Goal: Task Accomplishment & Management: Manage account settings

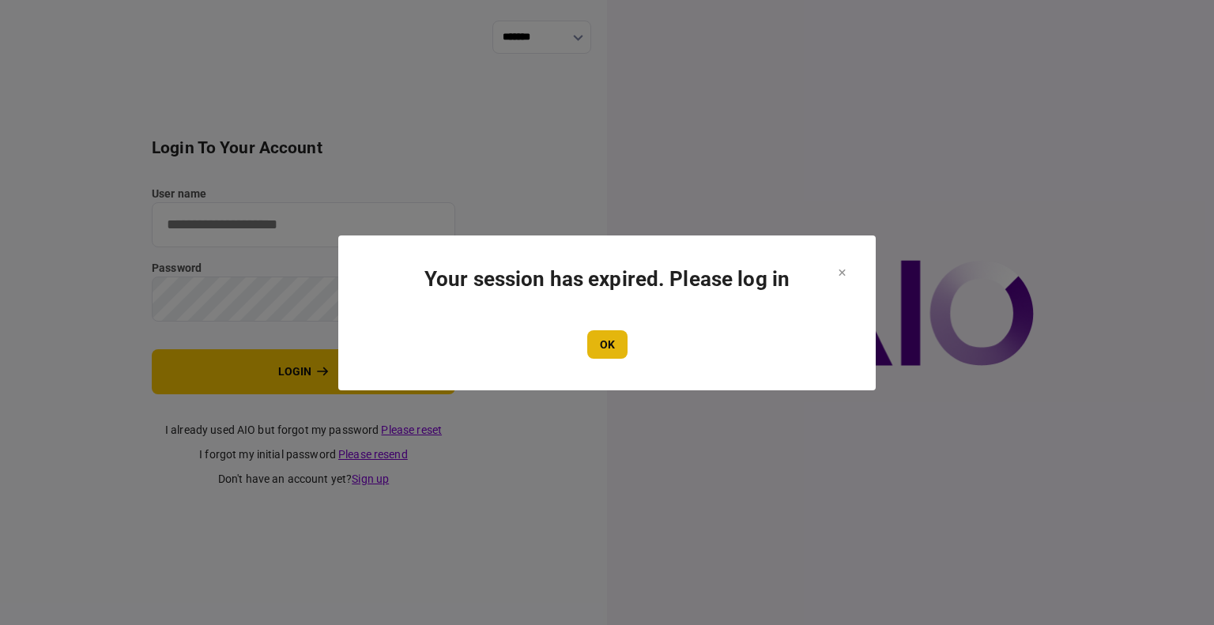
type input "****"
click at [598, 337] on button "OK" at bounding box center [607, 344] width 40 height 28
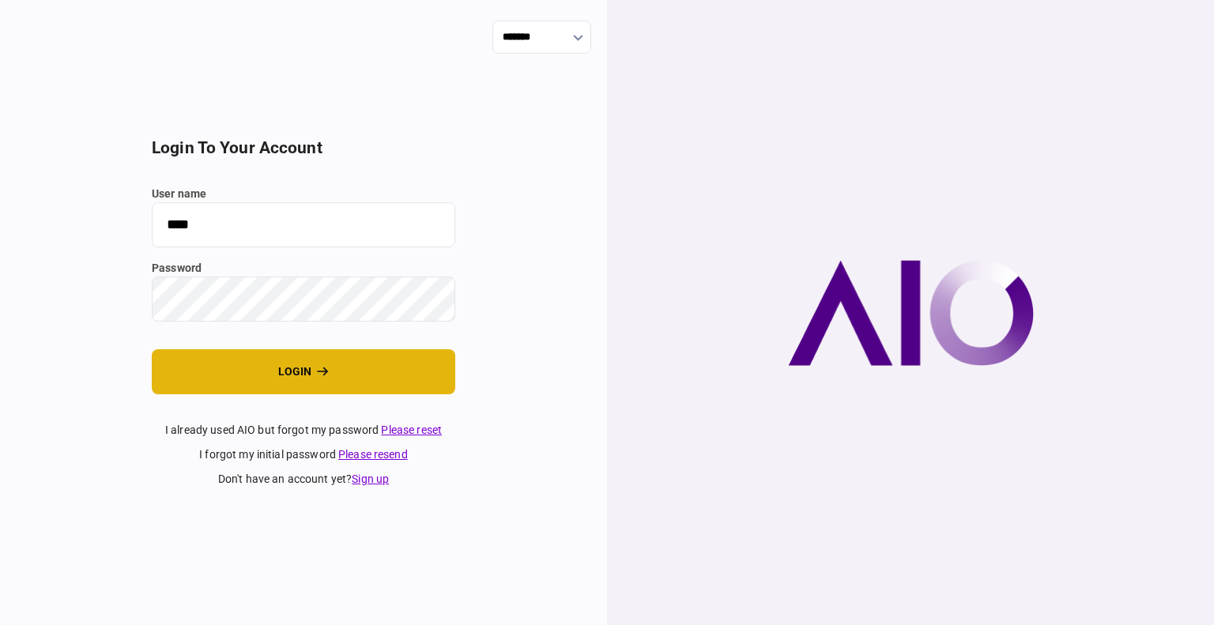
click at [319, 369] on icon "login" at bounding box center [323, 371] width 12 height 11
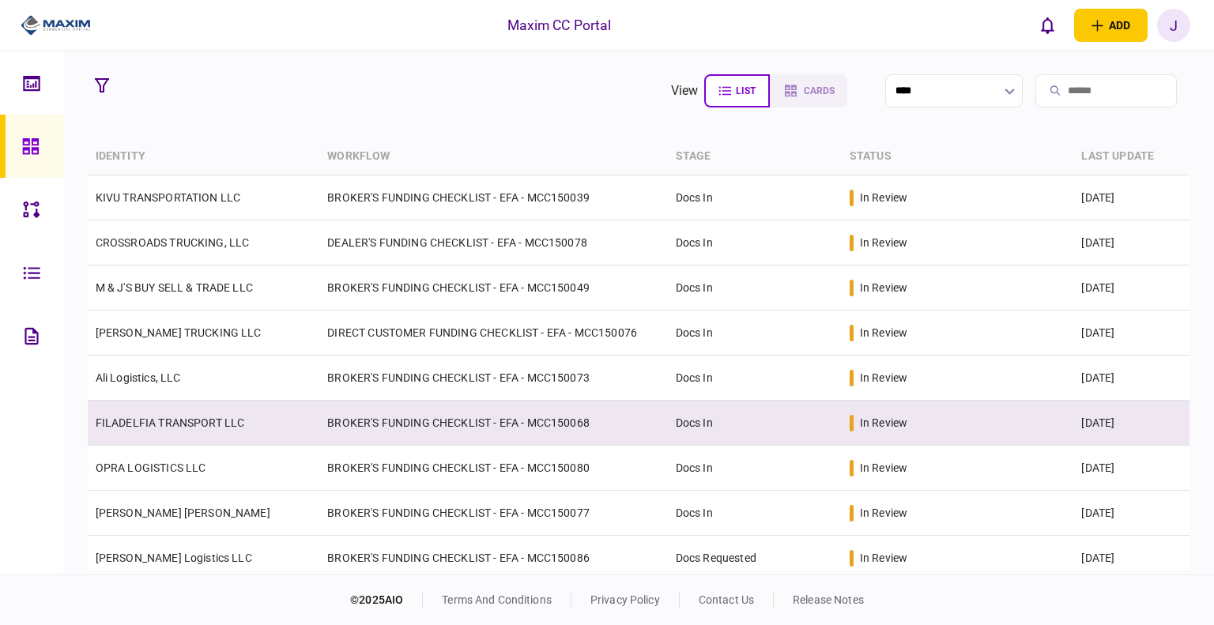
scroll to position [79, 0]
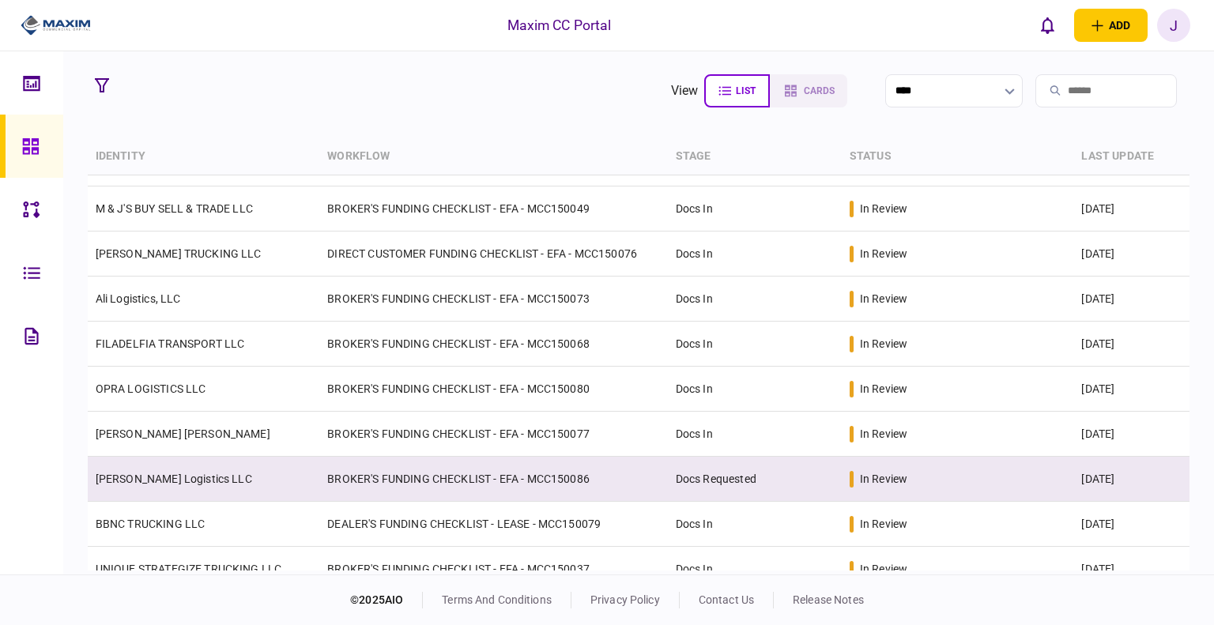
click at [177, 482] on link "[PERSON_NAME] Logistics LLC" at bounding box center [174, 479] width 157 height 13
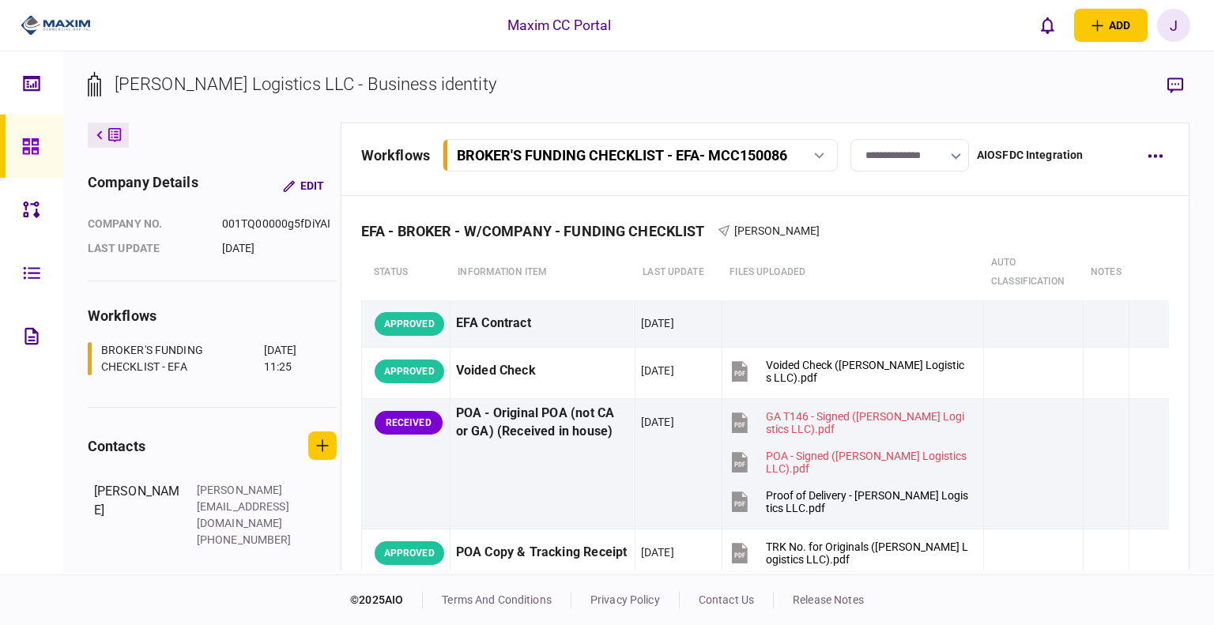
click at [922, 157] on input "**********" at bounding box center [910, 155] width 119 height 32
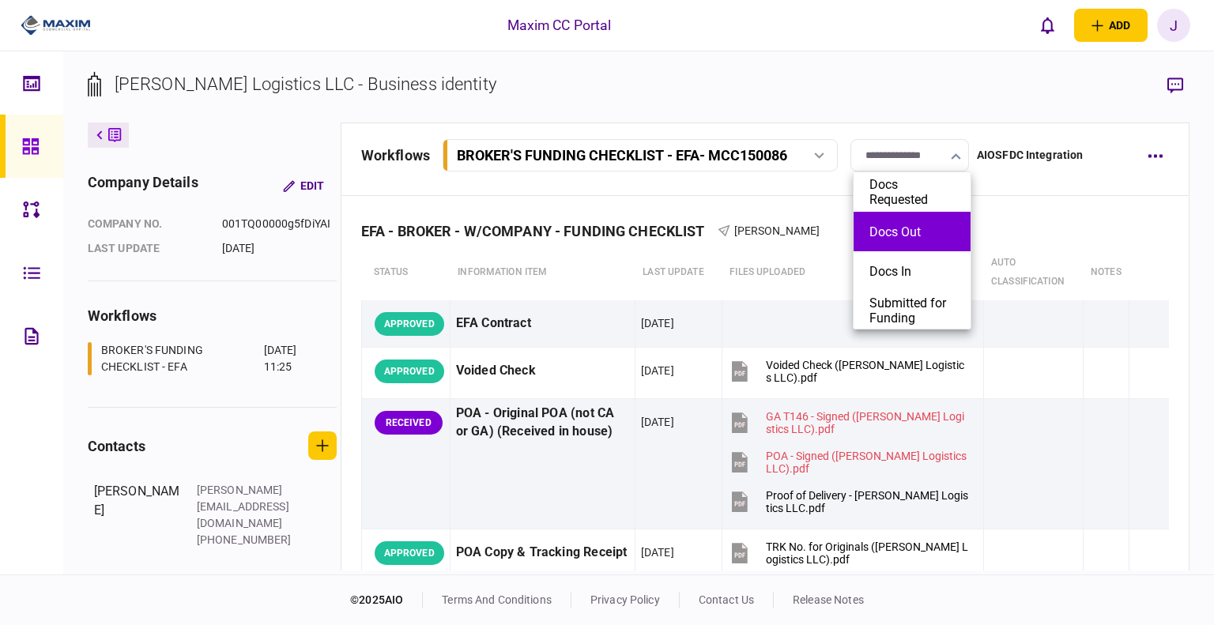
click at [902, 238] on button "Docs Out" at bounding box center [912, 232] width 85 height 15
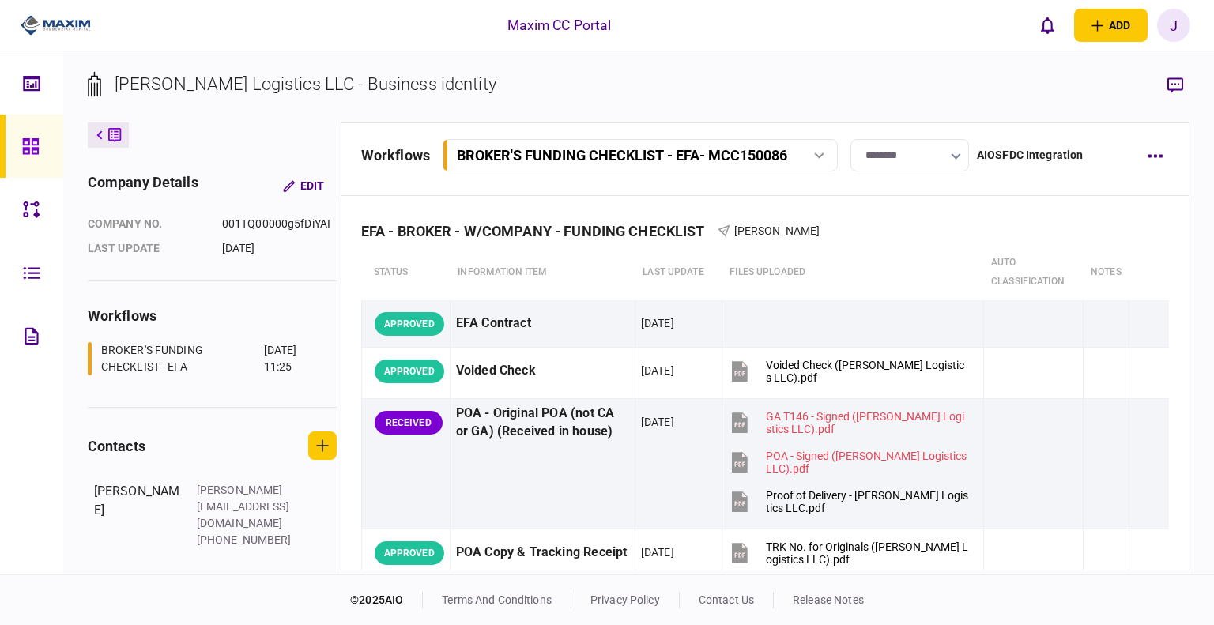
click at [954, 145] on input "********" at bounding box center [910, 155] width 119 height 32
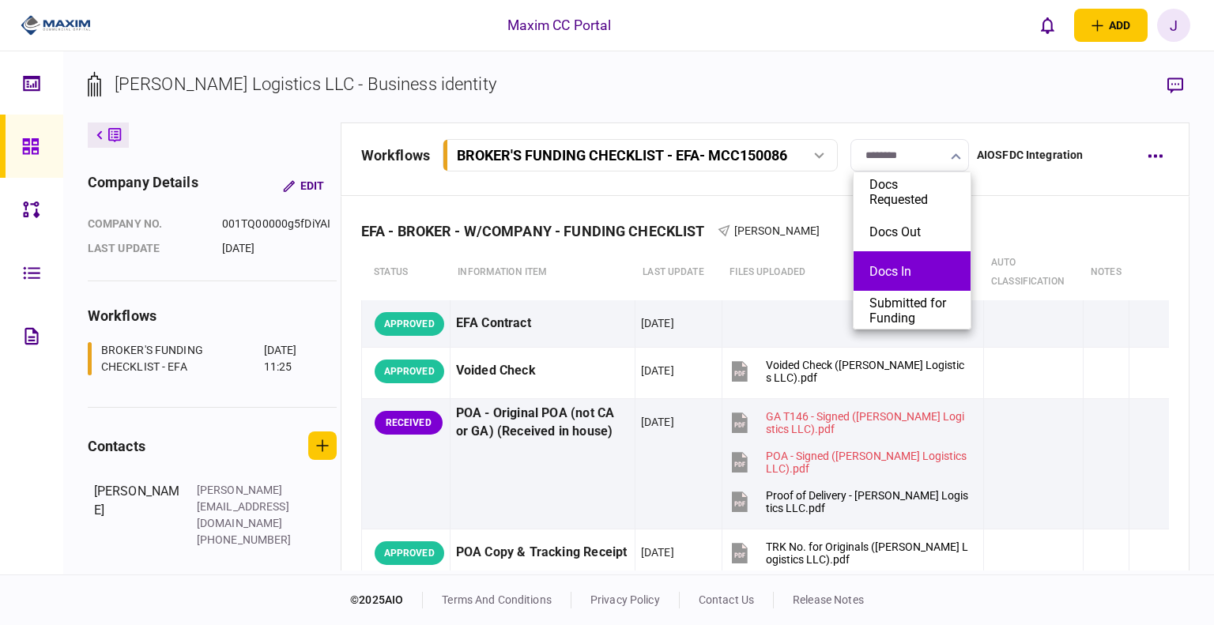
click at [892, 265] on button "Docs In" at bounding box center [912, 271] width 85 height 15
type input "*******"
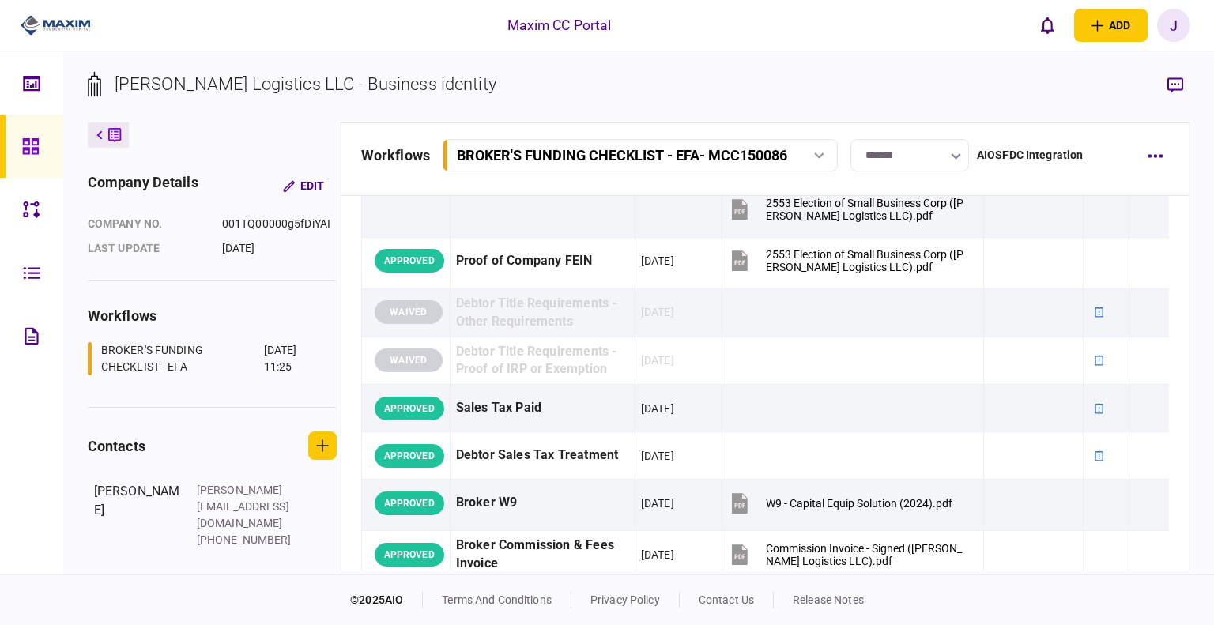
scroll to position [1028, 0]
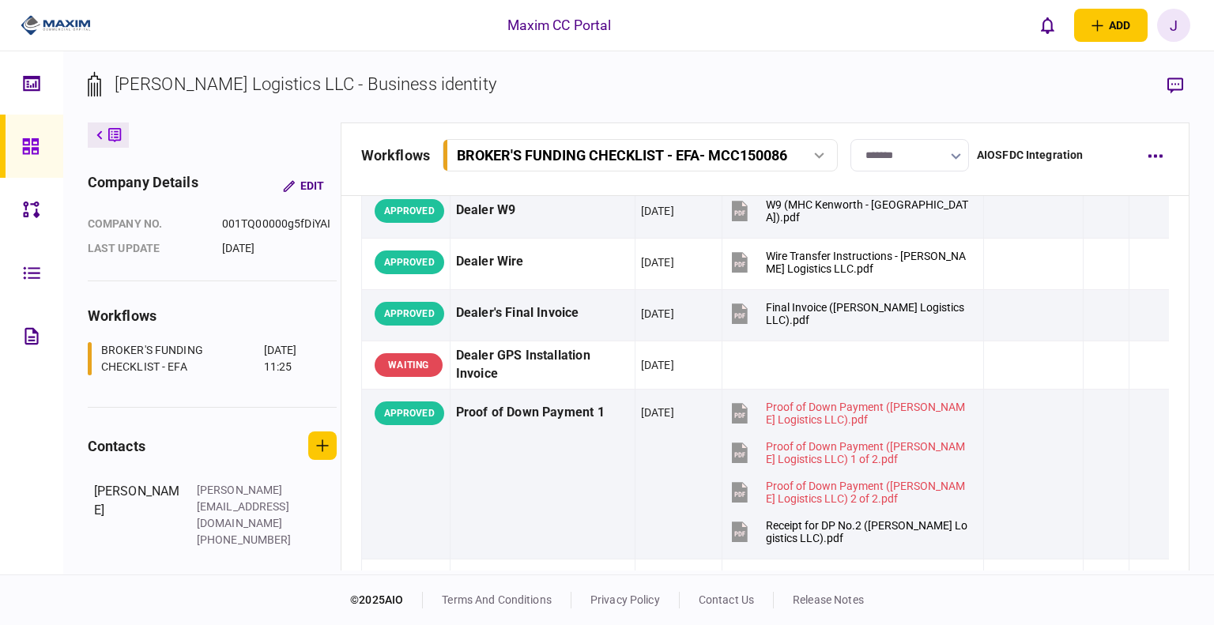
click at [25, 149] on icon at bounding box center [30, 146] width 16 height 16
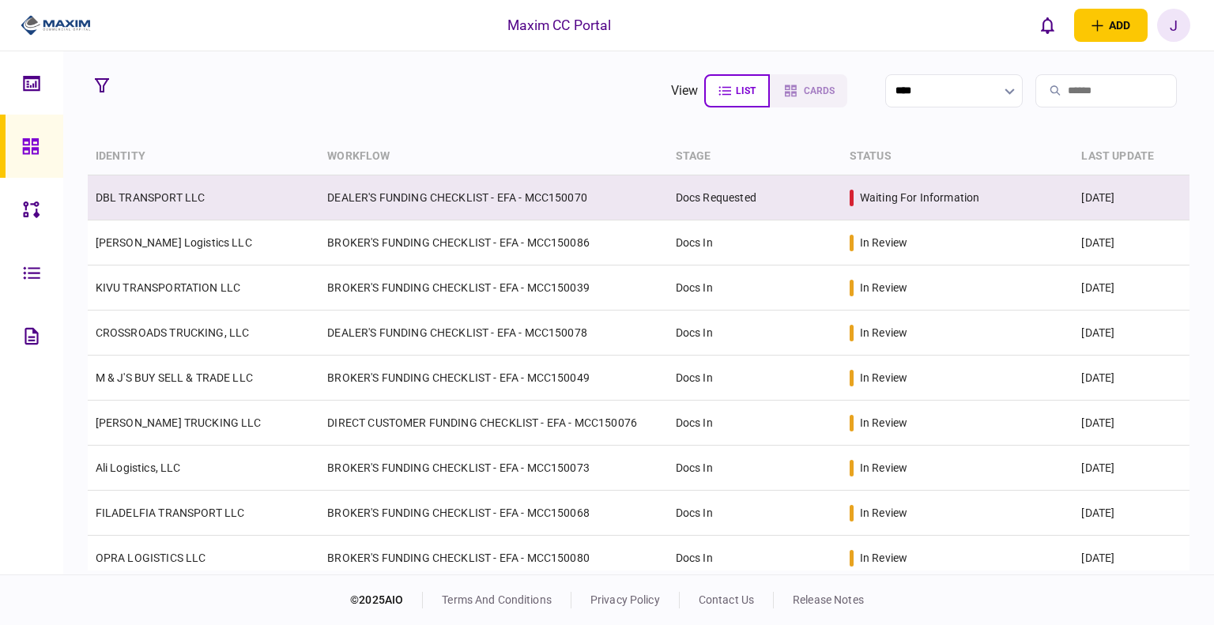
click at [175, 200] on link "DBL TRANSPORT LLC" at bounding box center [151, 197] width 110 height 13
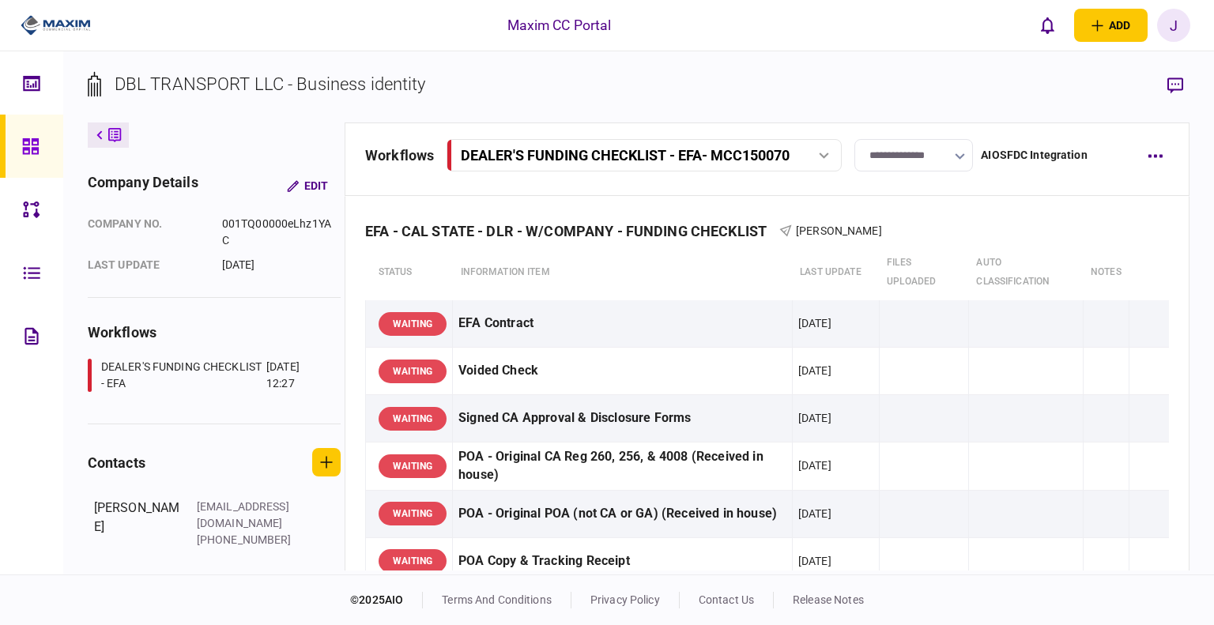
click at [933, 151] on input "**********" at bounding box center [914, 155] width 119 height 32
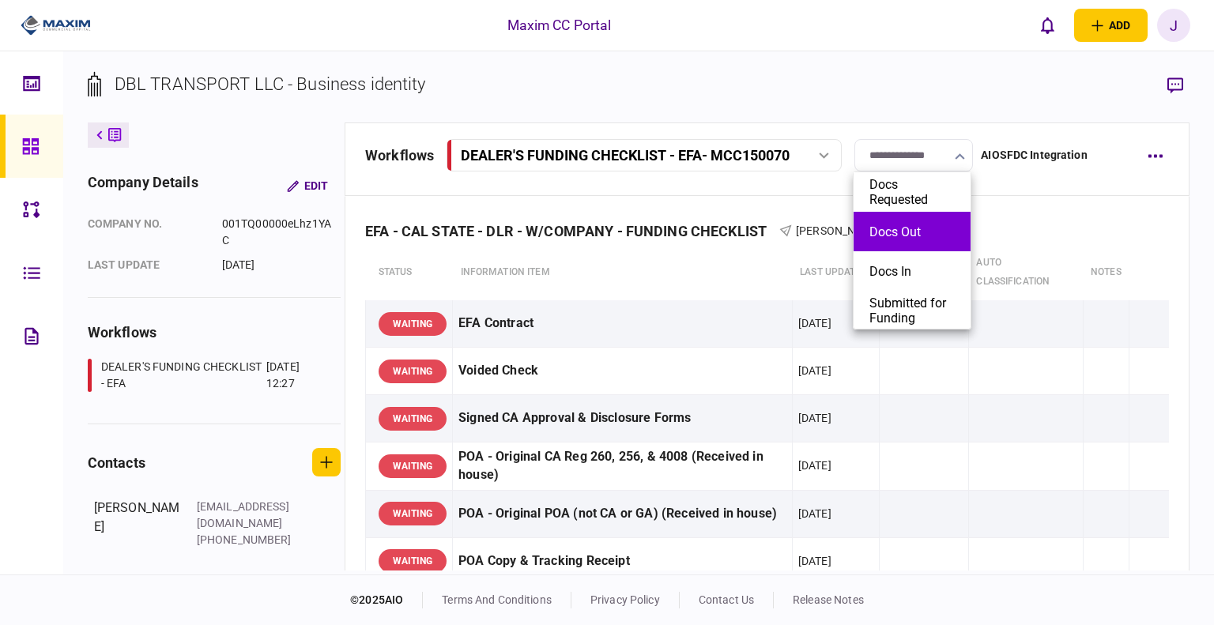
click at [911, 232] on button "Docs Out" at bounding box center [912, 232] width 85 height 15
type input "********"
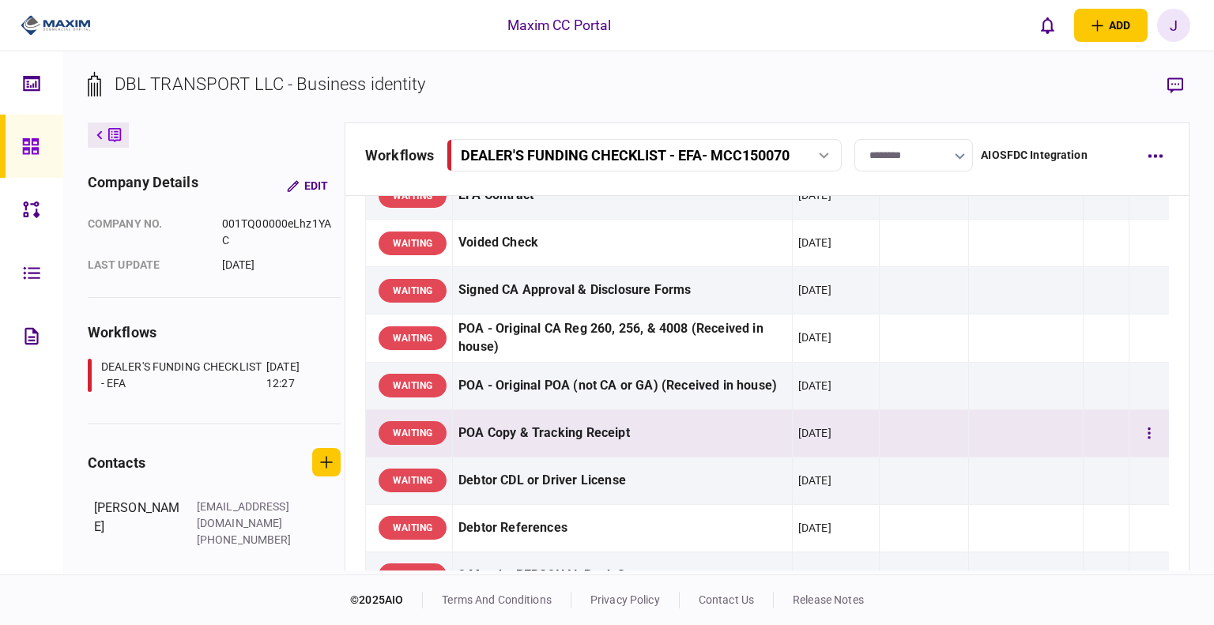
scroll to position [158, 0]
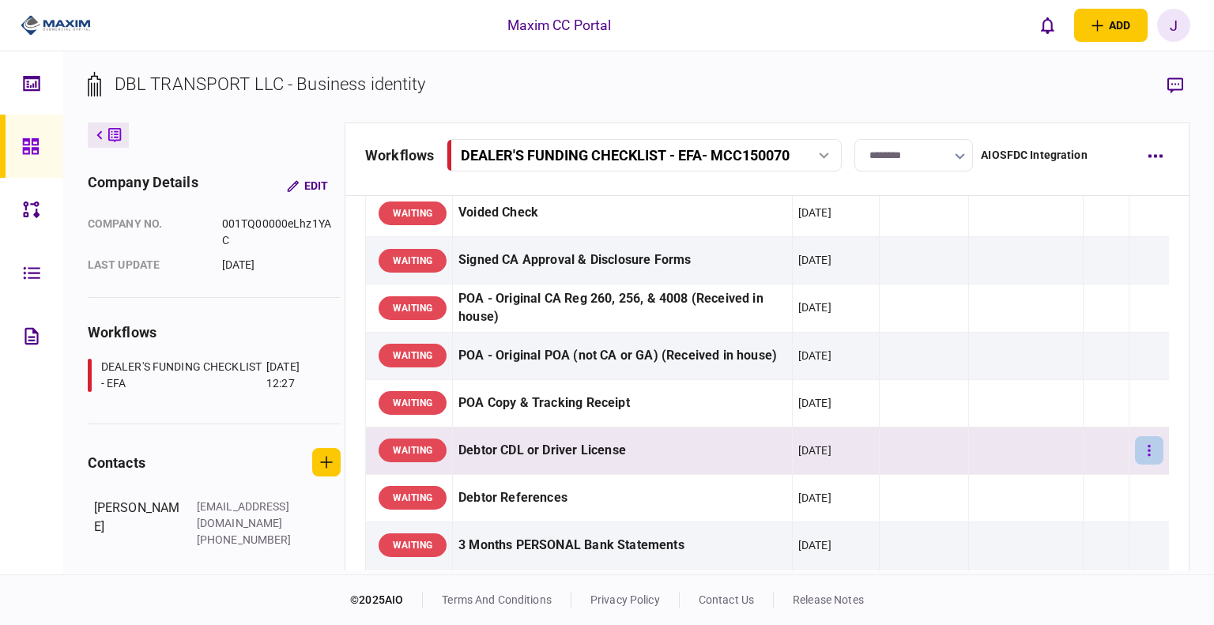
click at [1149, 447] on button "button" at bounding box center [1149, 450] width 28 height 28
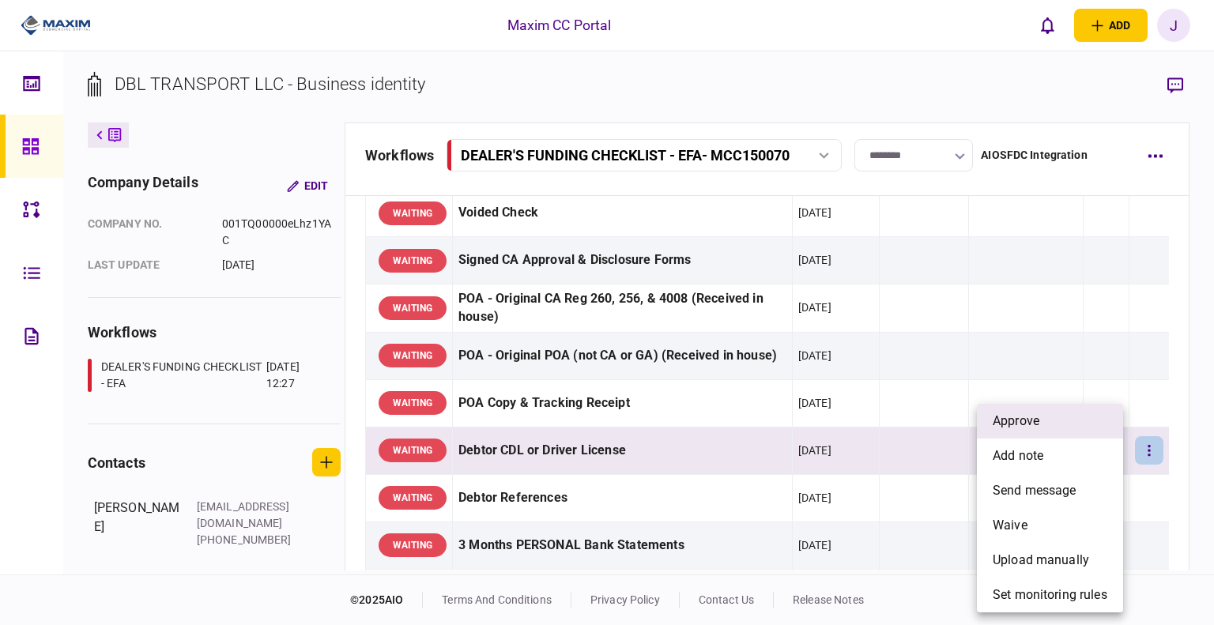
click at [1035, 423] on span "approve" at bounding box center [1016, 421] width 47 height 19
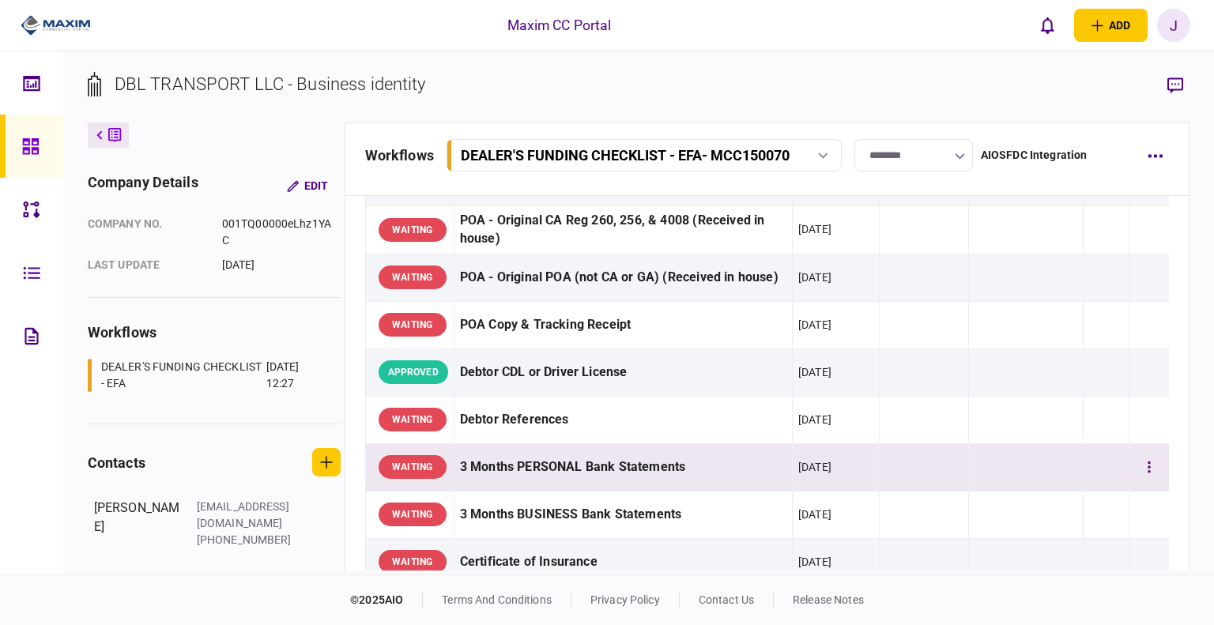
scroll to position [237, 0]
click at [1148, 472] on icon "button" at bounding box center [1149, 466] width 3 height 15
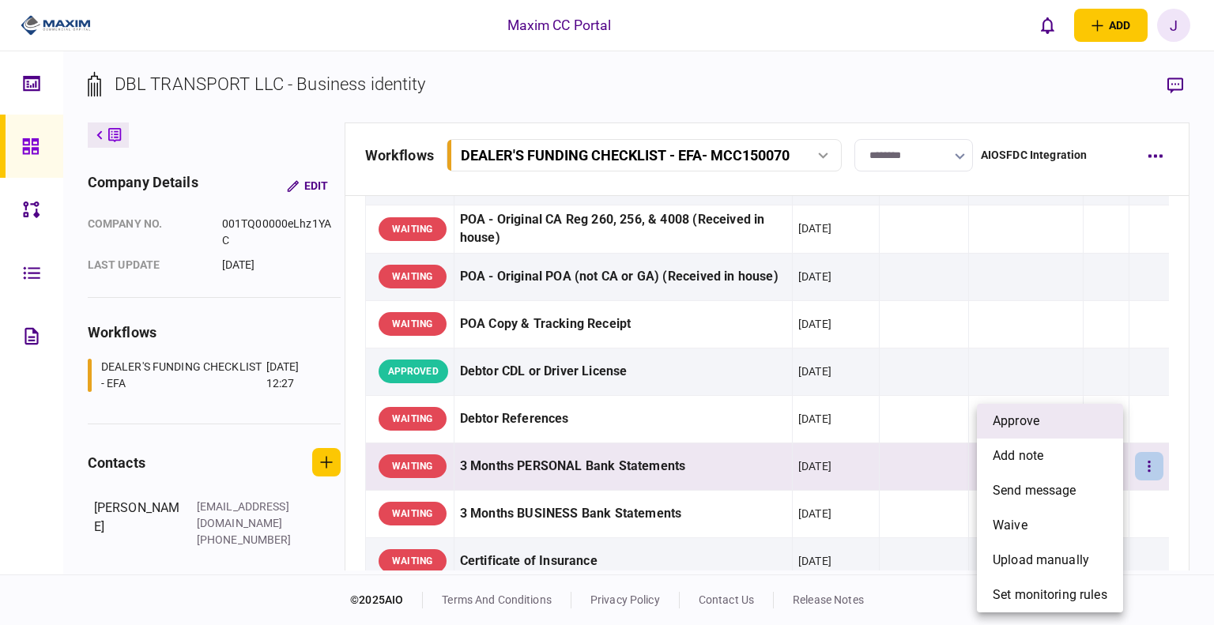
click at [1050, 433] on li "approve" at bounding box center [1050, 421] width 146 height 35
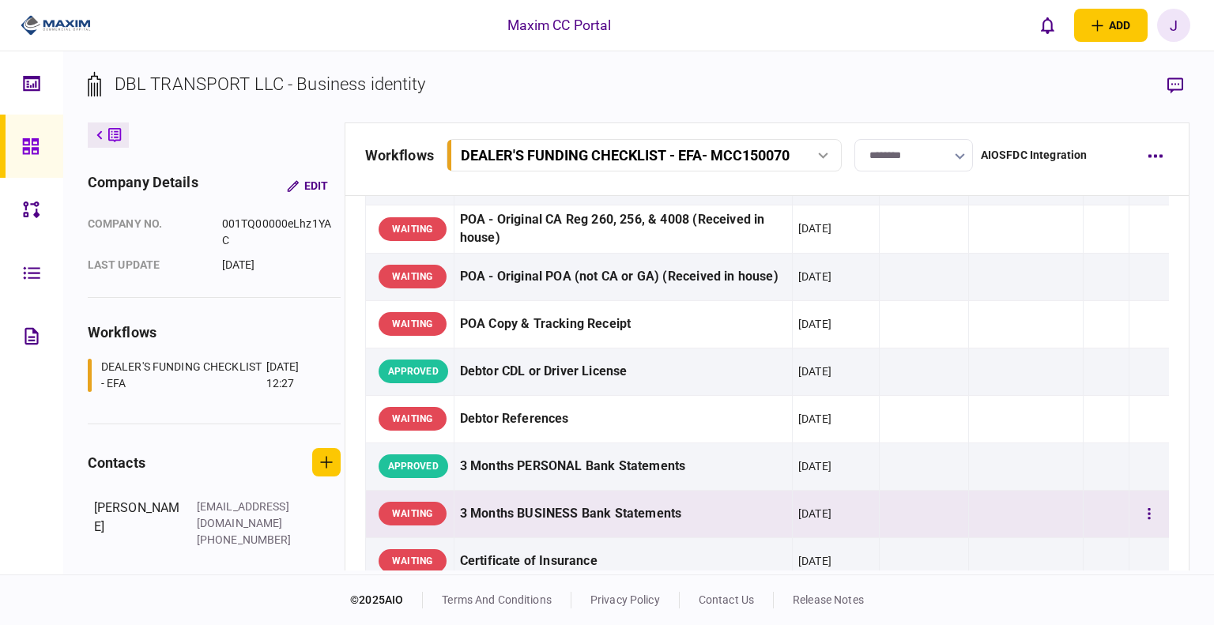
scroll to position [316, 0]
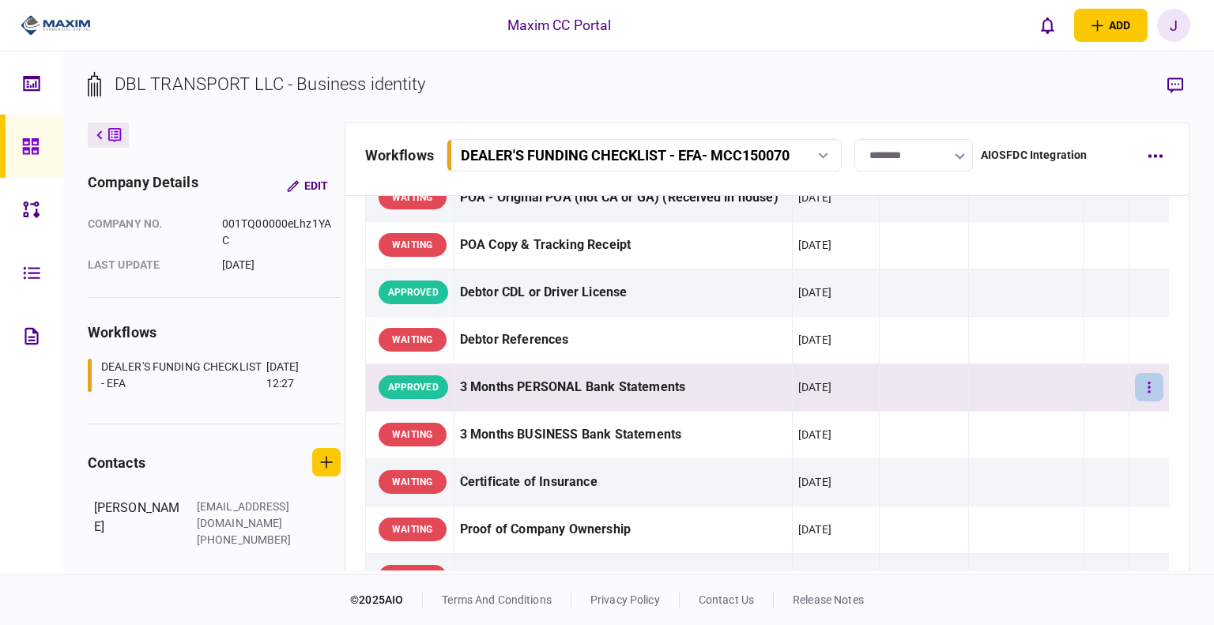
click at [1135, 387] on button "button" at bounding box center [1149, 387] width 28 height 28
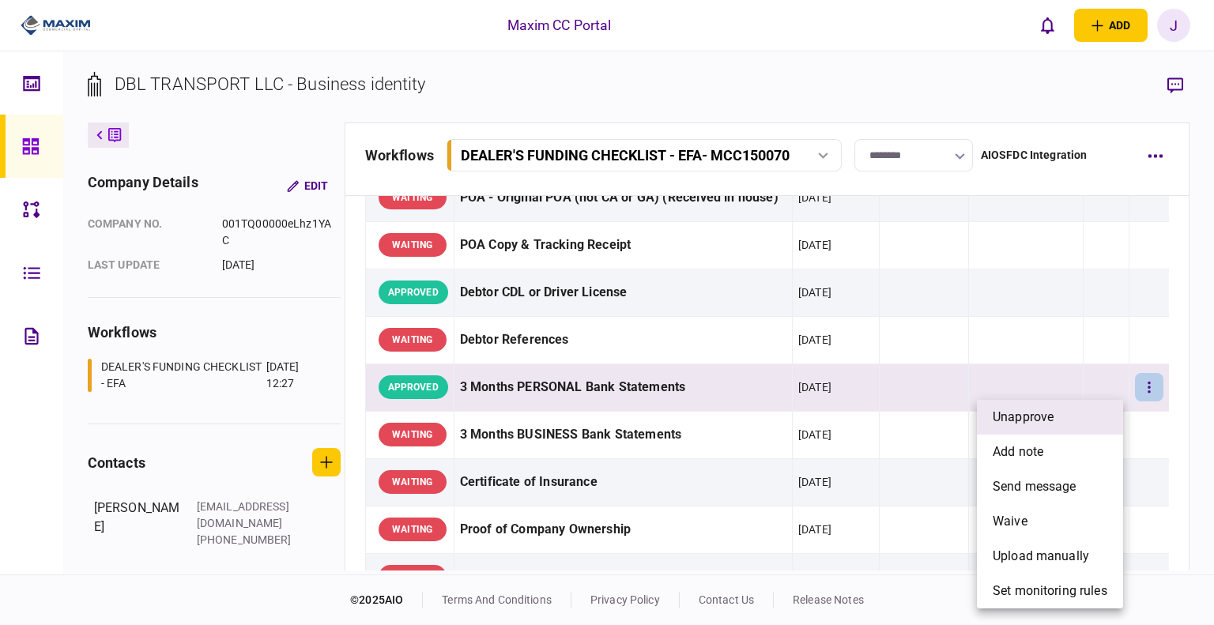
click at [1040, 423] on span "unapprove" at bounding box center [1023, 417] width 61 height 19
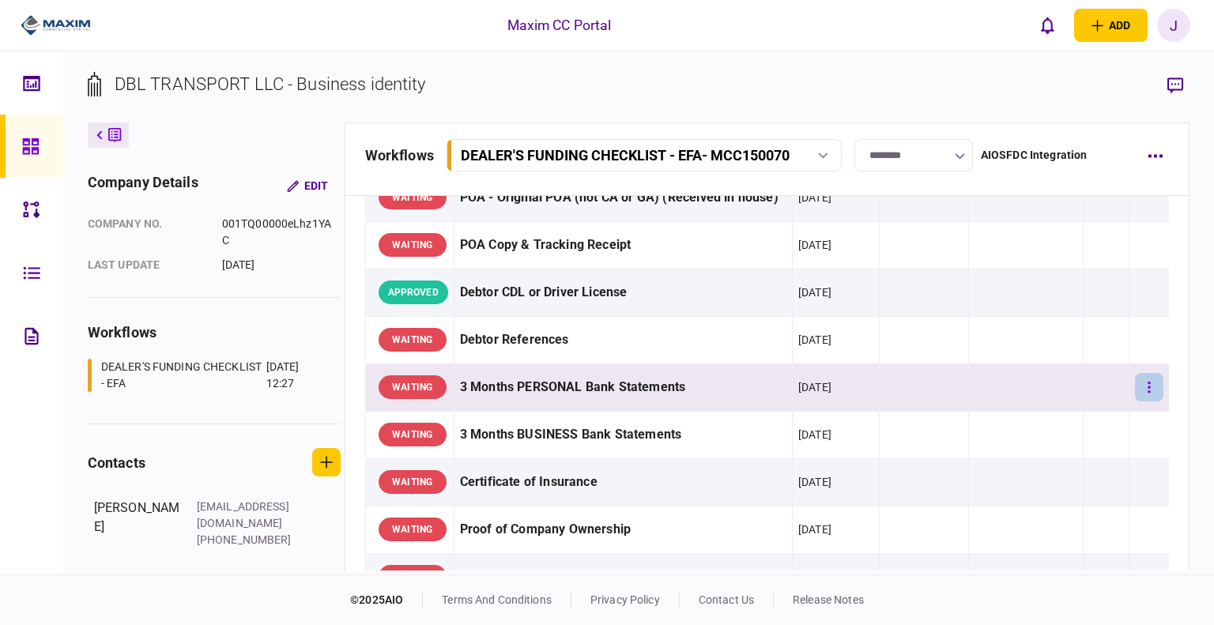
click at [1135, 393] on button "button" at bounding box center [1149, 387] width 28 height 28
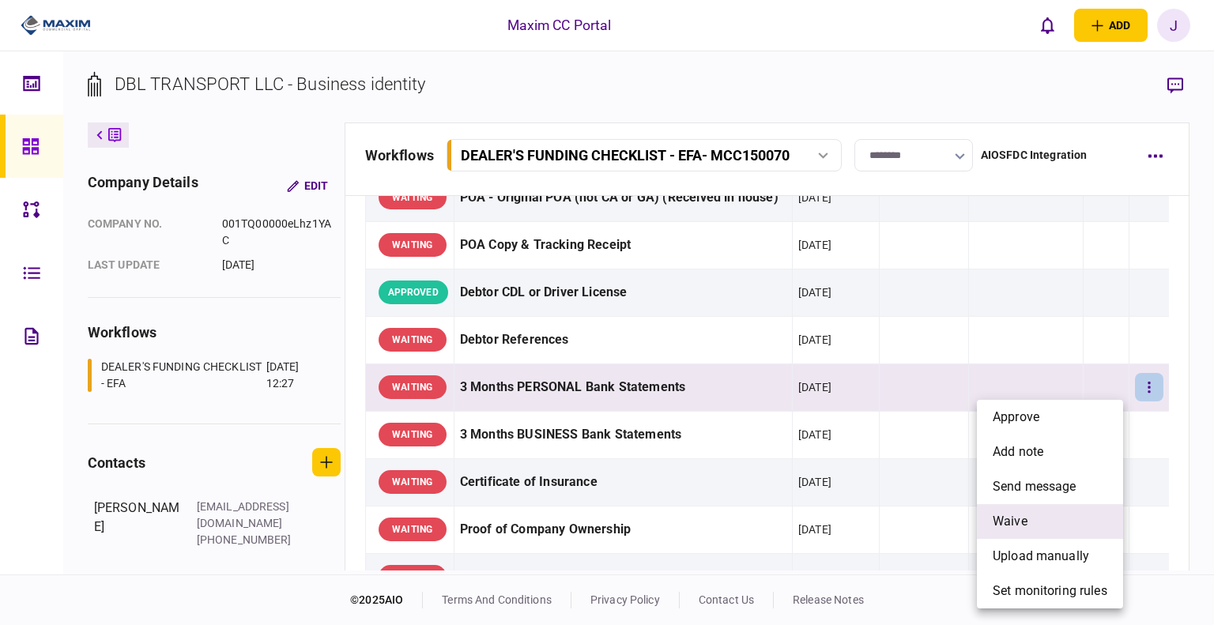
click at [1060, 524] on li "waive" at bounding box center [1050, 521] width 146 height 35
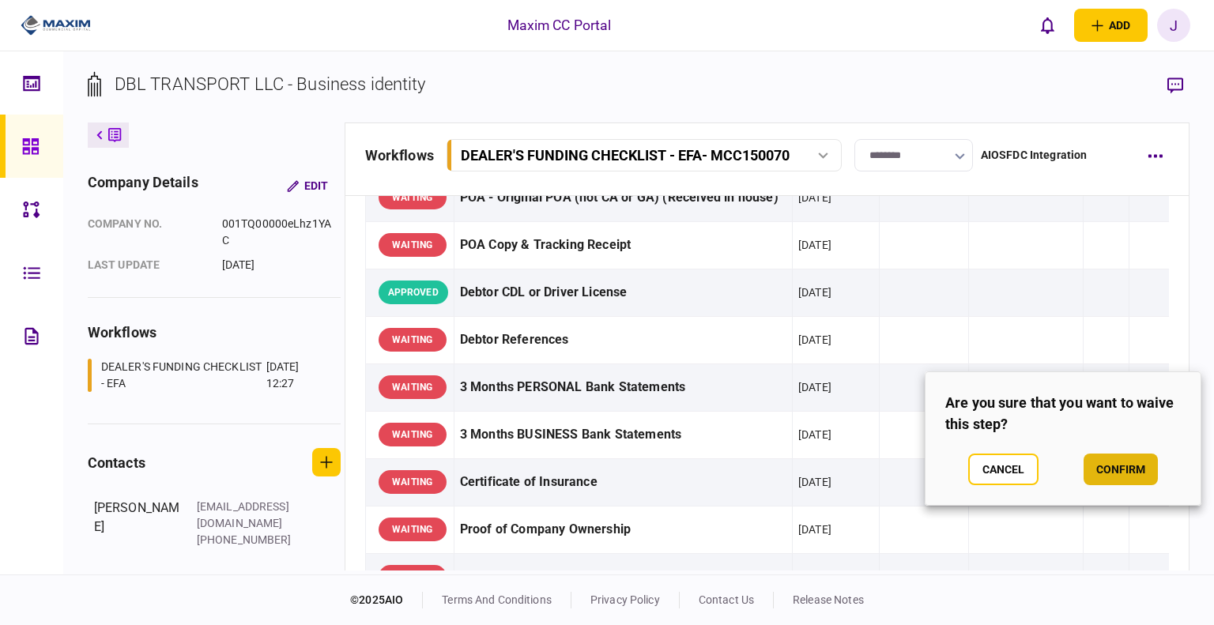
click at [1134, 462] on button "confirm" at bounding box center [1121, 470] width 74 height 32
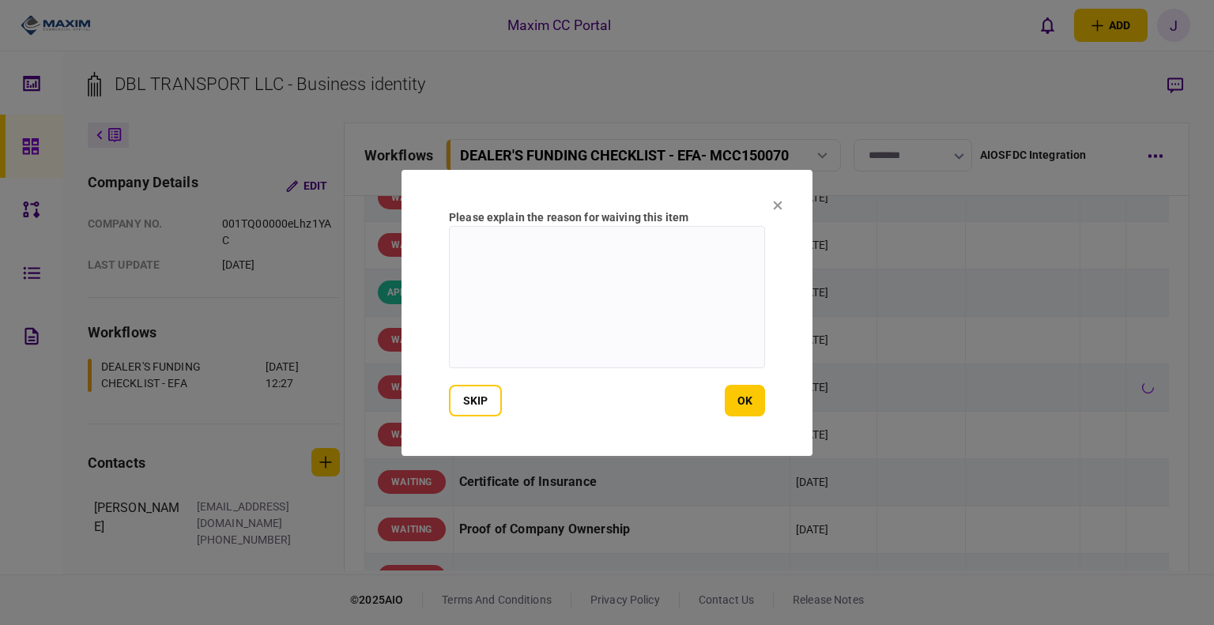
click at [647, 315] on textarea at bounding box center [607, 297] width 316 height 142
type textarea "*"
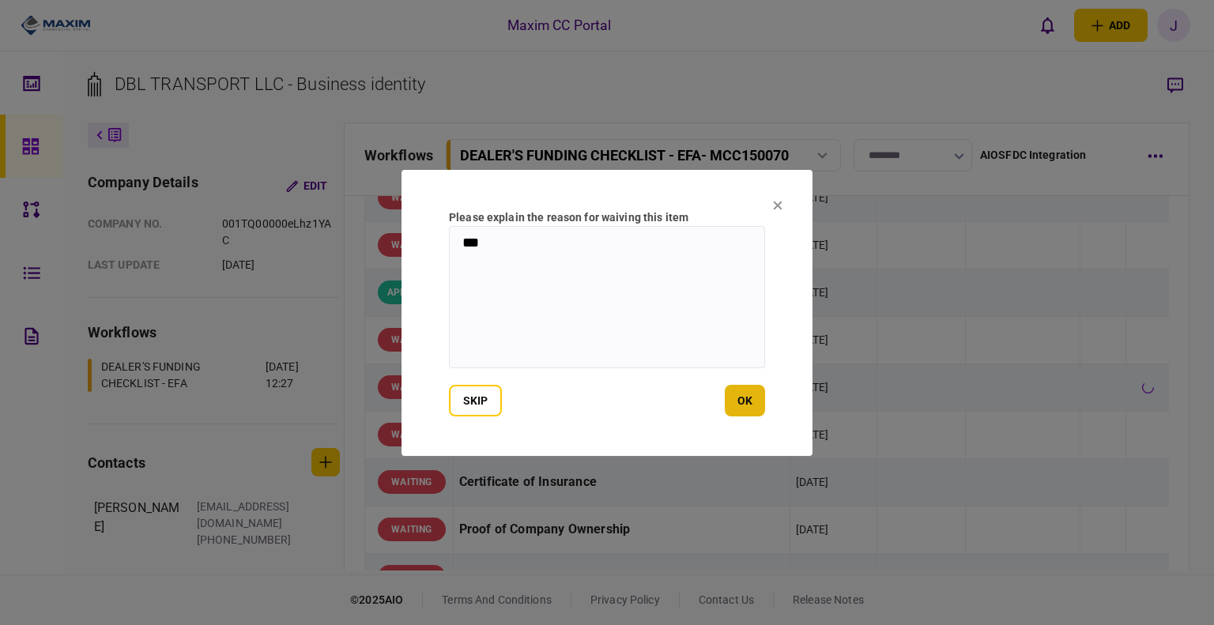
type textarea "***"
click at [727, 404] on button "ok" at bounding box center [745, 401] width 40 height 32
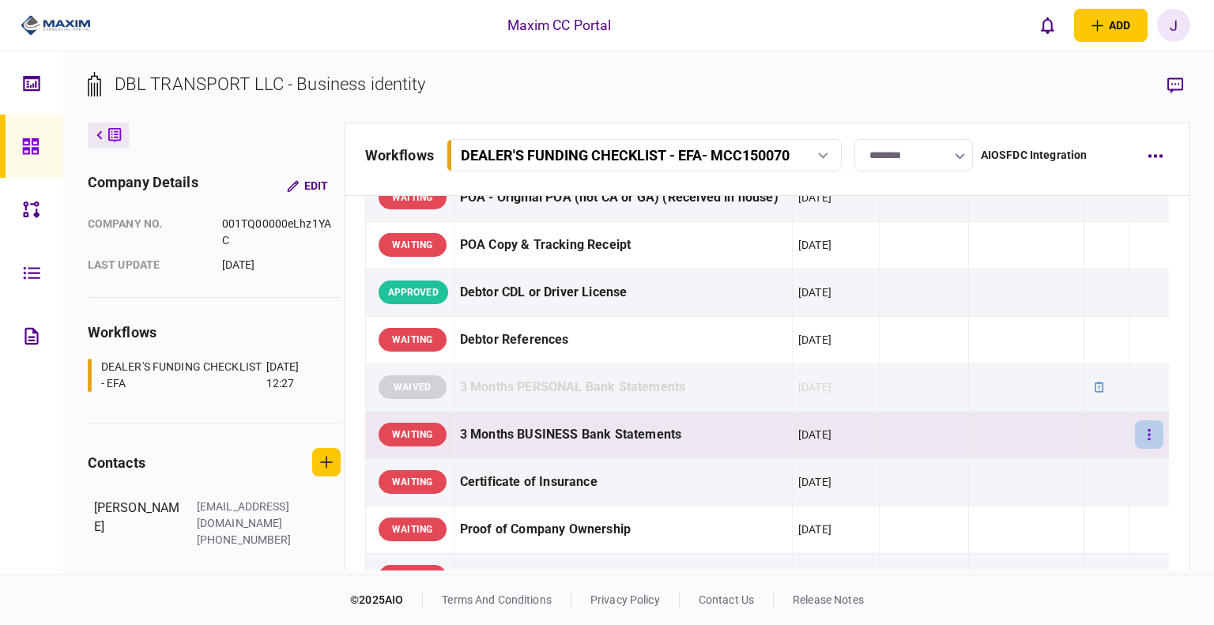
click at [1149, 437] on icon "button" at bounding box center [1150, 434] width 2 height 11
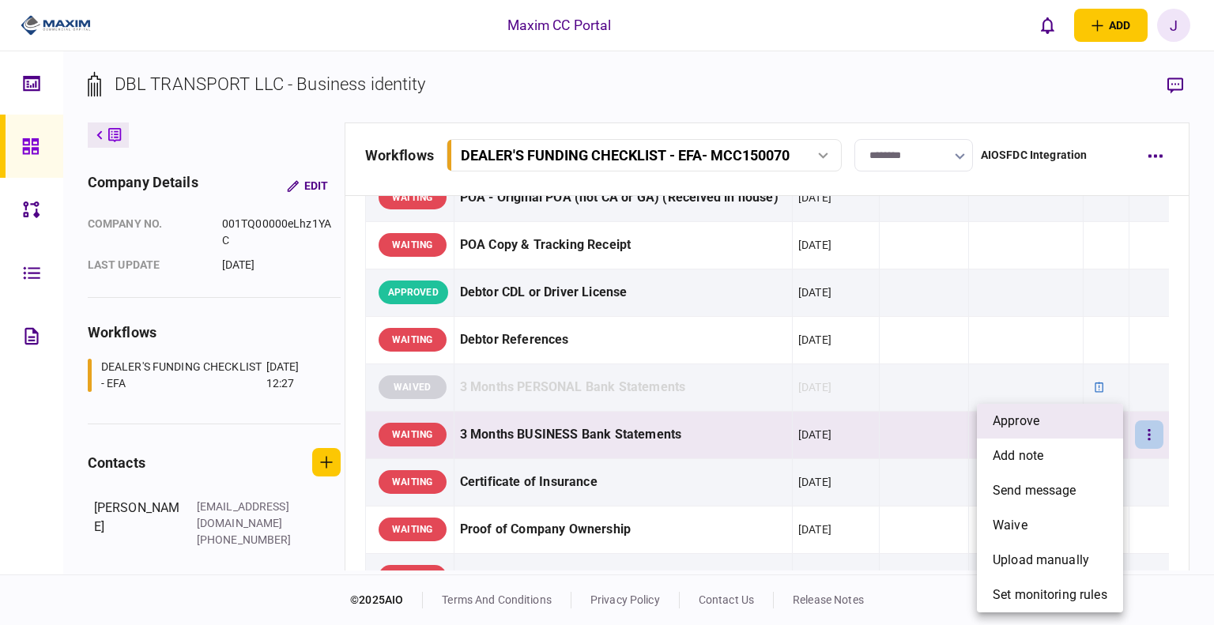
click at [1075, 417] on li "approve" at bounding box center [1050, 421] width 146 height 35
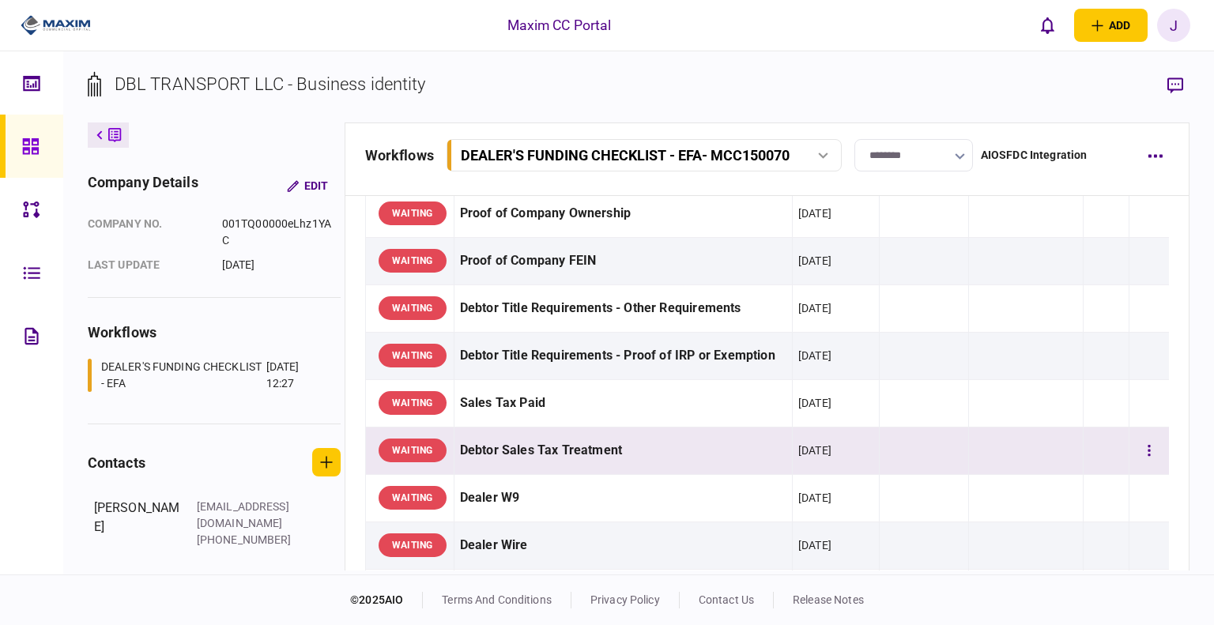
scroll to position [712, 0]
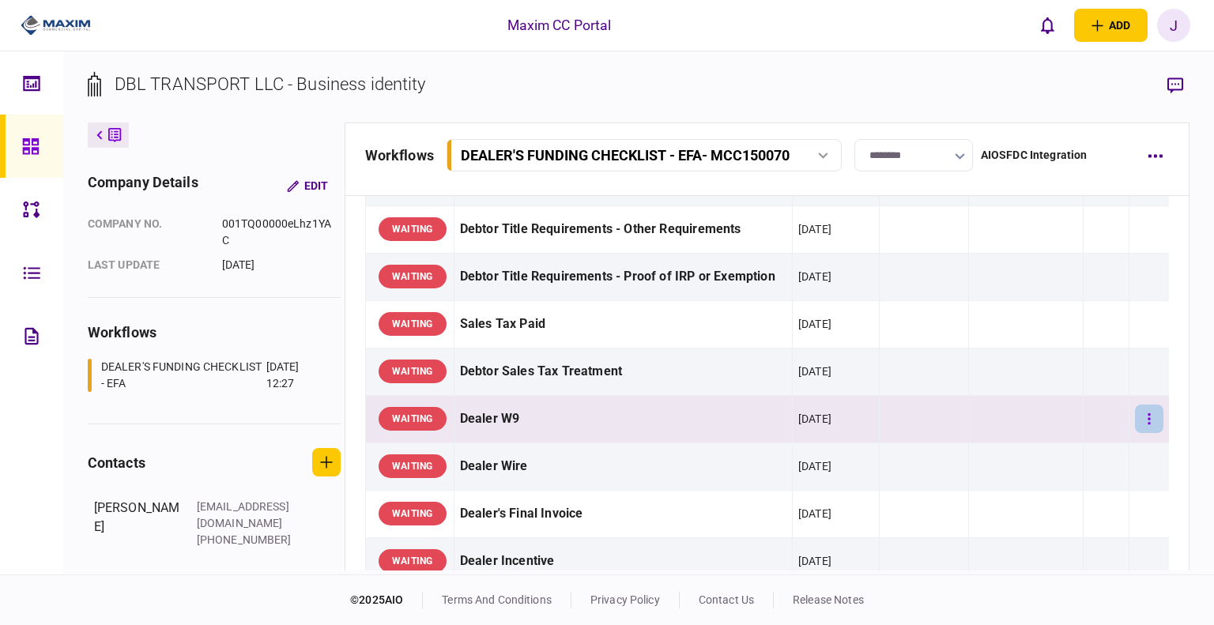
click at [1135, 417] on button "button" at bounding box center [1149, 419] width 28 height 28
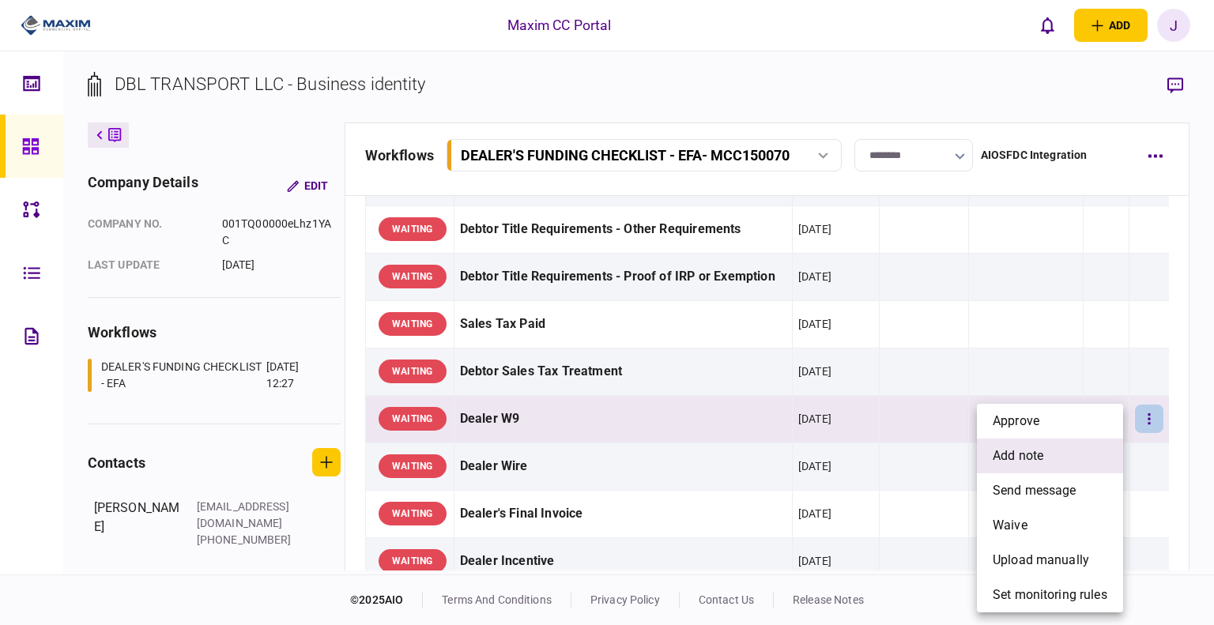
click at [1097, 439] on li "add note" at bounding box center [1050, 456] width 146 height 35
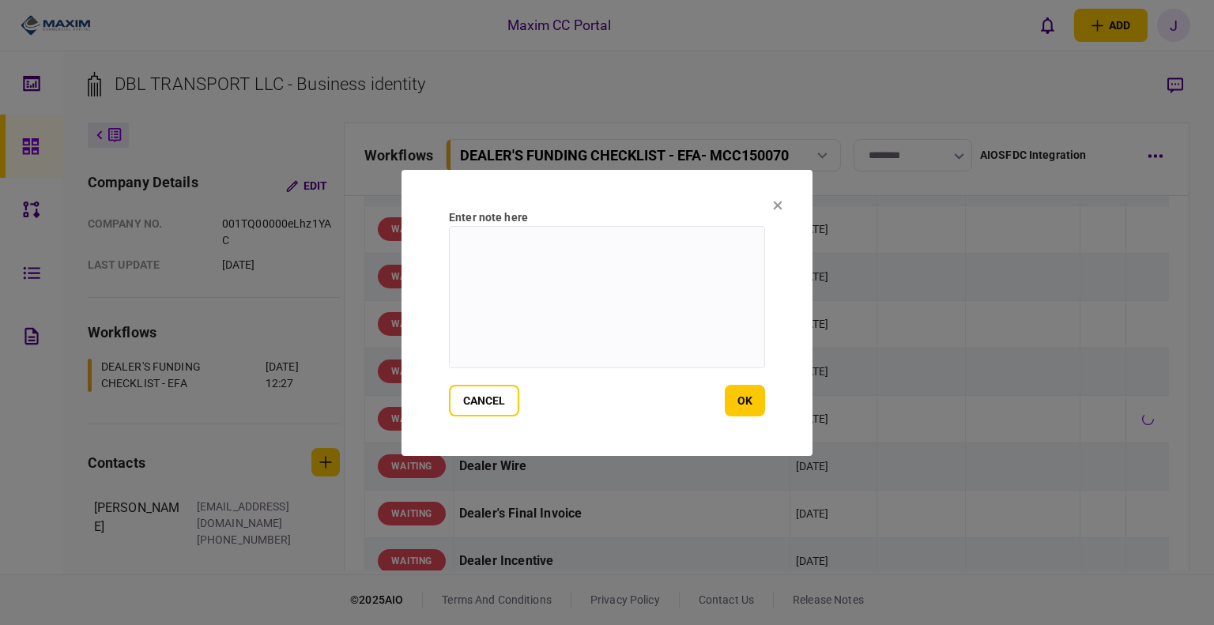
click at [1097, 439] on div at bounding box center [607, 312] width 1214 height 625
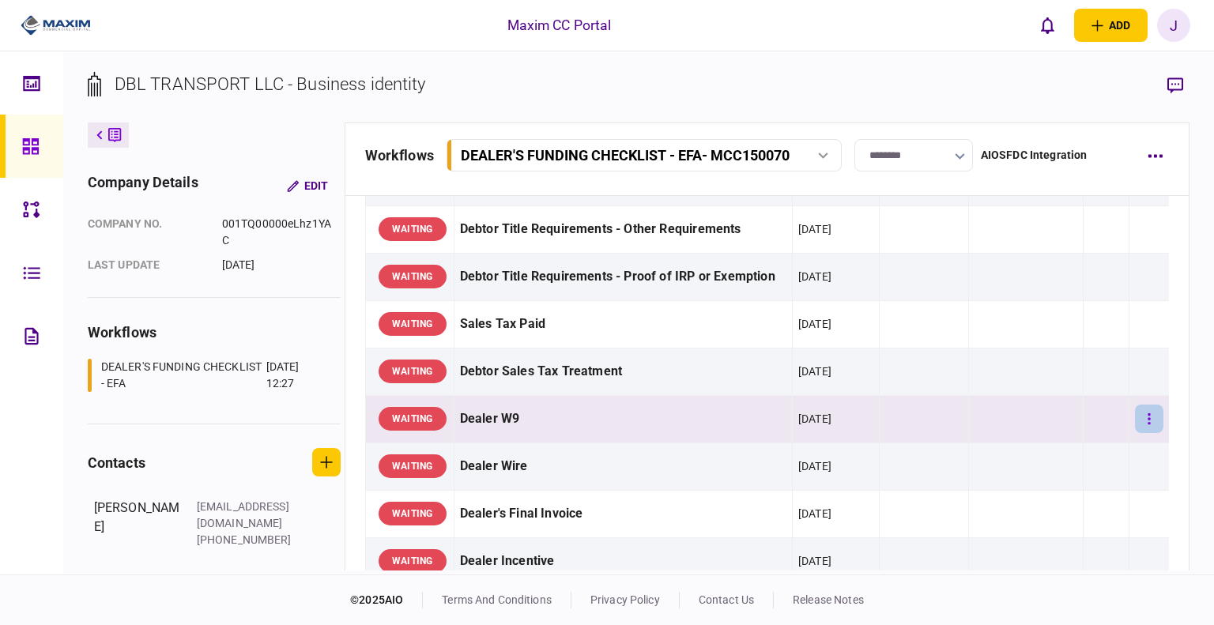
click at [1148, 418] on icon "button" at bounding box center [1149, 419] width 3 height 15
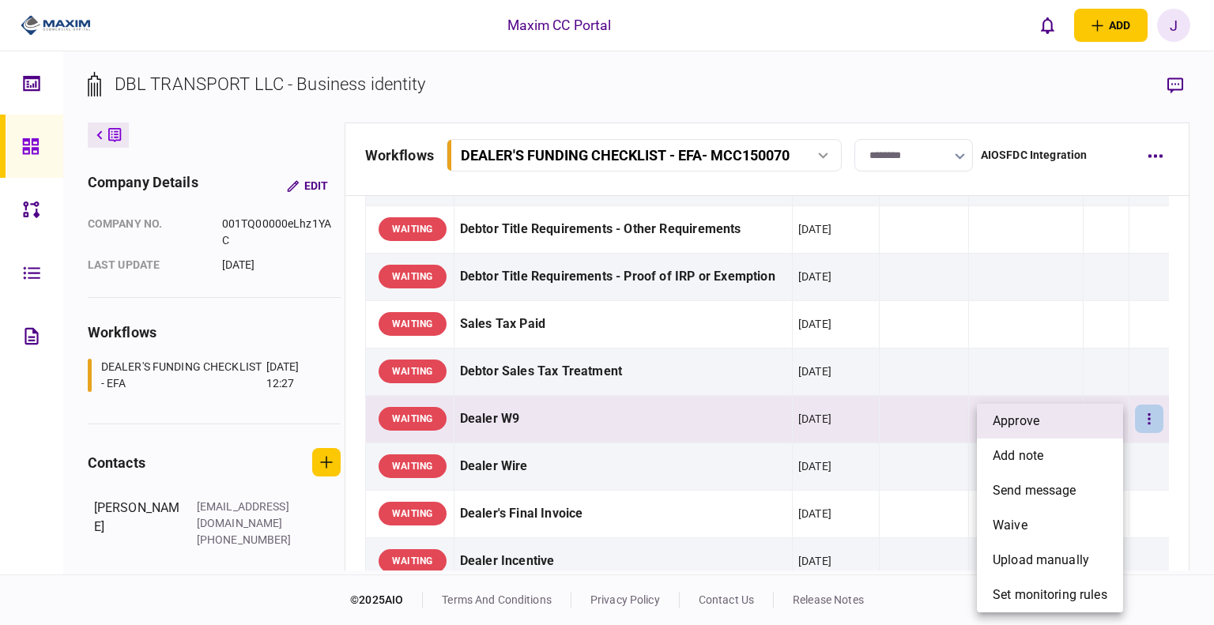
click at [1009, 427] on span "approve" at bounding box center [1016, 421] width 47 height 19
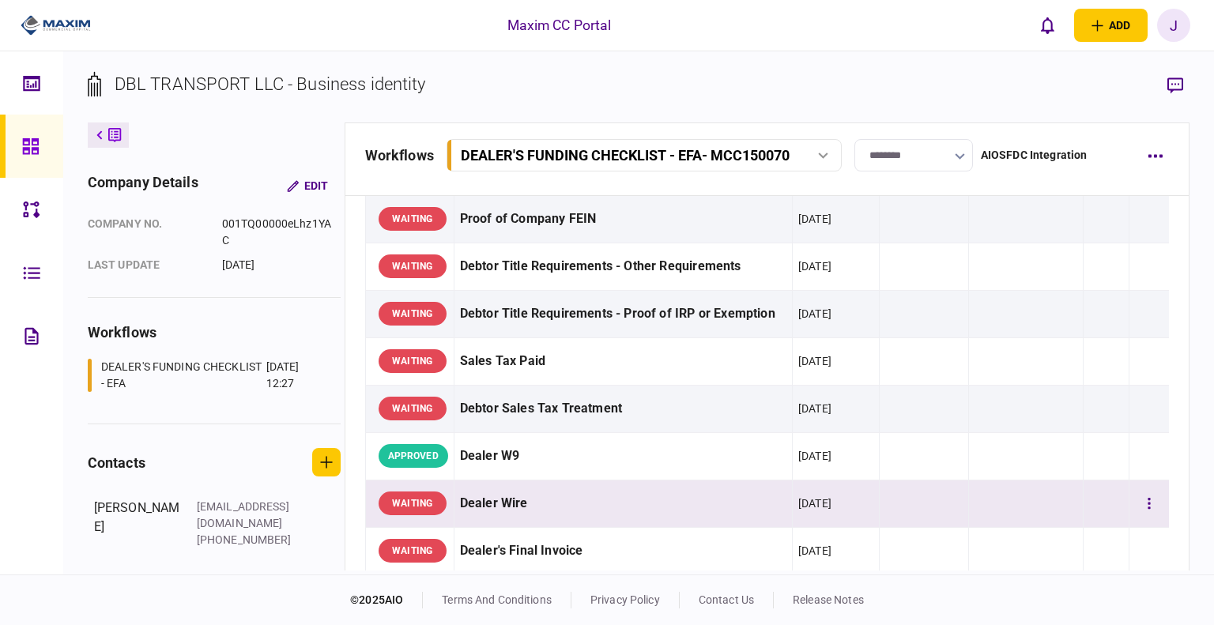
scroll to position [633, 0]
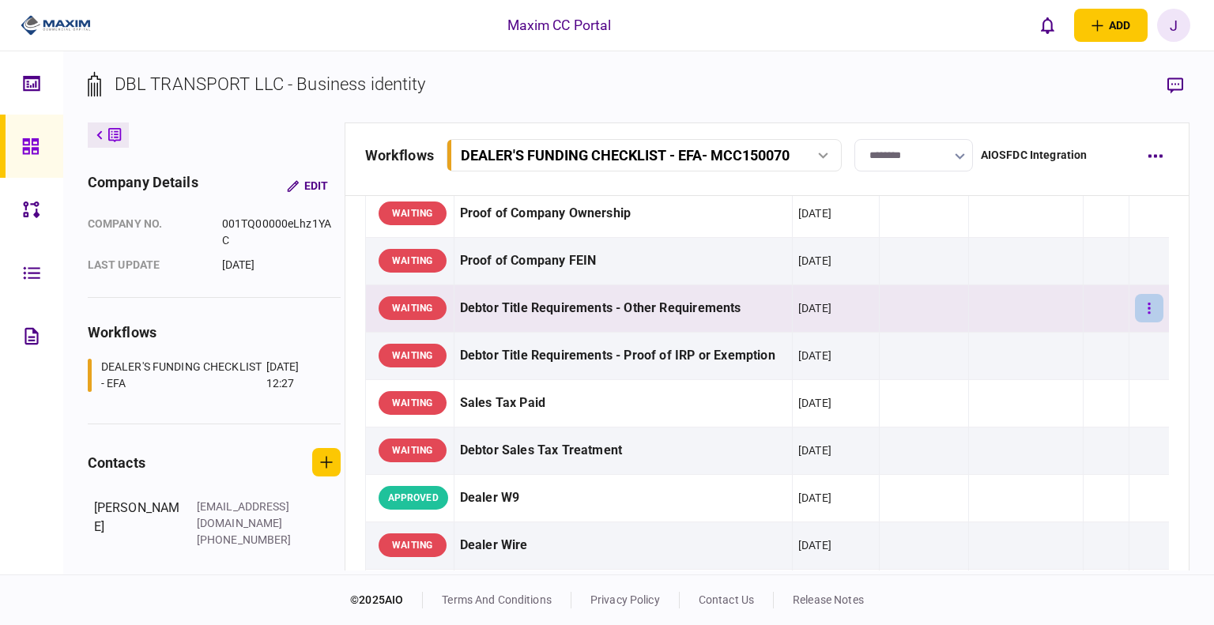
click at [1147, 309] on button "button" at bounding box center [1149, 308] width 28 height 28
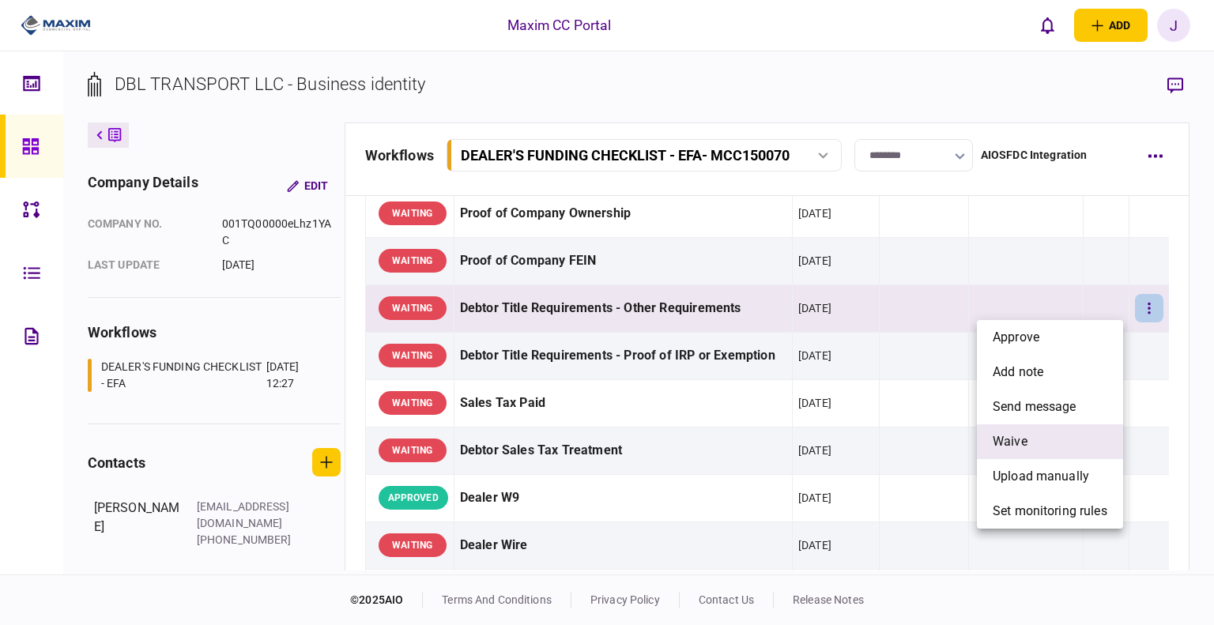
click at [1031, 448] on li "waive" at bounding box center [1050, 442] width 146 height 35
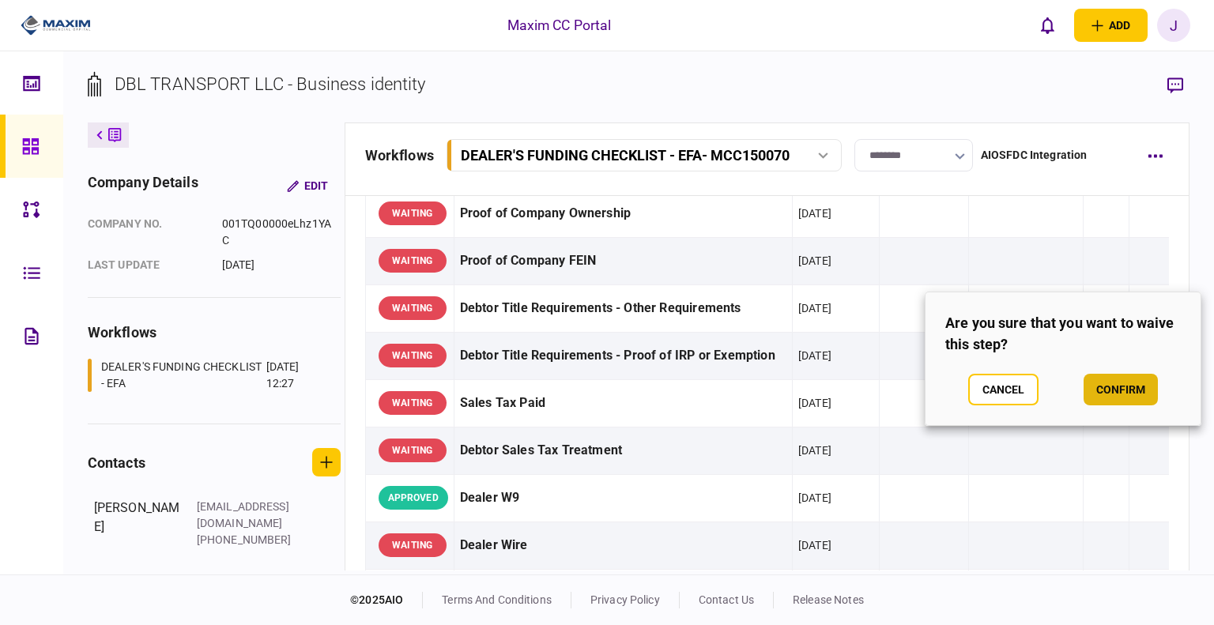
click at [1132, 398] on button "confirm" at bounding box center [1121, 390] width 74 height 32
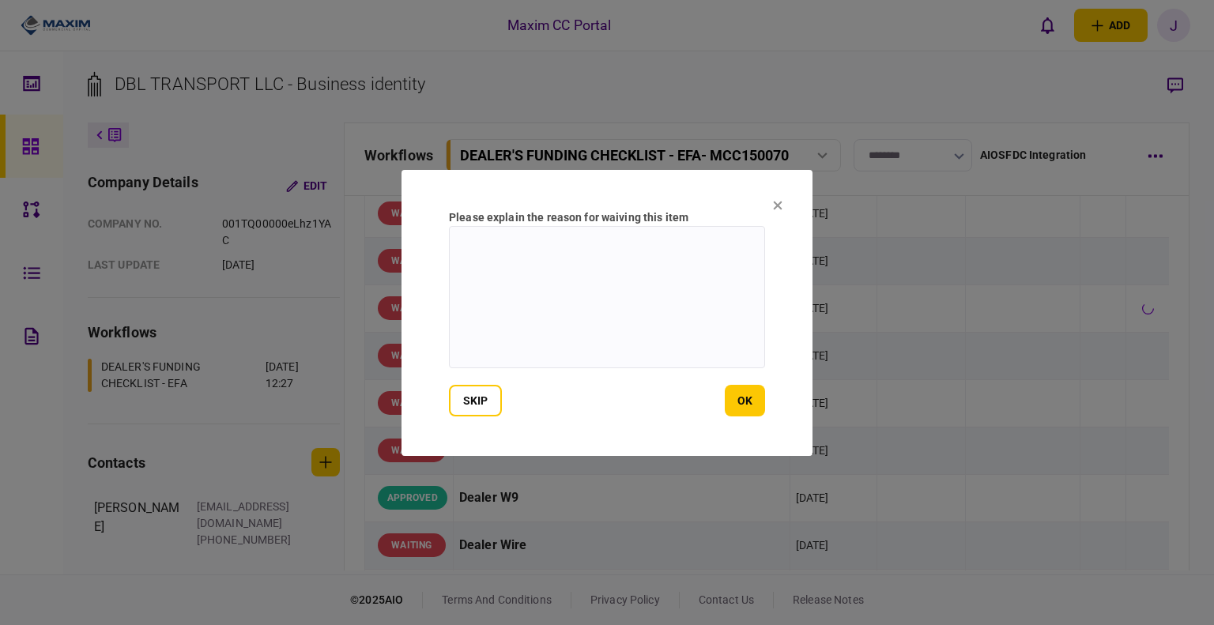
click at [611, 239] on textarea at bounding box center [607, 297] width 316 height 142
type textarea "***"
click at [758, 391] on button "ok" at bounding box center [745, 401] width 40 height 32
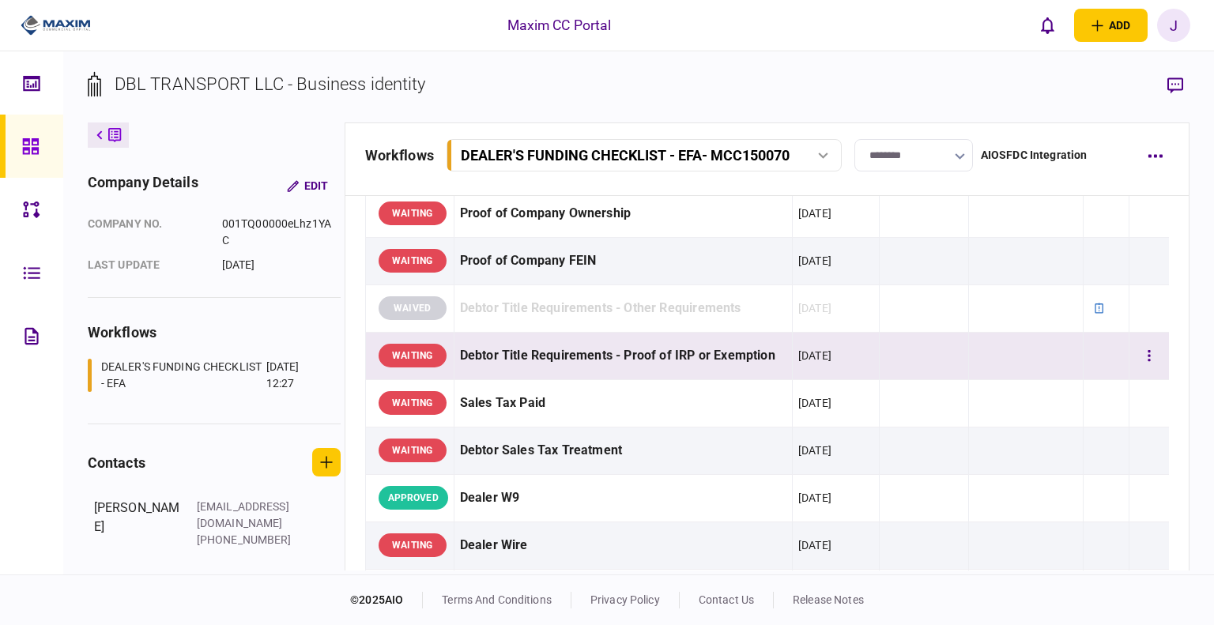
click at [1153, 360] on td at bounding box center [1150, 355] width 40 height 47
click at [1146, 357] on button "button" at bounding box center [1149, 356] width 28 height 28
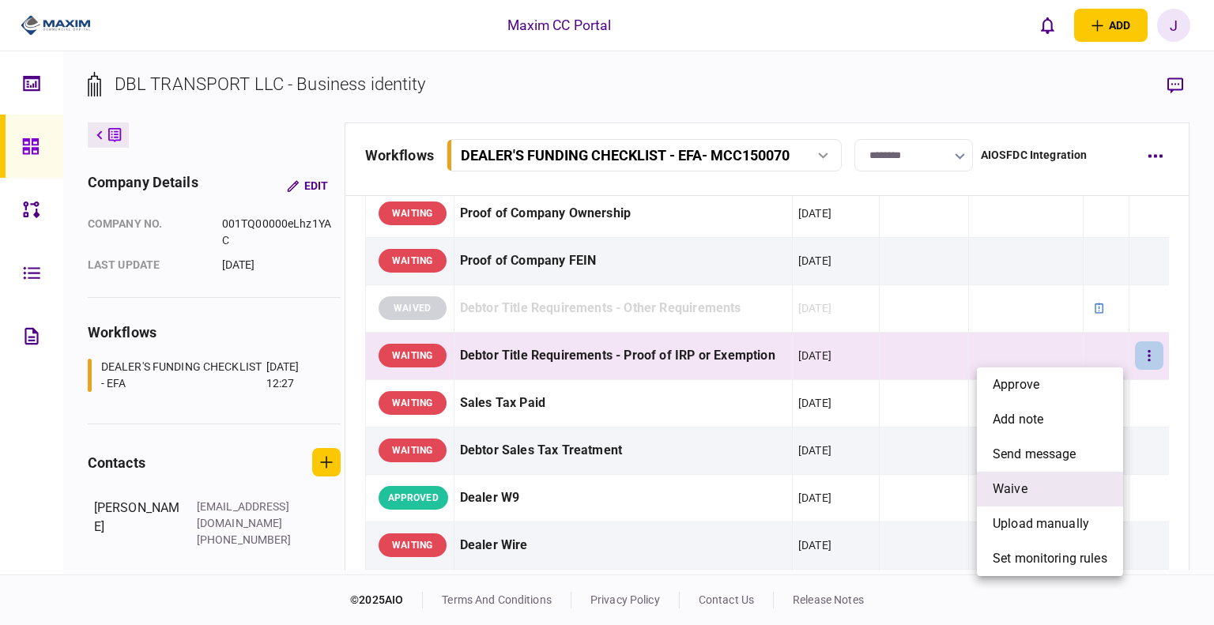
click at [1040, 481] on li "waive" at bounding box center [1050, 489] width 146 height 35
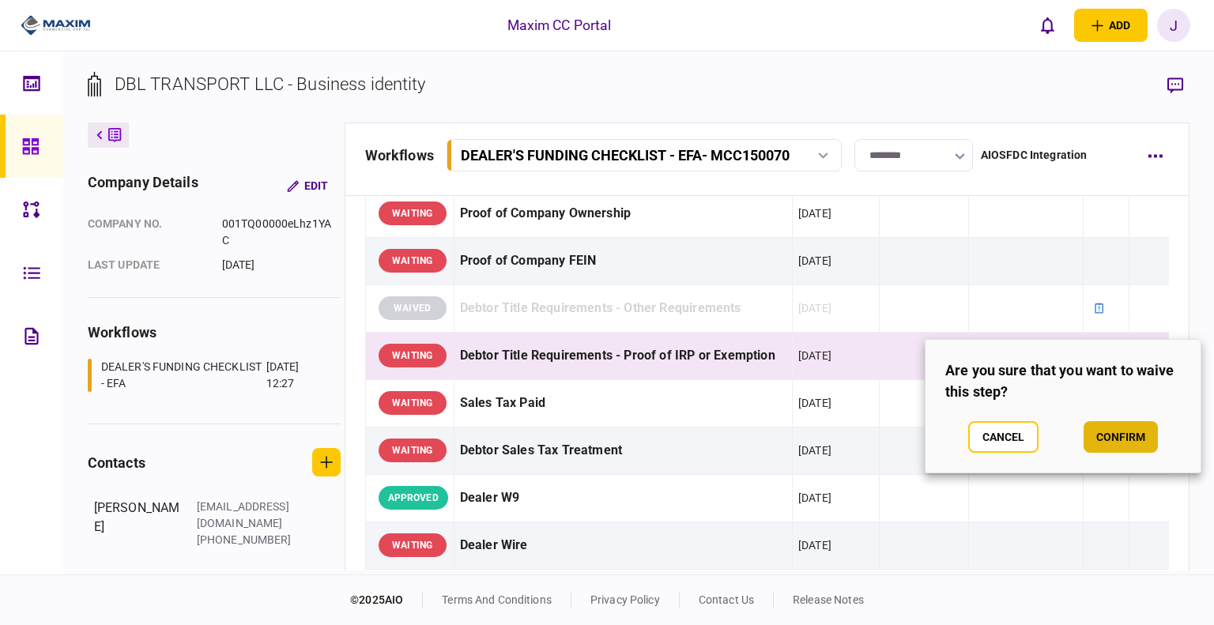
click at [1112, 442] on button "confirm" at bounding box center [1121, 437] width 74 height 32
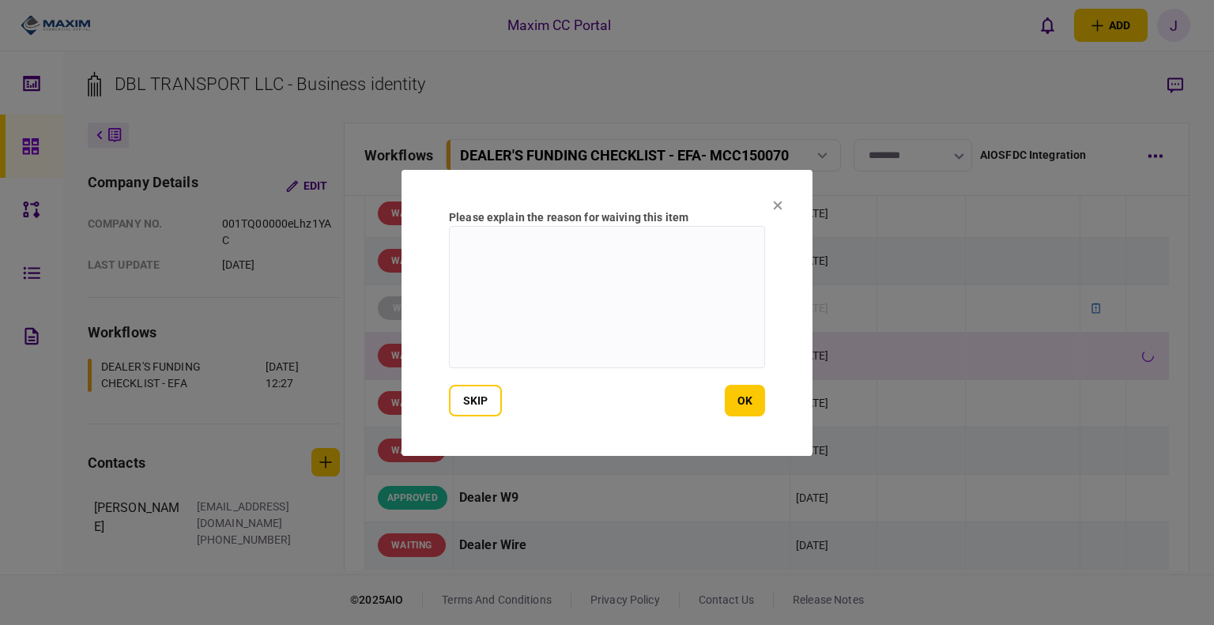
click at [654, 325] on textarea at bounding box center [607, 297] width 316 height 142
type textarea "***"
click at [762, 403] on button "ok" at bounding box center [745, 401] width 40 height 32
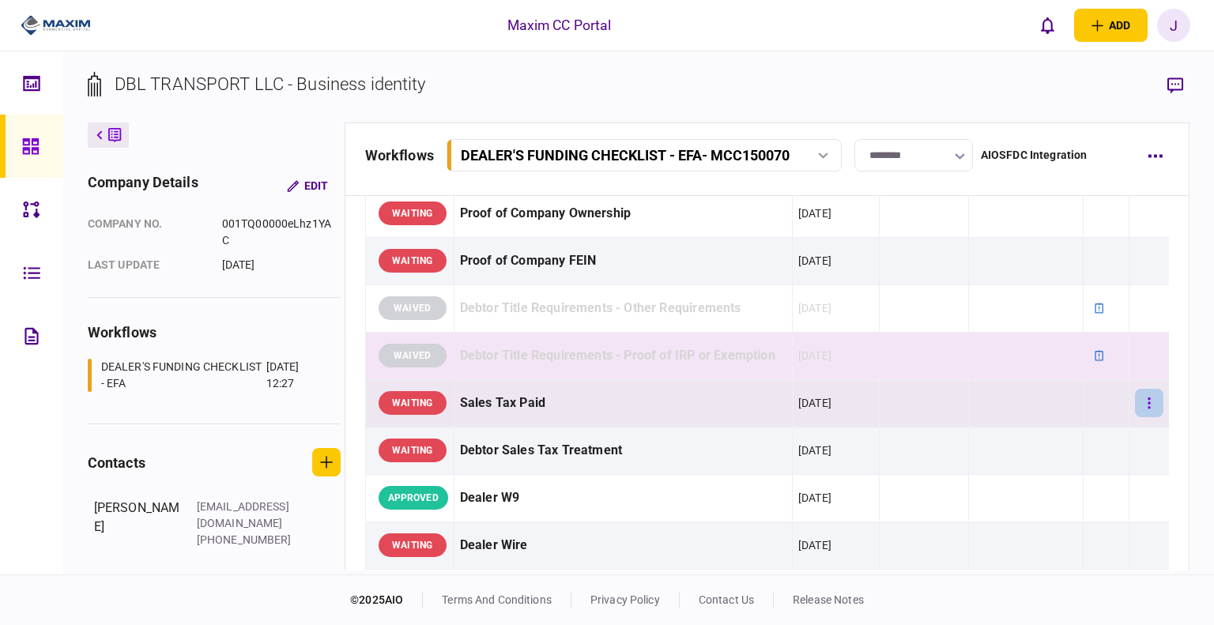
click at [1135, 400] on button "button" at bounding box center [1149, 403] width 28 height 28
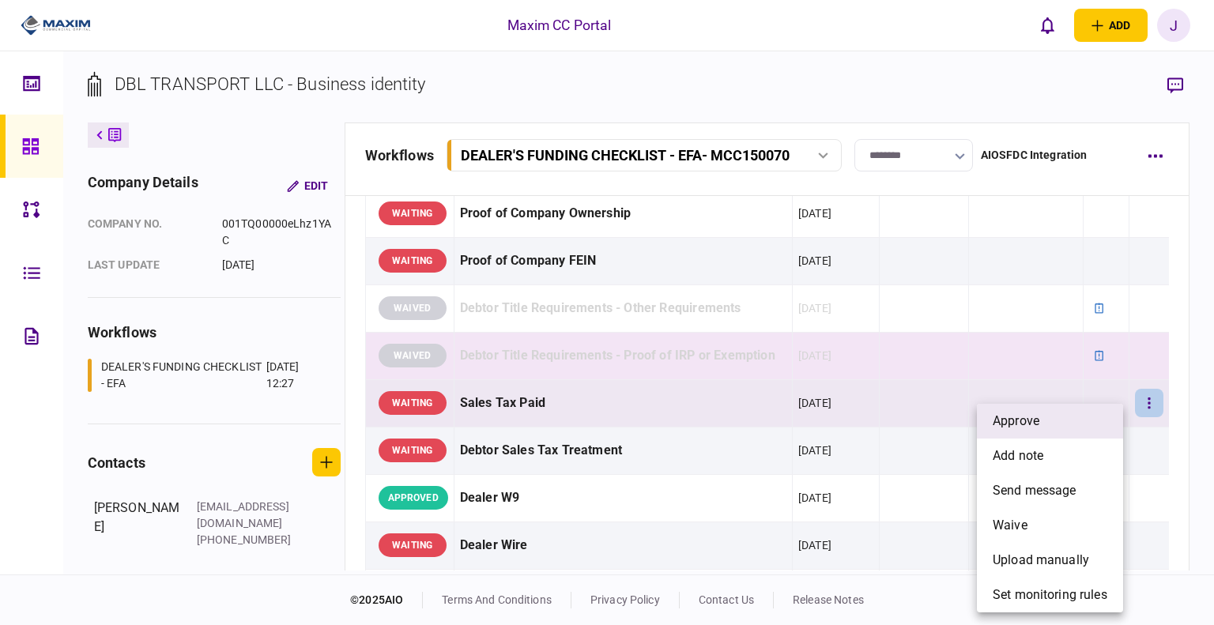
click at [1069, 436] on li "approve" at bounding box center [1050, 421] width 146 height 35
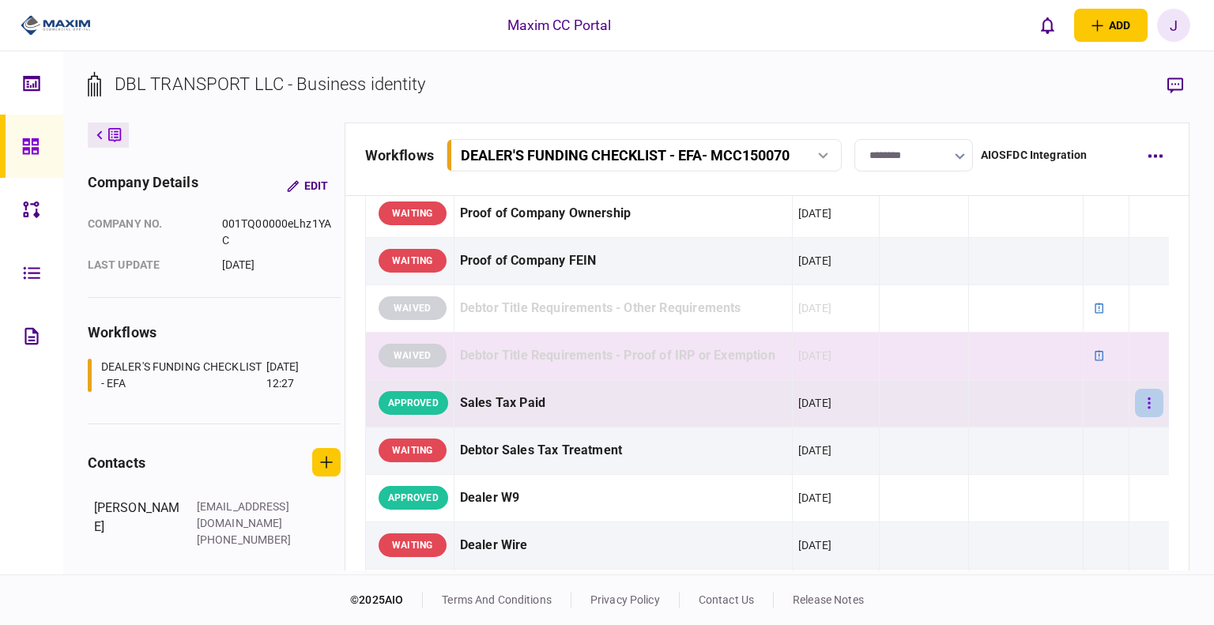
click at [1142, 397] on button "button" at bounding box center [1149, 403] width 28 height 28
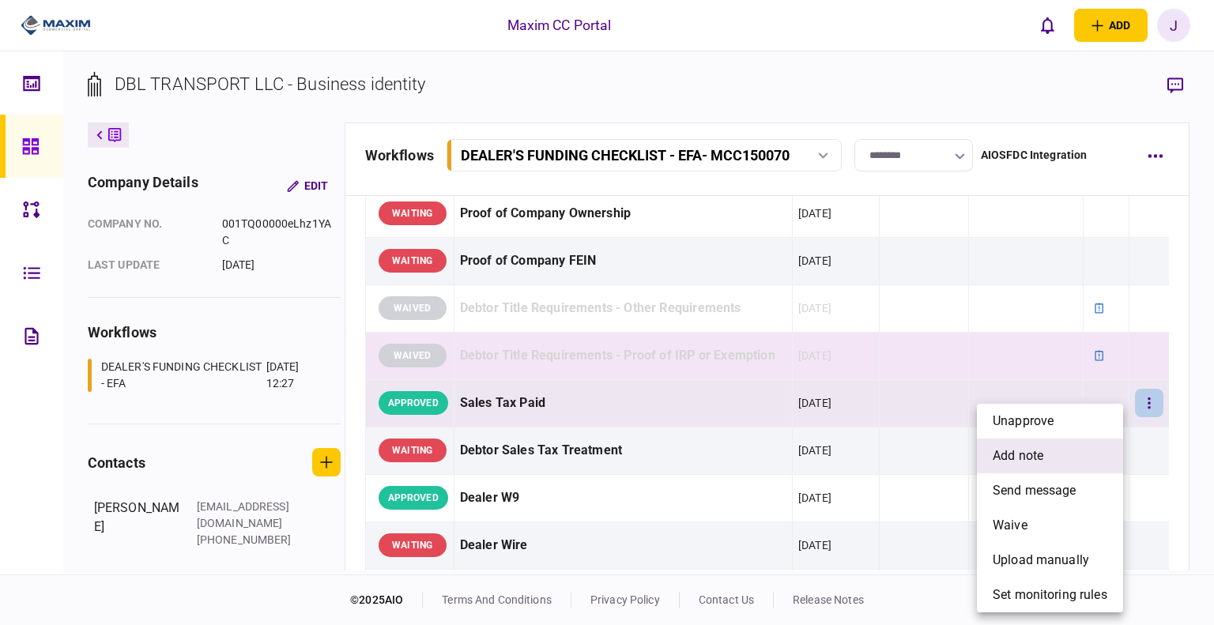
click at [1069, 455] on li "add note" at bounding box center [1050, 456] width 146 height 35
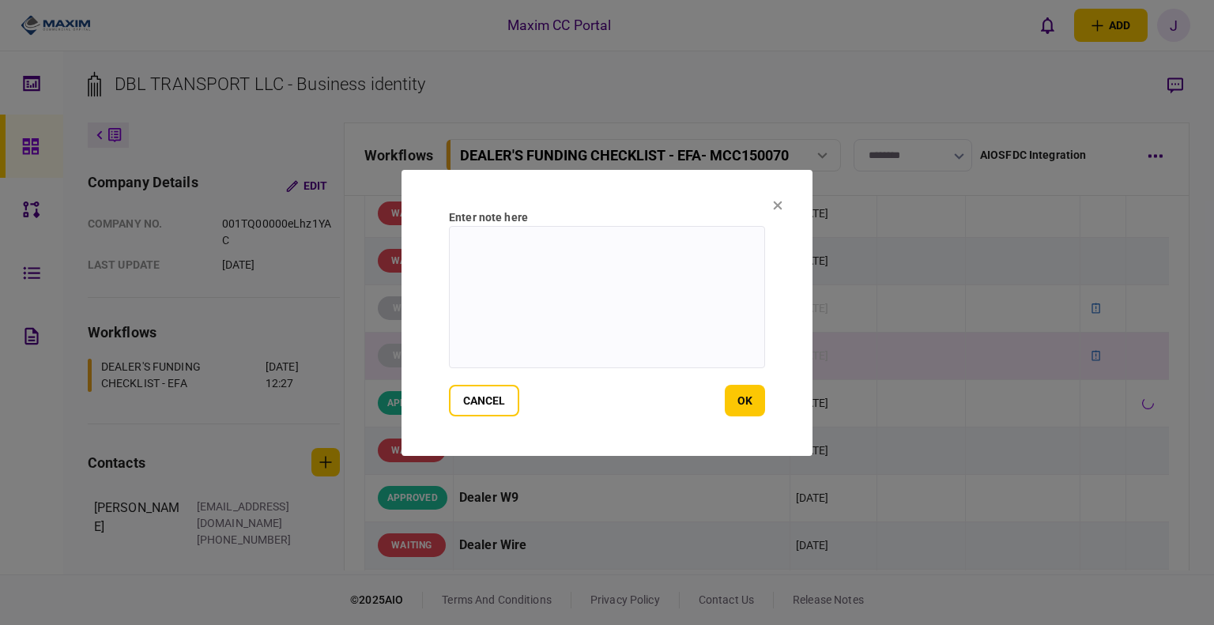
click at [482, 248] on textarea at bounding box center [607, 297] width 316 height 142
type textarea "********"
click at [733, 401] on button "ok" at bounding box center [745, 401] width 40 height 32
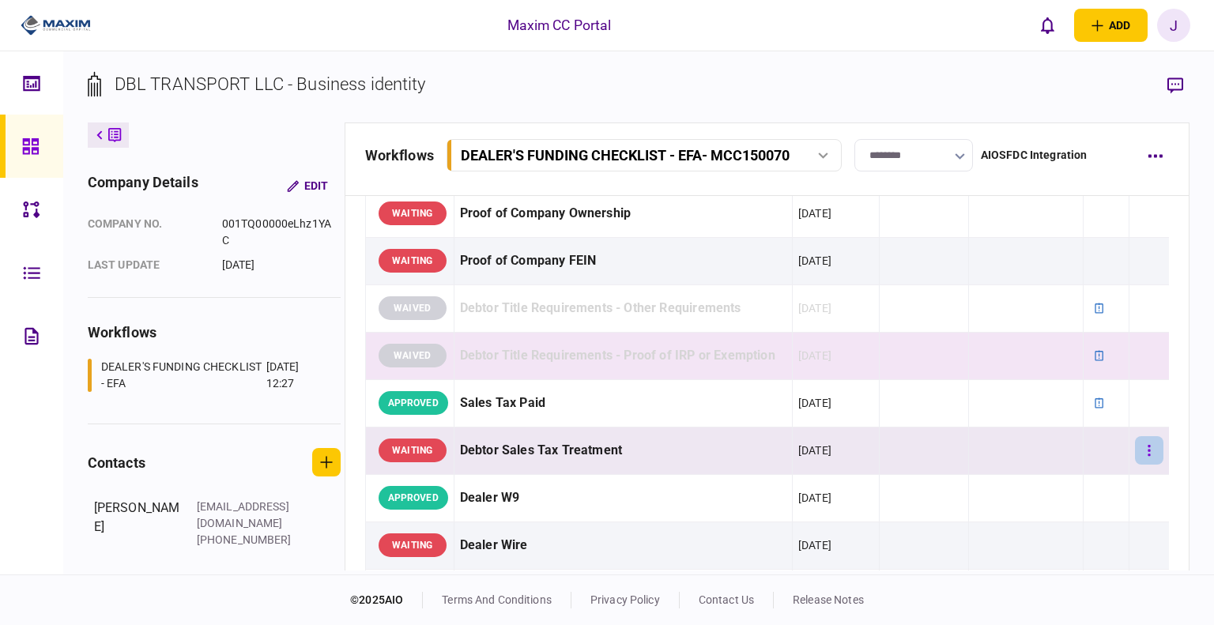
click at [1135, 437] on button "button" at bounding box center [1149, 450] width 28 height 28
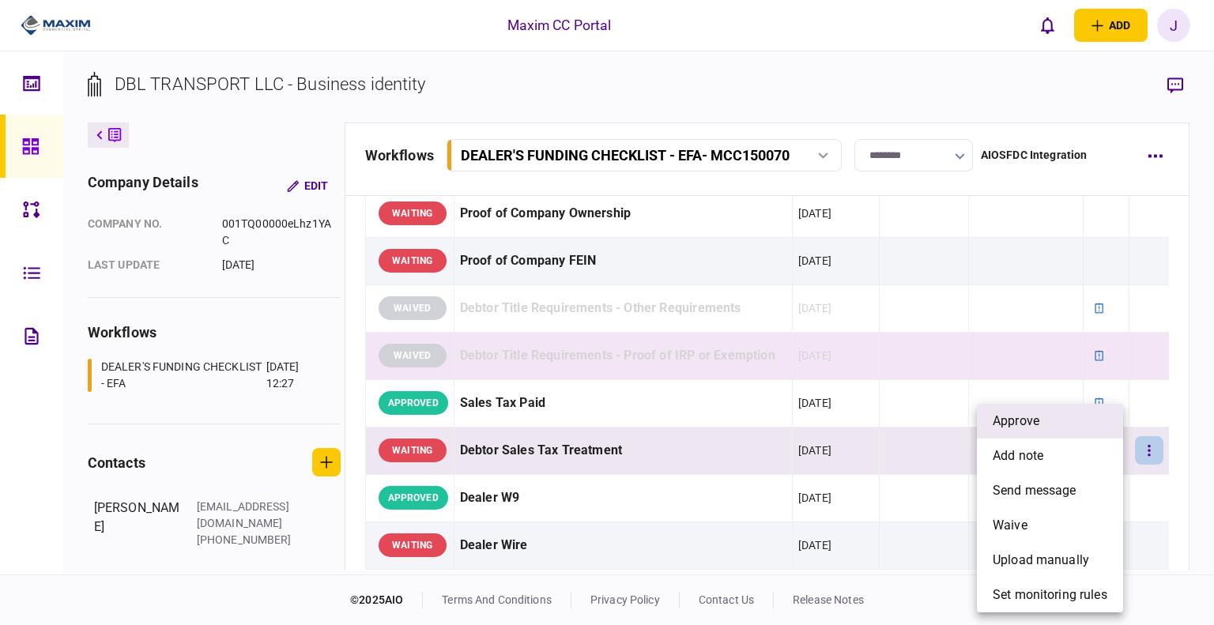
click at [1075, 419] on li "approve" at bounding box center [1050, 421] width 146 height 35
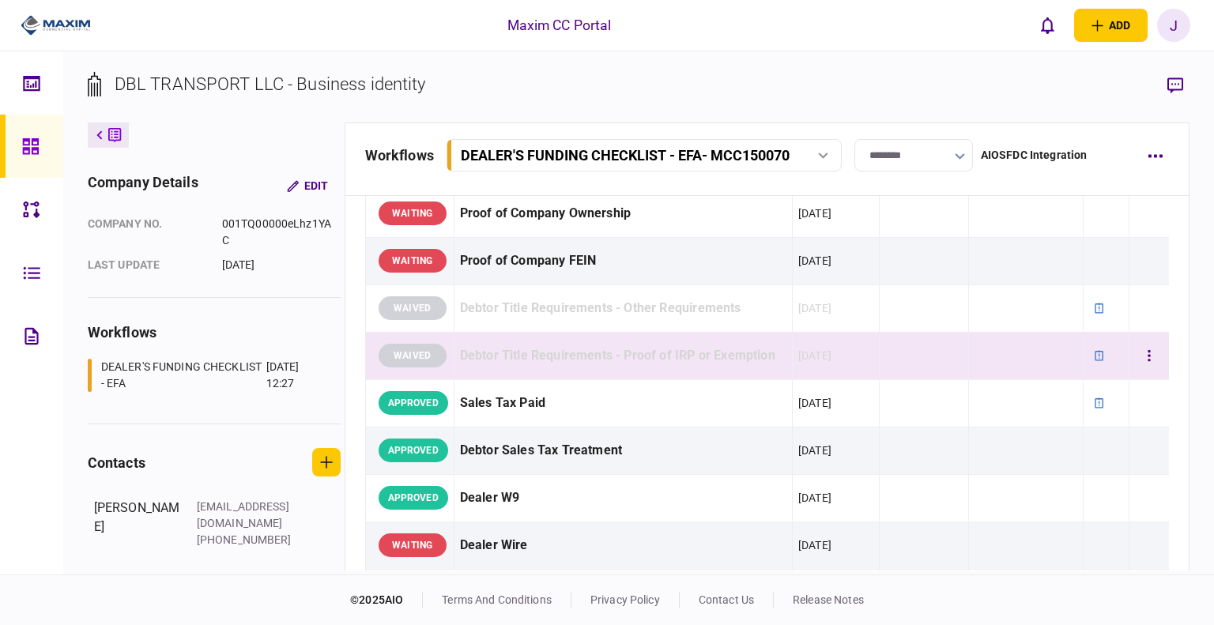
scroll to position [474, 0]
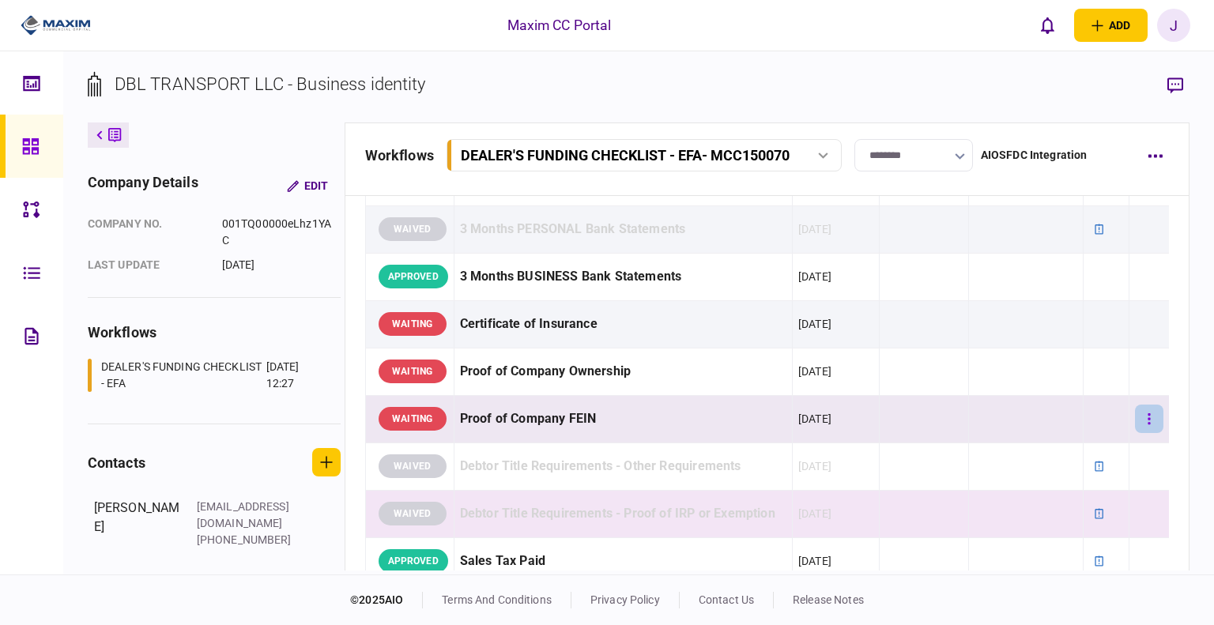
click at [1135, 414] on button "button" at bounding box center [1149, 419] width 28 height 28
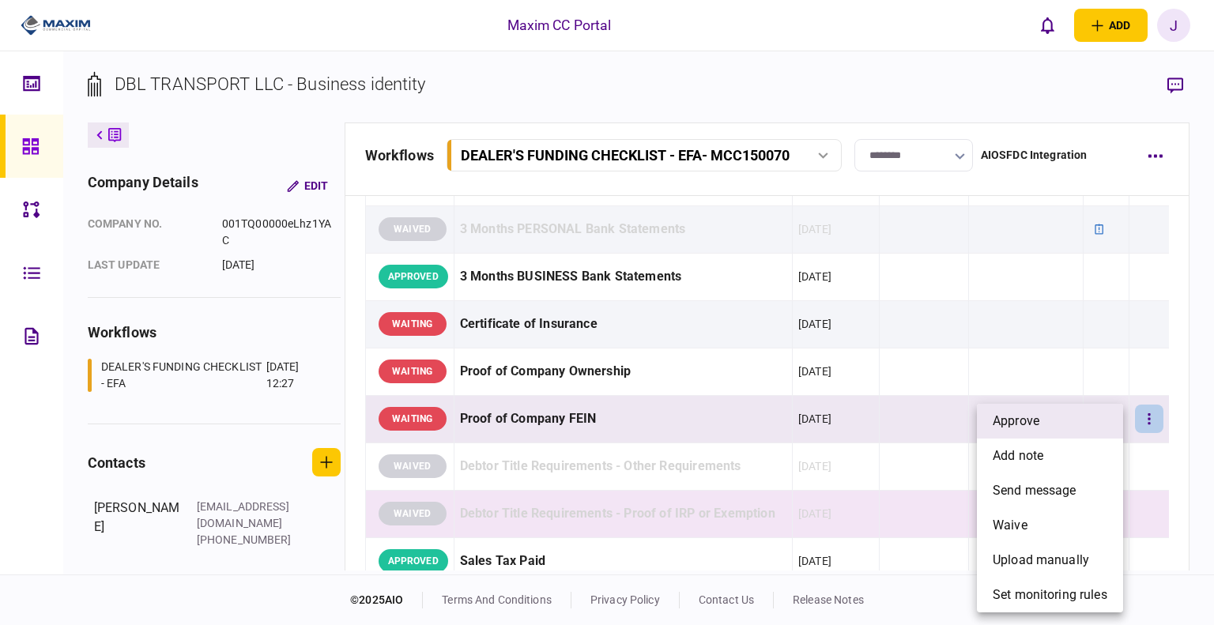
click at [1050, 425] on li "approve" at bounding box center [1050, 421] width 146 height 35
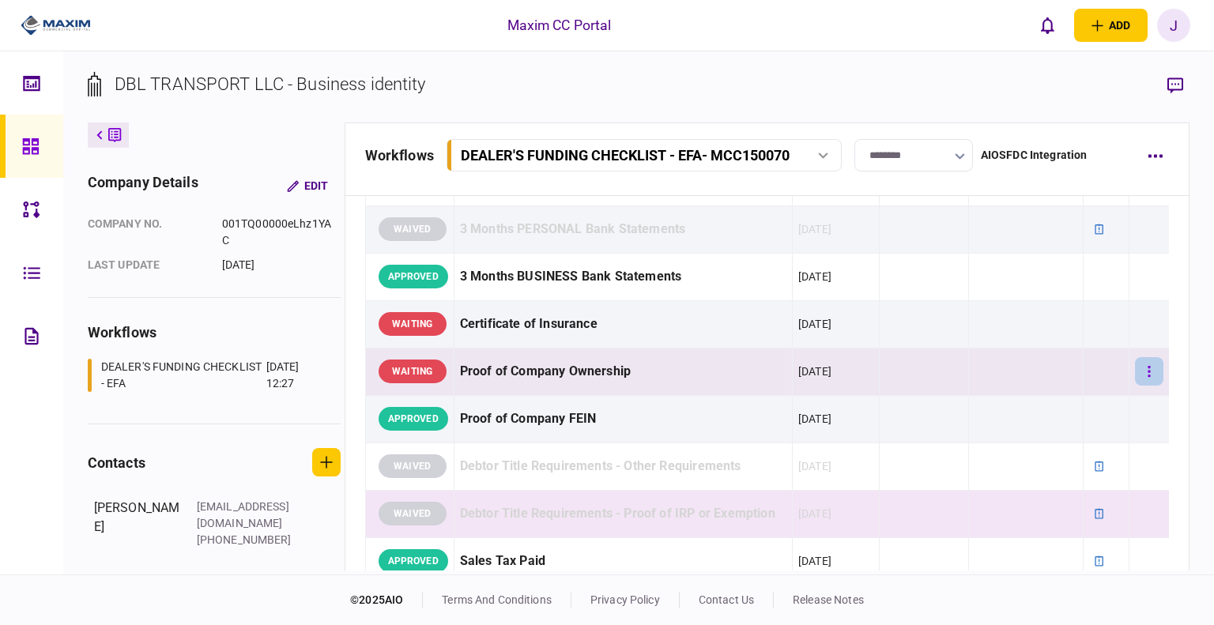
click at [1141, 364] on button "button" at bounding box center [1149, 371] width 28 height 28
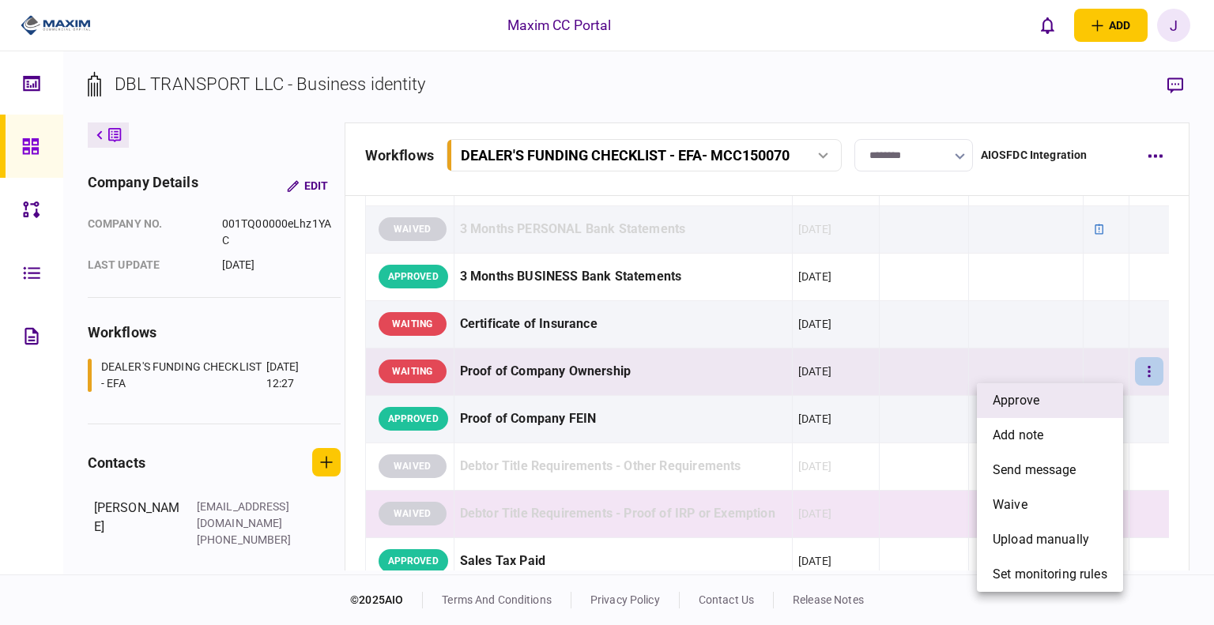
click at [1070, 404] on li "approve" at bounding box center [1050, 400] width 146 height 35
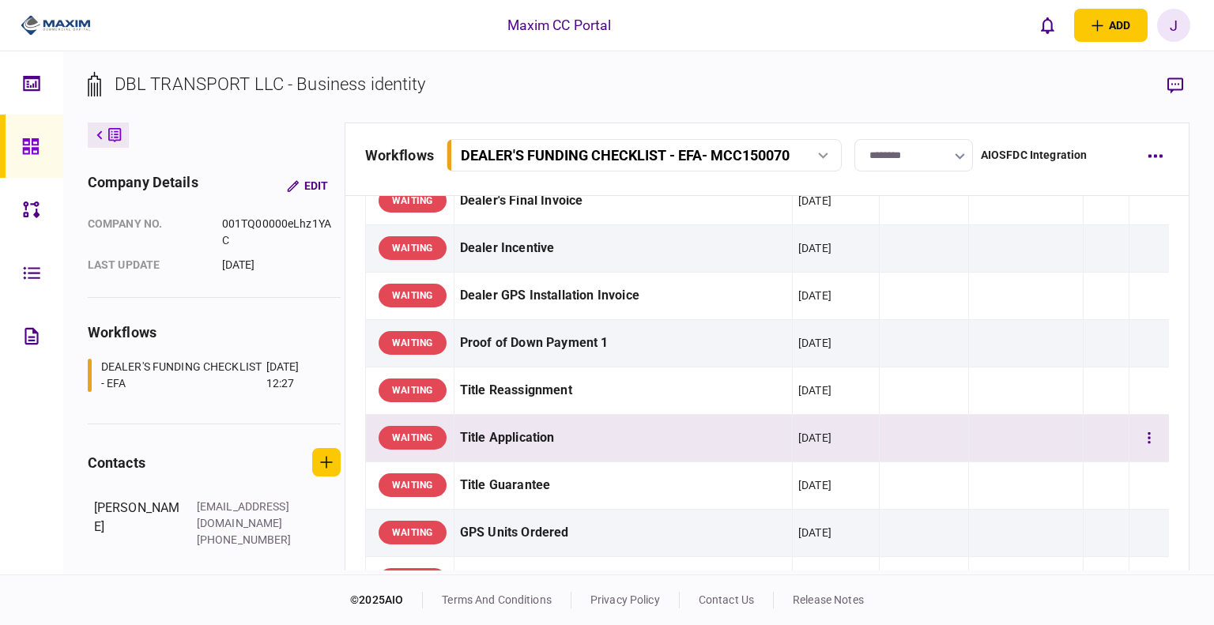
scroll to position [1028, 0]
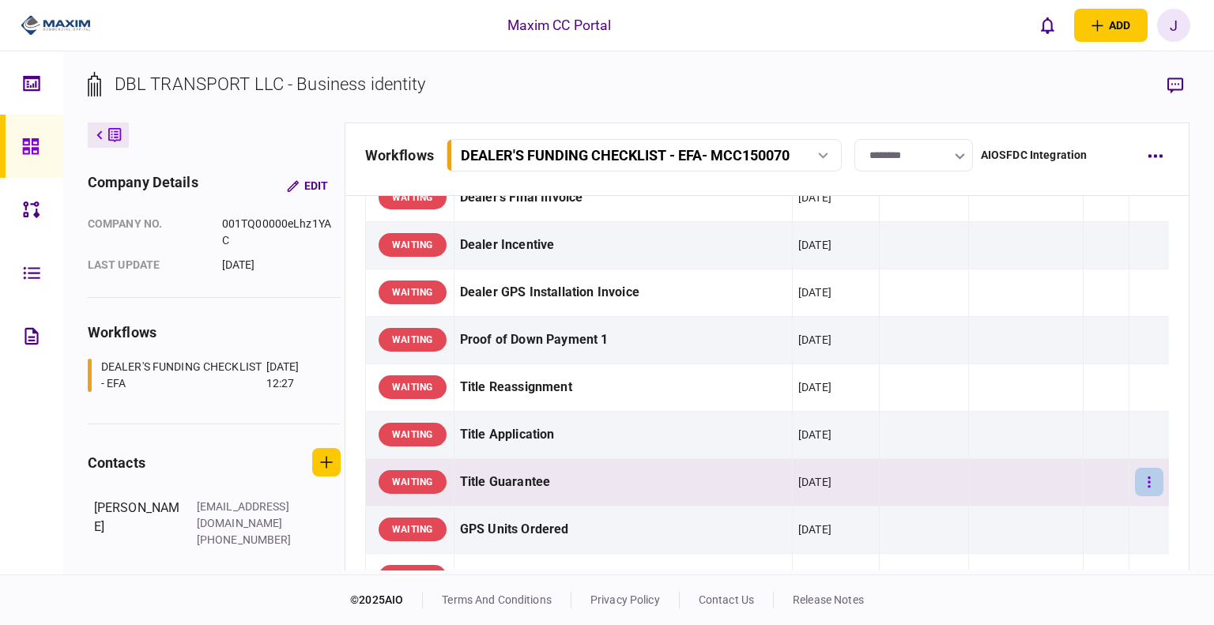
click at [1135, 478] on button "button" at bounding box center [1149, 482] width 28 height 28
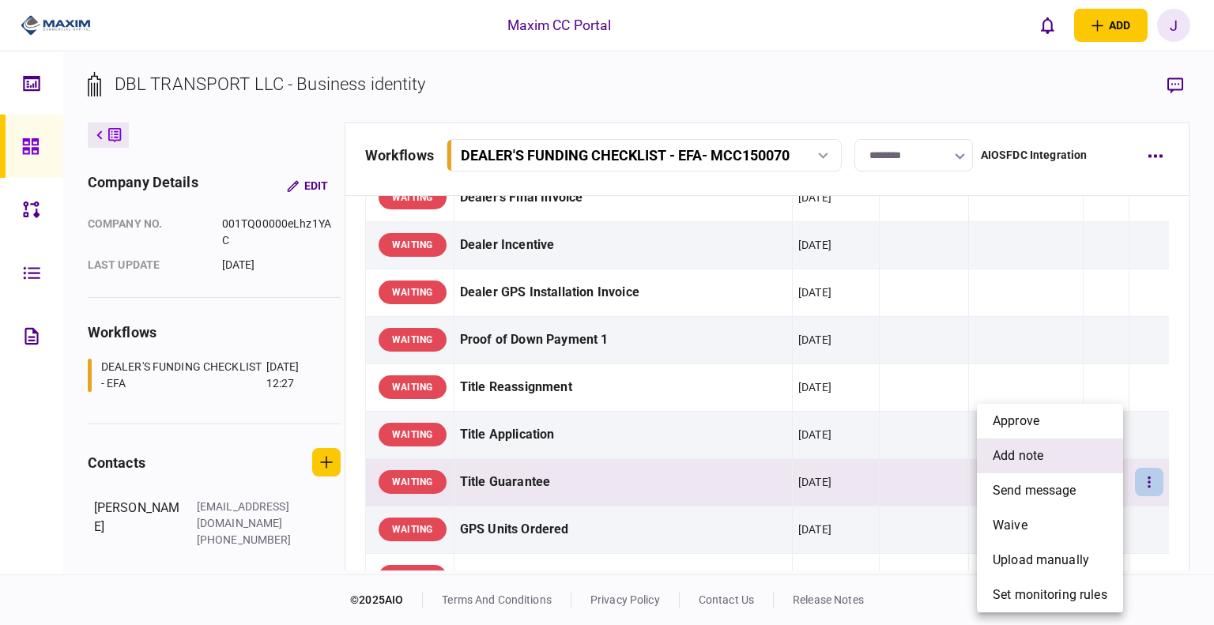
click at [1043, 455] on span "add note" at bounding box center [1018, 456] width 51 height 19
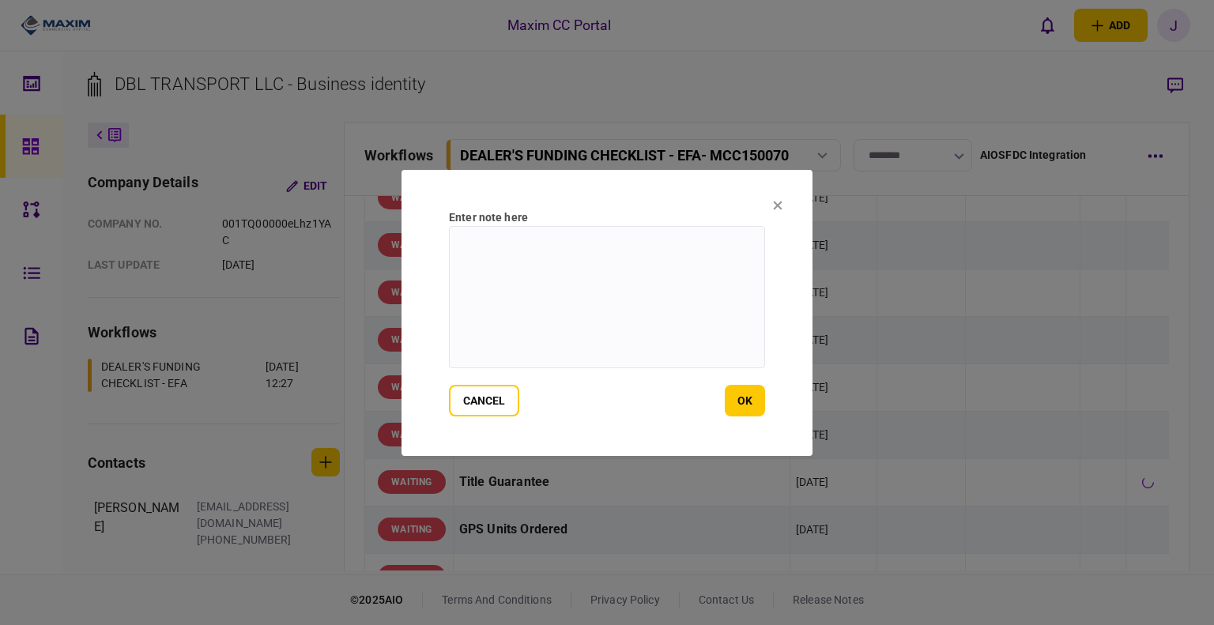
scroll to position [1029, 0]
click at [653, 310] on textarea at bounding box center [607, 297] width 316 height 142
type textarea "**********"
click at [759, 404] on button "ok" at bounding box center [745, 401] width 40 height 32
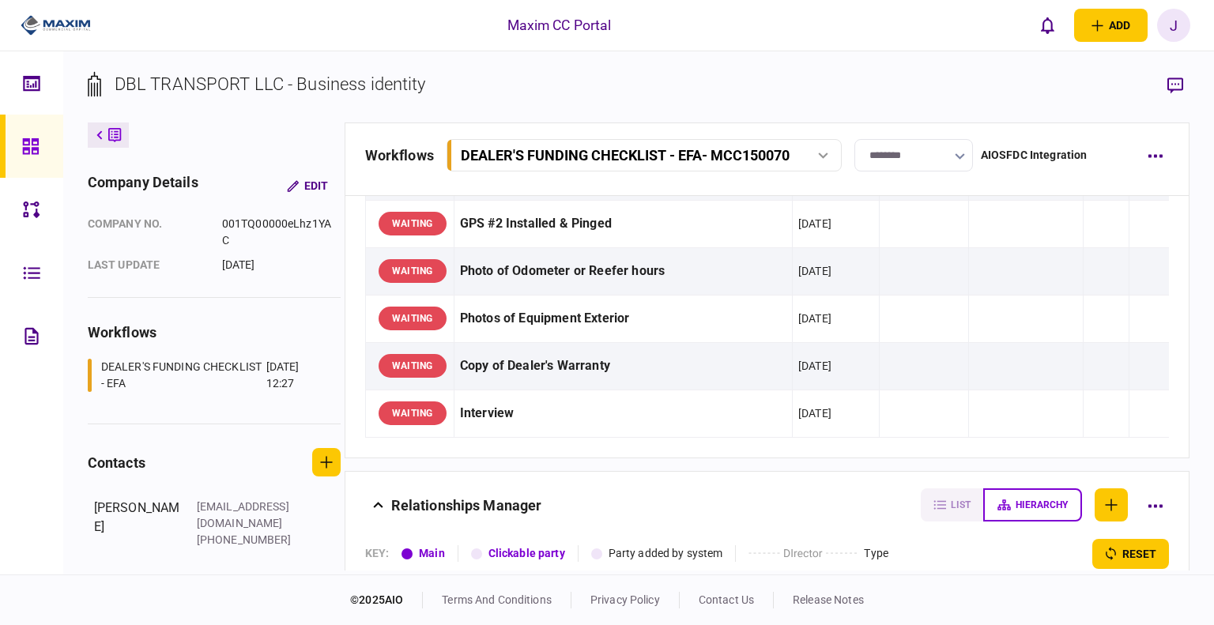
scroll to position [1345, 0]
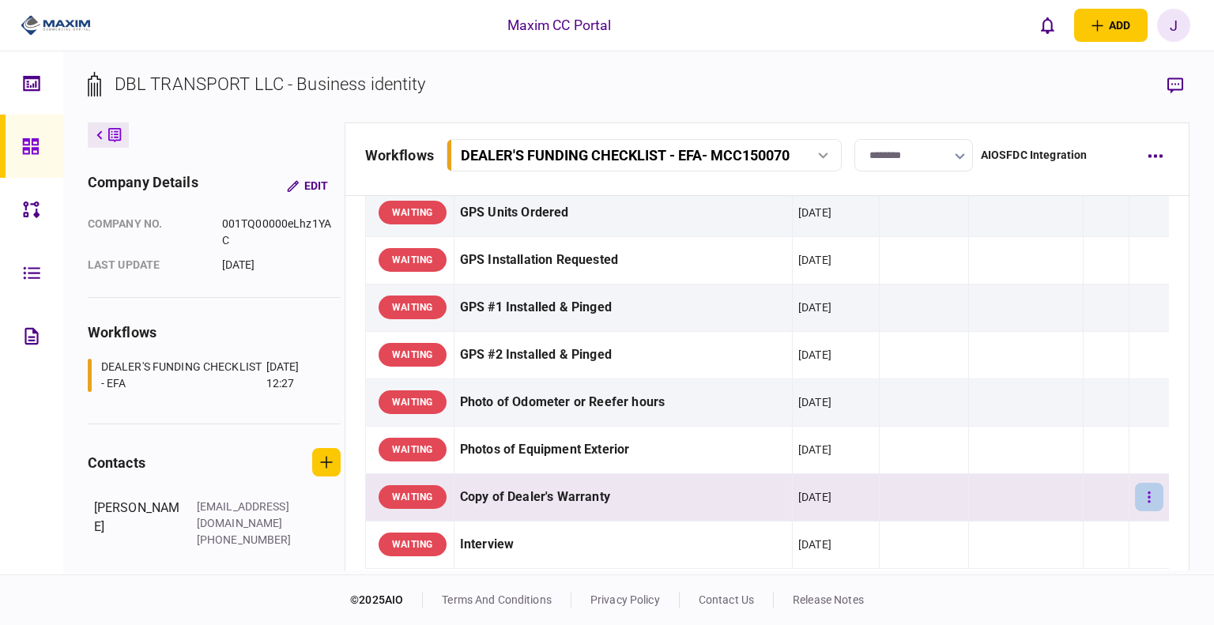
click at [1139, 500] on button "button" at bounding box center [1149, 497] width 28 height 28
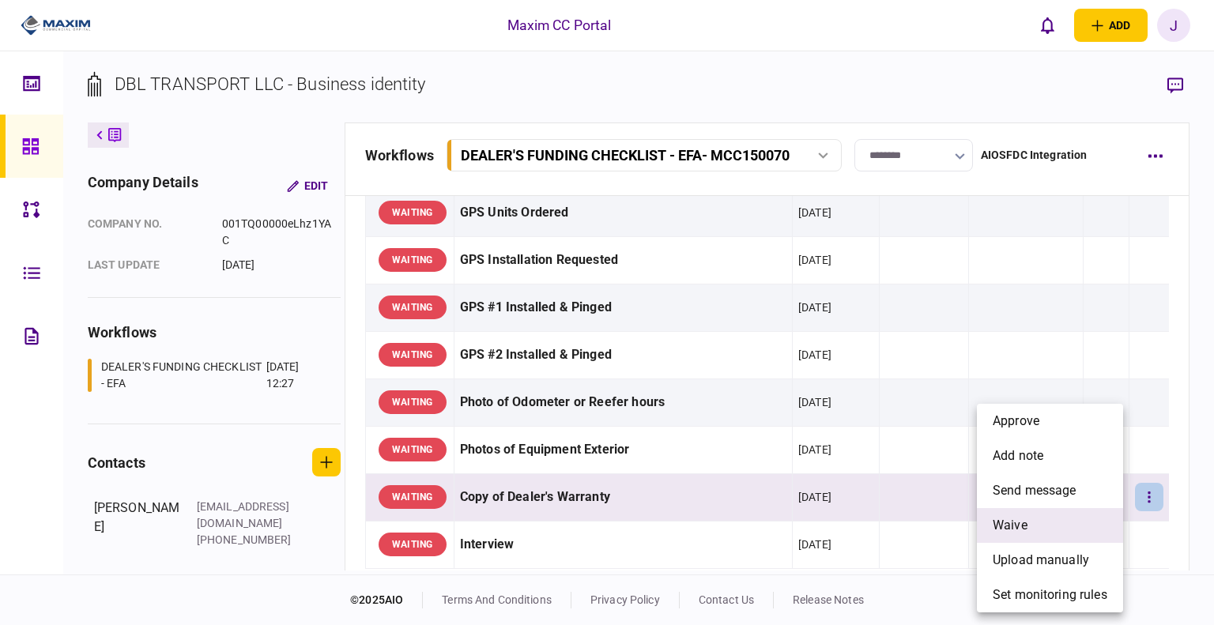
click at [1033, 534] on li "waive" at bounding box center [1050, 525] width 146 height 35
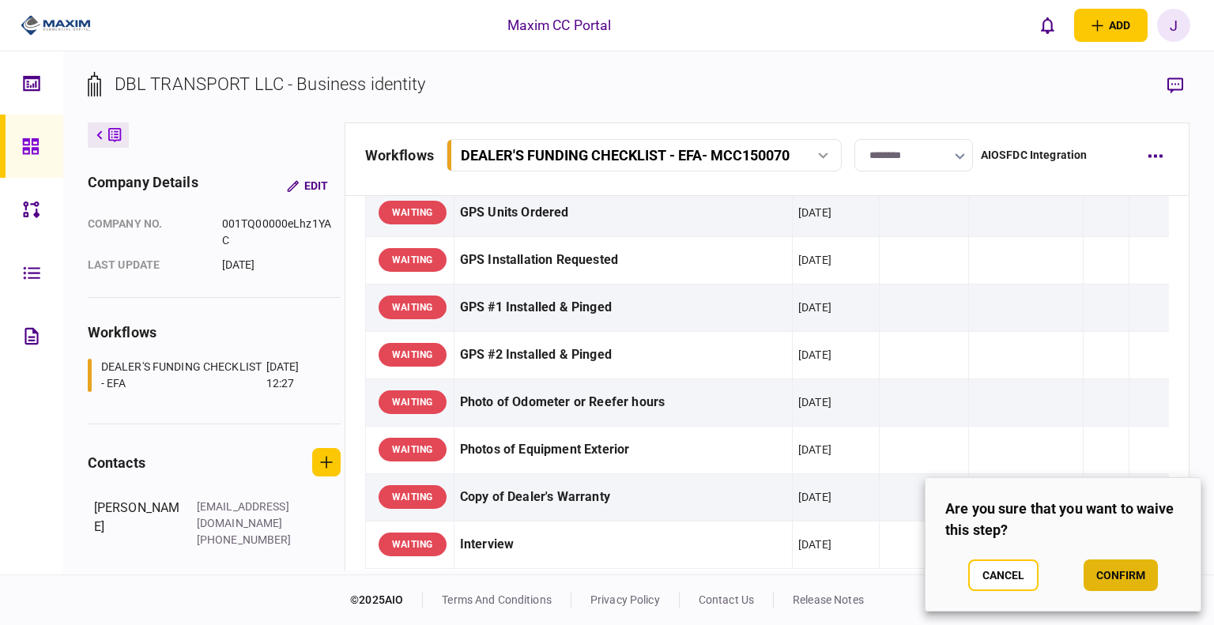
click at [1141, 568] on button "confirm" at bounding box center [1121, 576] width 74 height 32
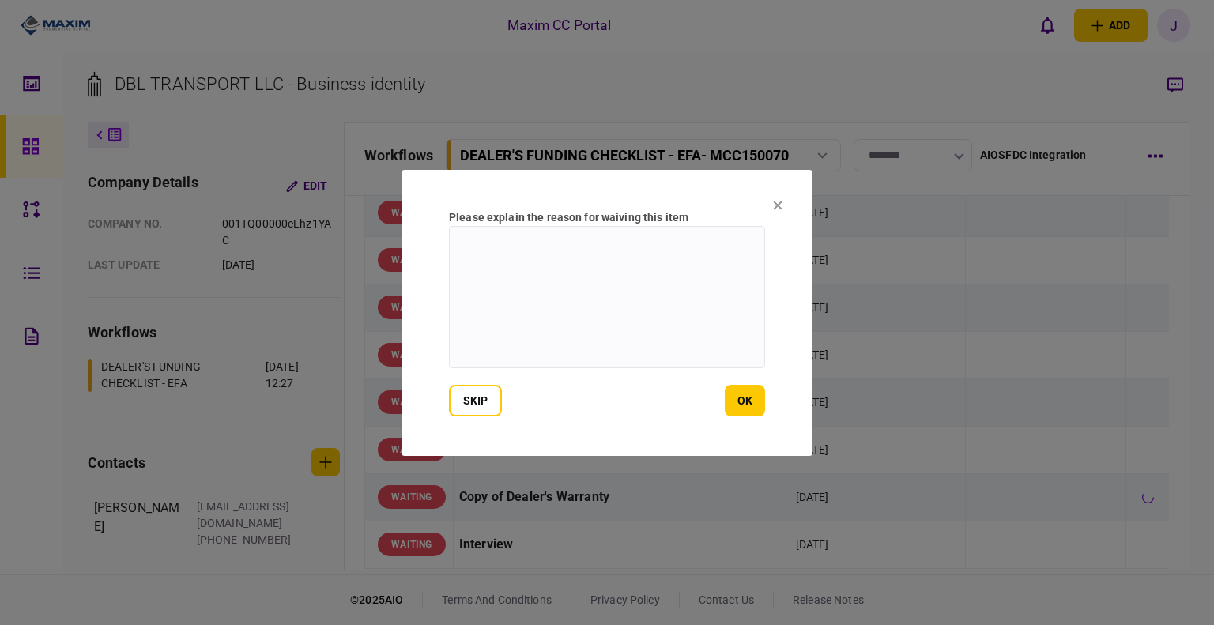
scroll to position [1346, 0]
click at [588, 330] on textarea at bounding box center [607, 297] width 316 height 142
type textarea "***"
click at [740, 386] on button "ok" at bounding box center [745, 401] width 40 height 32
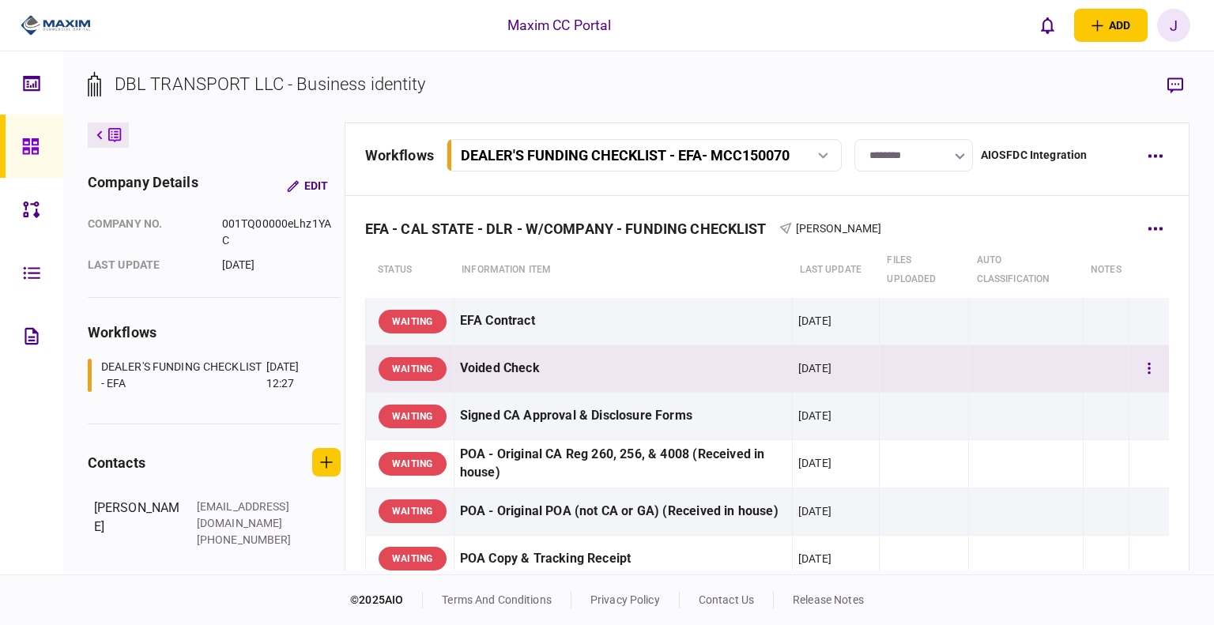
scroll to position [0, 0]
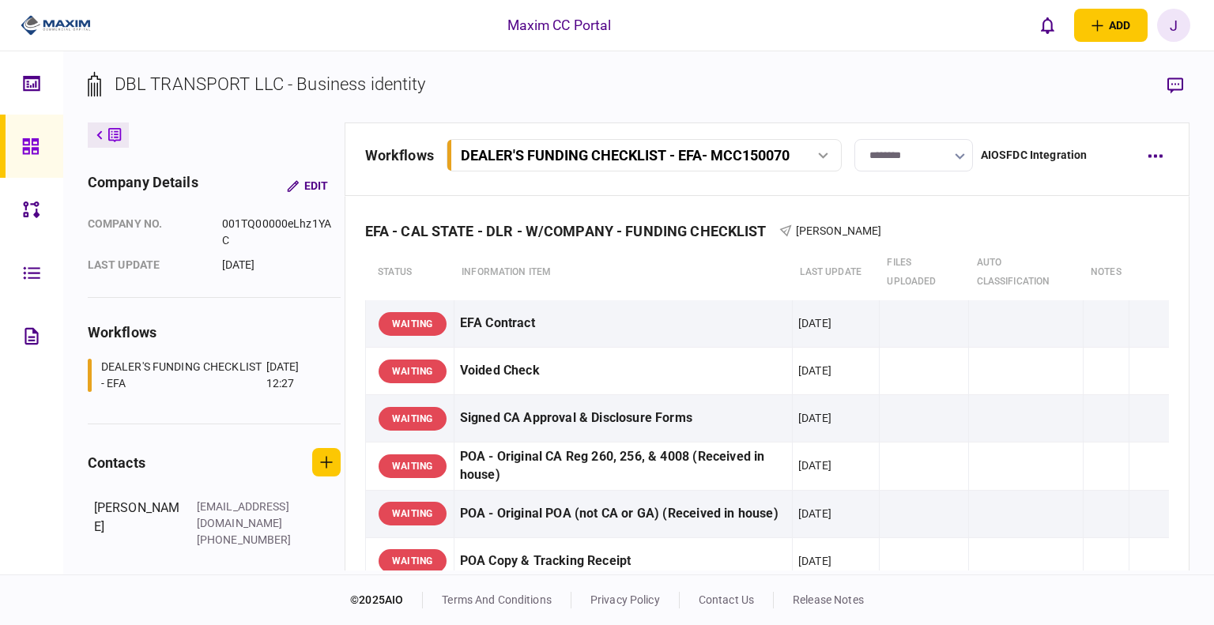
click at [37, 143] on icon at bounding box center [30, 146] width 16 height 16
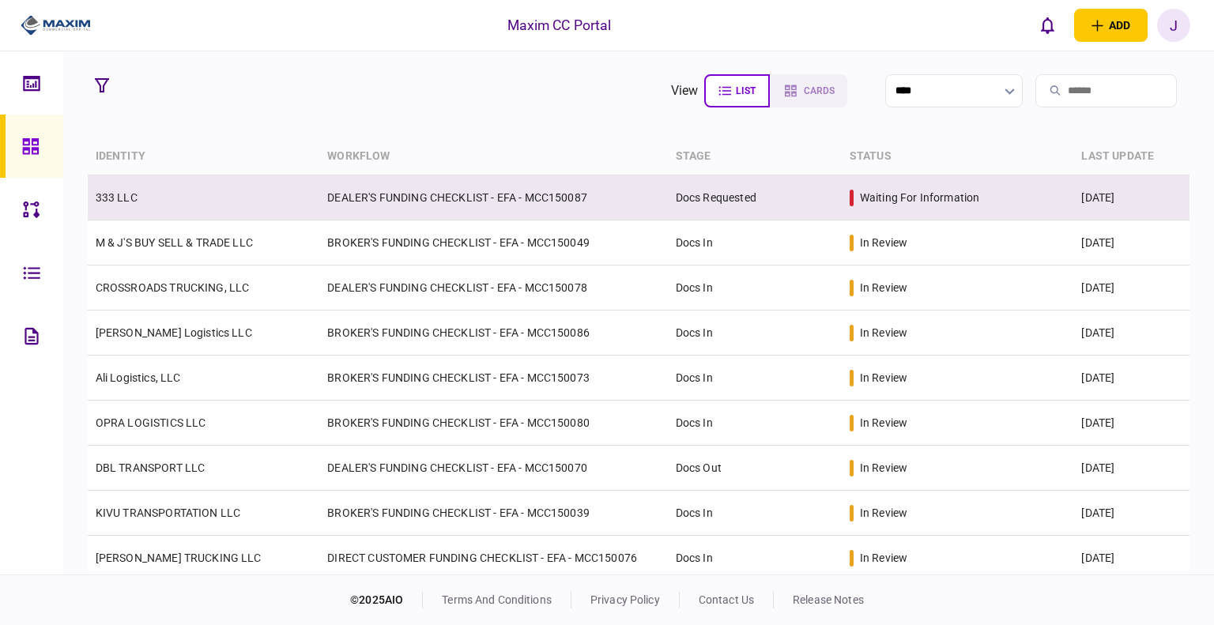
click at [116, 194] on link "333 LLC" at bounding box center [117, 197] width 42 height 13
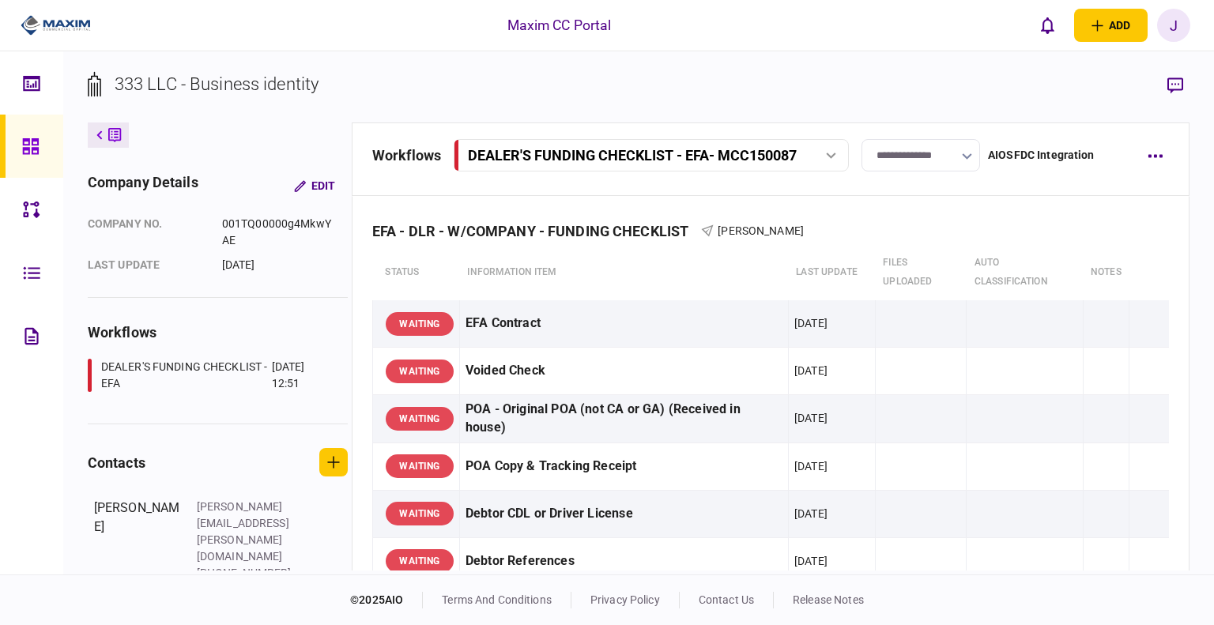
click at [894, 158] on input "**********" at bounding box center [921, 155] width 119 height 32
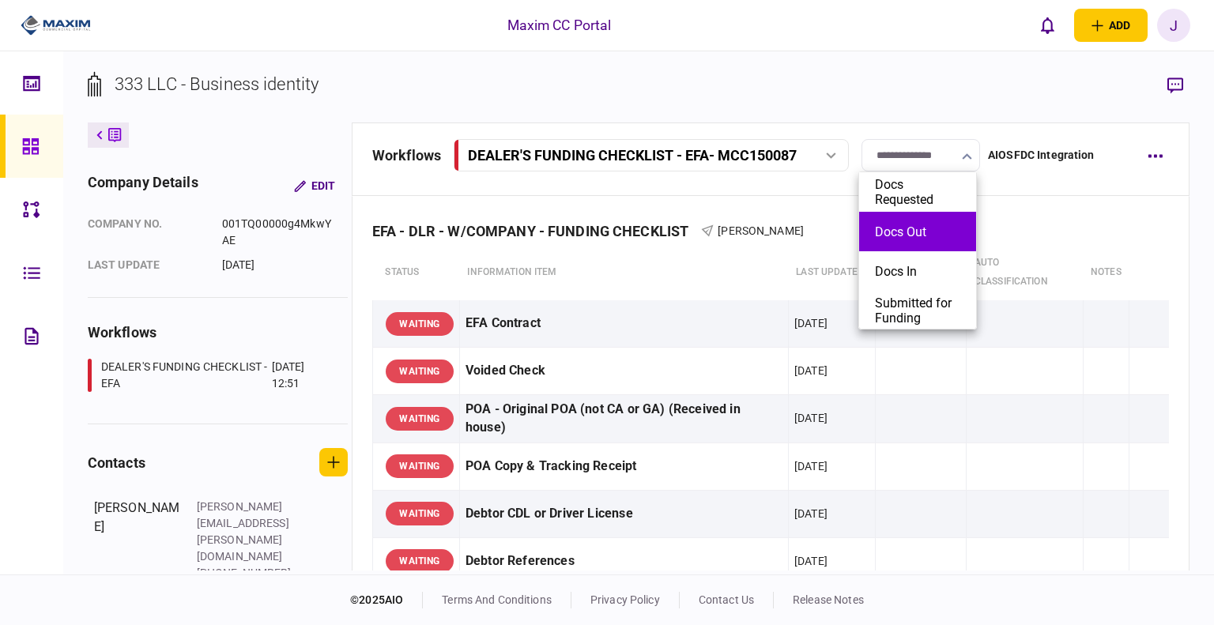
click at [909, 232] on button "Docs Out" at bounding box center [917, 232] width 85 height 15
type input "********"
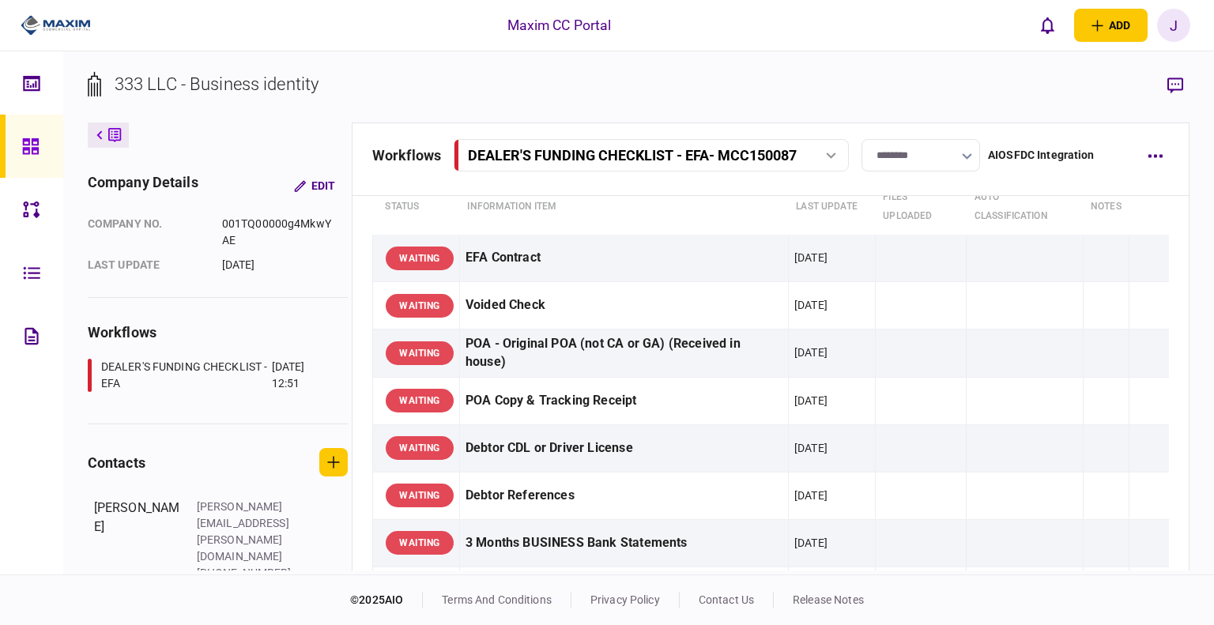
scroll to position [158, 0]
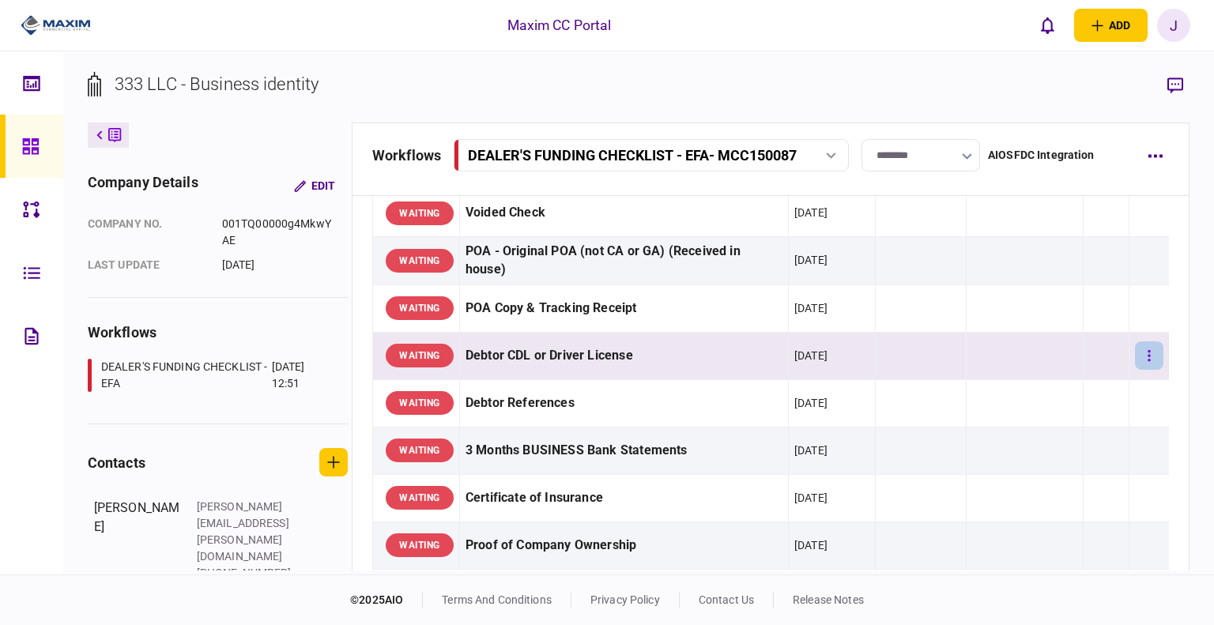
click at [1146, 354] on button "button" at bounding box center [1149, 356] width 28 height 28
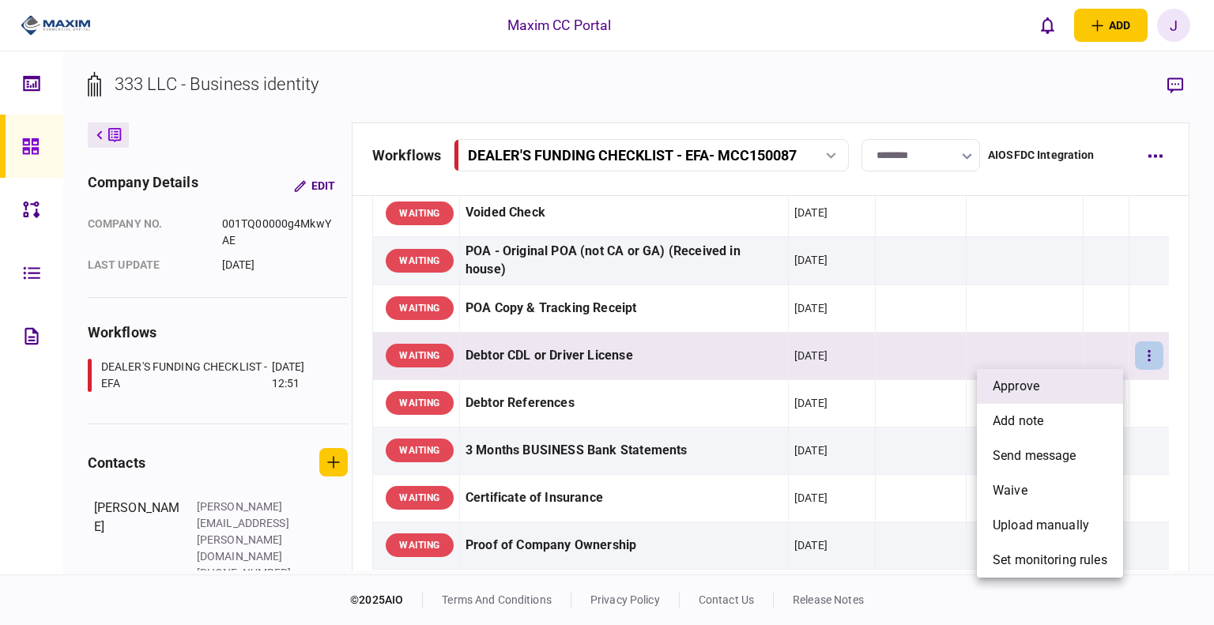
click at [1091, 376] on li "approve" at bounding box center [1050, 386] width 146 height 35
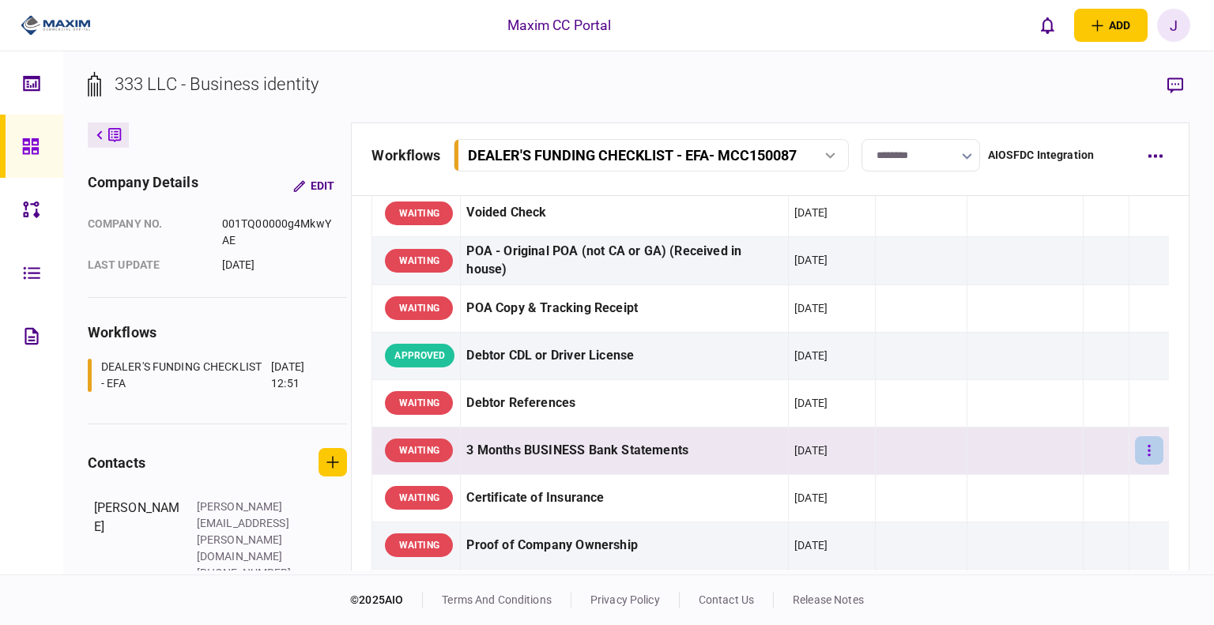
click at [1151, 444] on button "button" at bounding box center [1149, 450] width 28 height 28
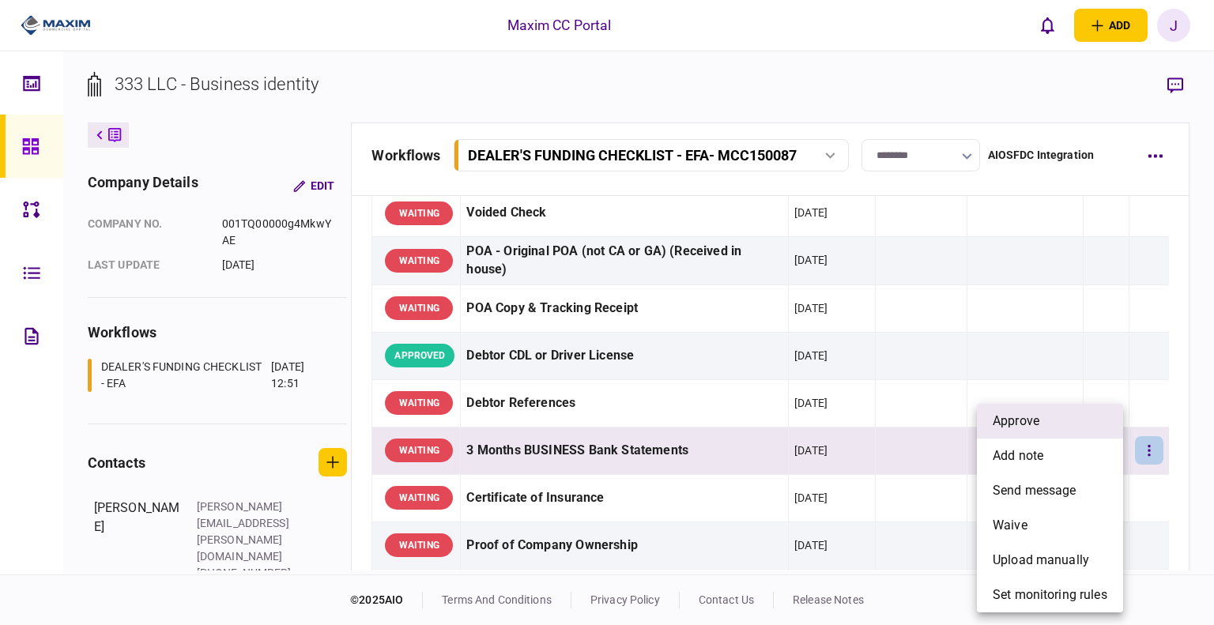
click at [1031, 421] on span "approve" at bounding box center [1016, 421] width 47 height 19
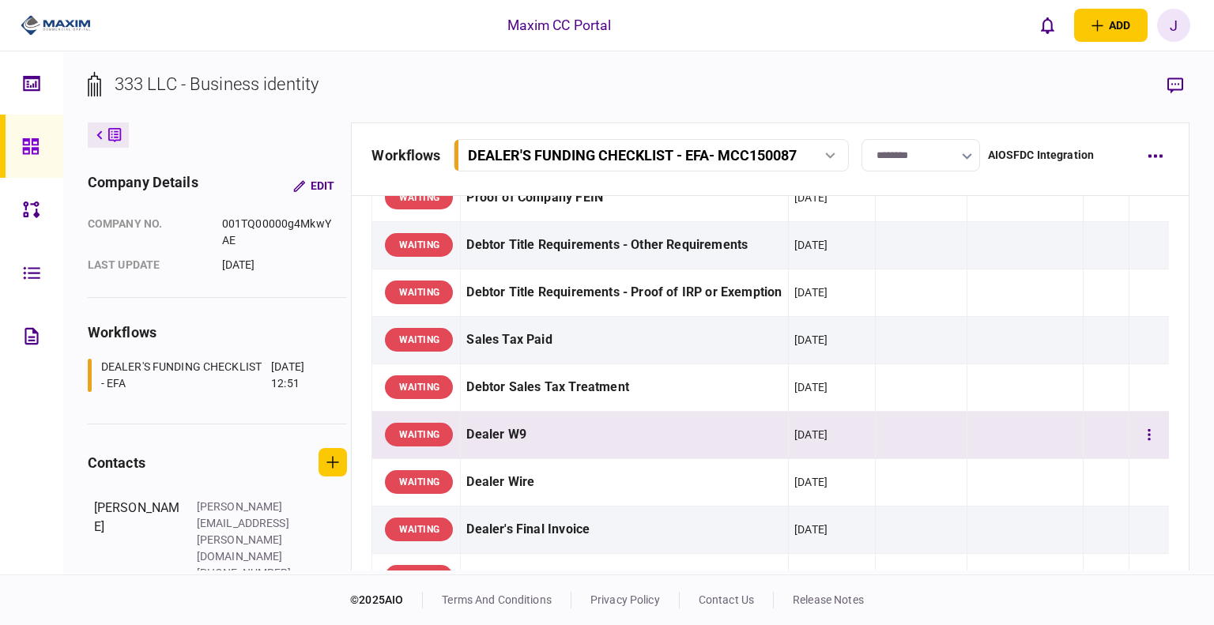
scroll to position [633, 0]
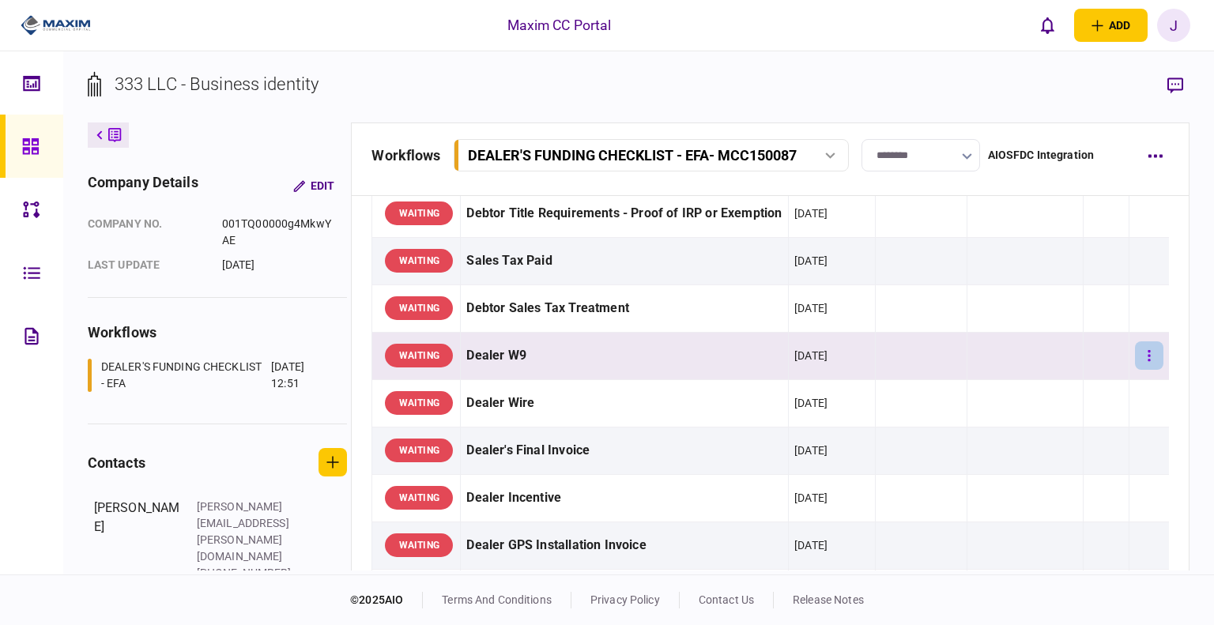
click at [1142, 354] on button "button" at bounding box center [1149, 356] width 28 height 28
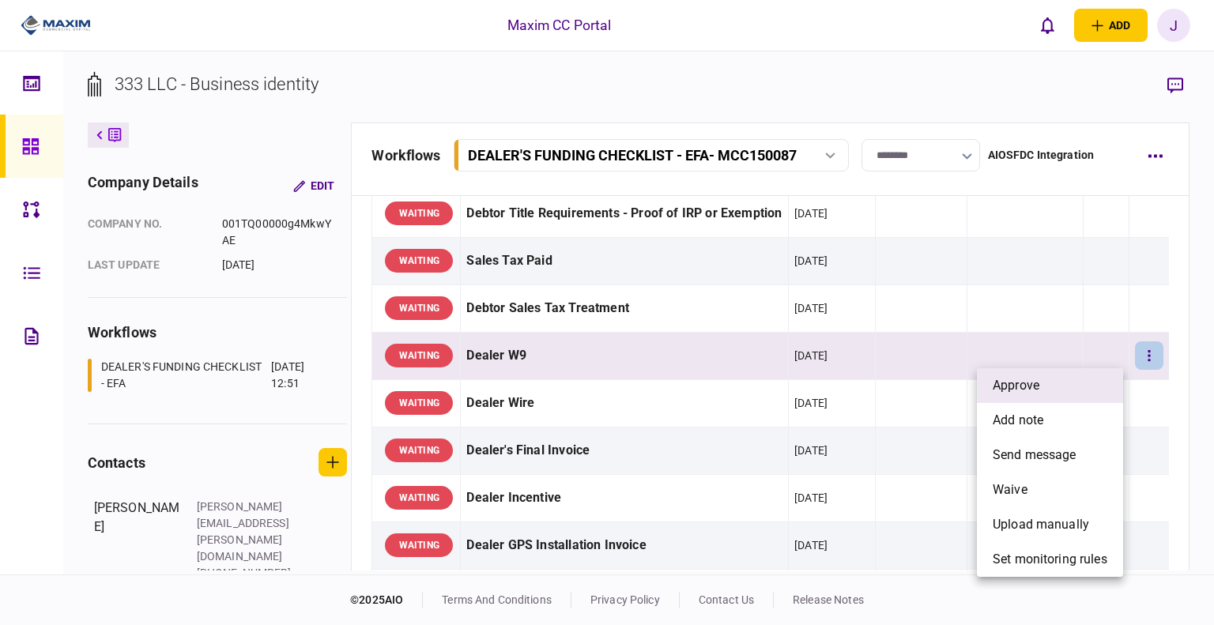
click at [1059, 386] on li "approve" at bounding box center [1050, 385] width 146 height 35
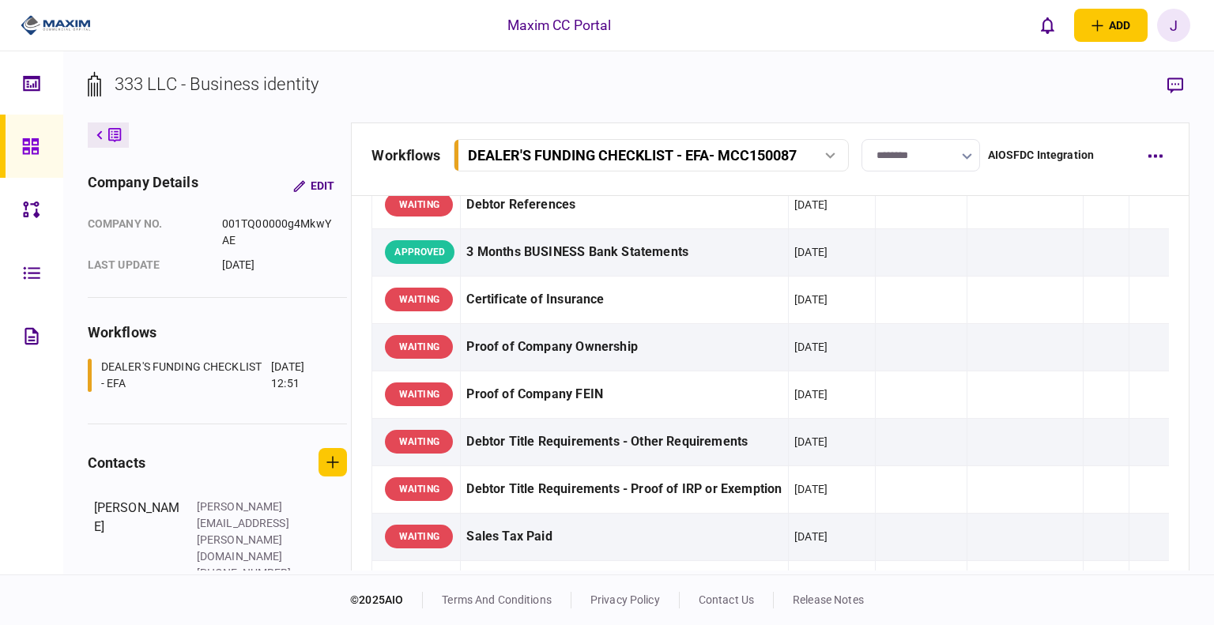
scroll to position [395, 0]
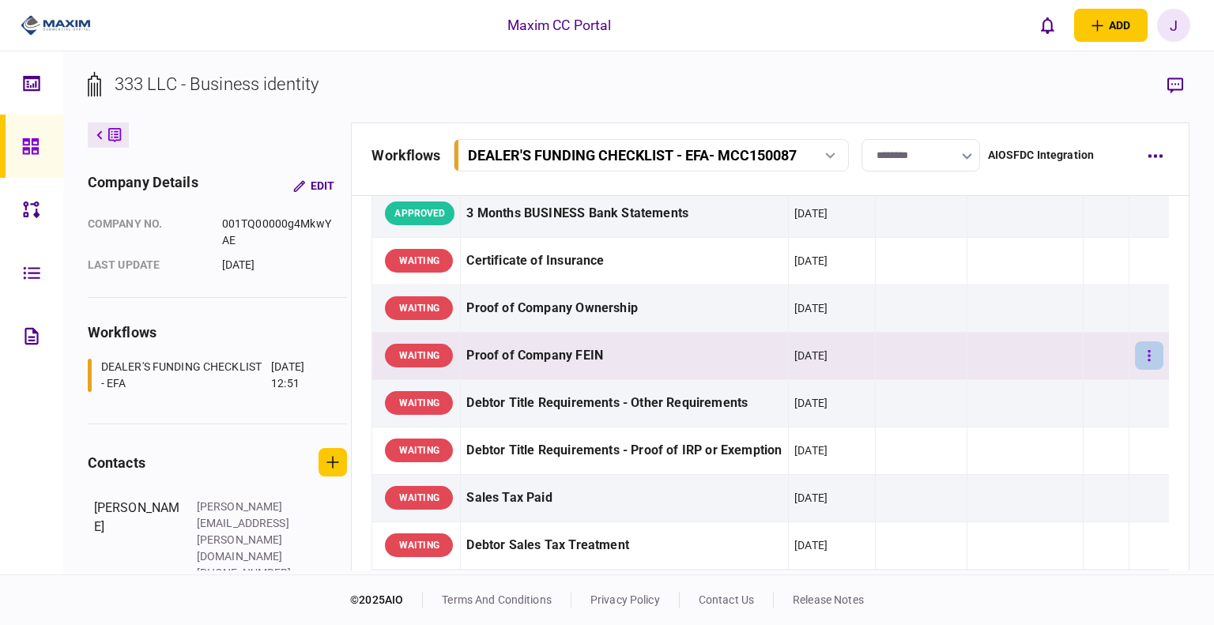
click at [1149, 353] on icon "button" at bounding box center [1150, 355] width 2 height 11
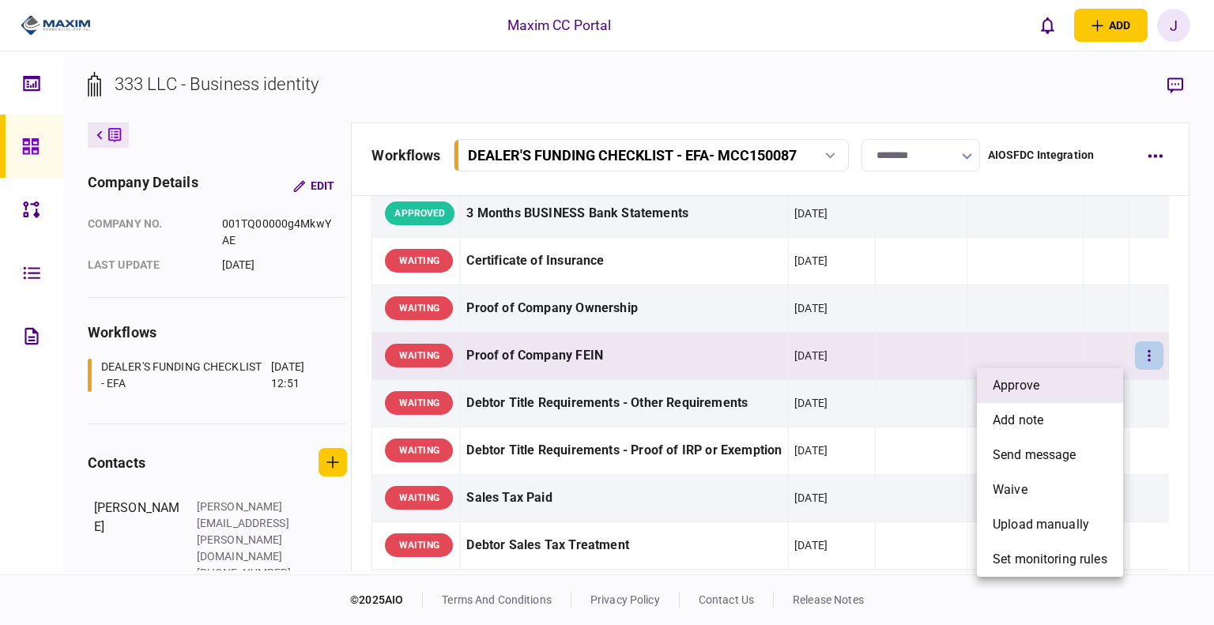
click at [1036, 376] on span "approve" at bounding box center [1016, 385] width 47 height 19
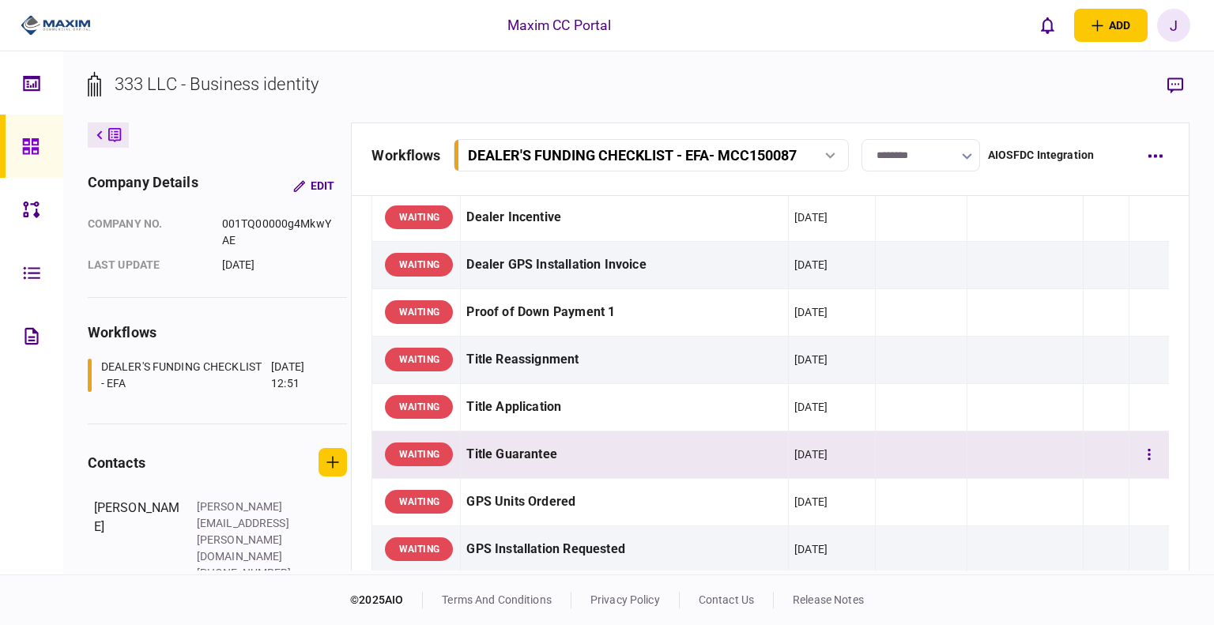
scroll to position [949, 0]
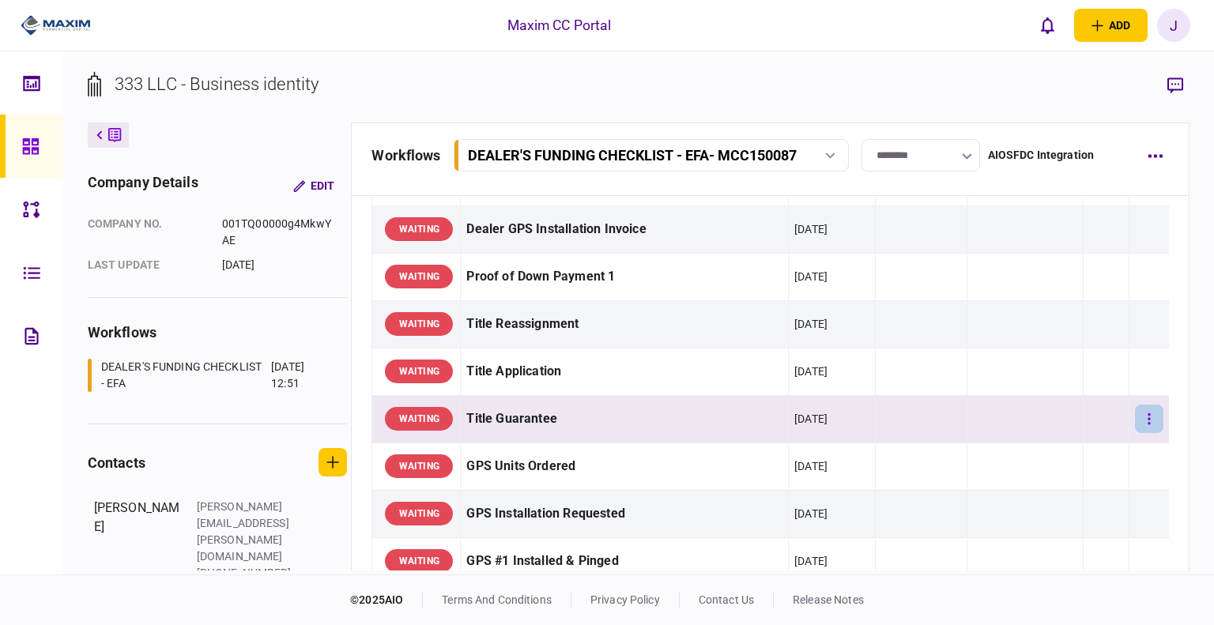
click at [1135, 418] on button "button" at bounding box center [1149, 419] width 28 height 28
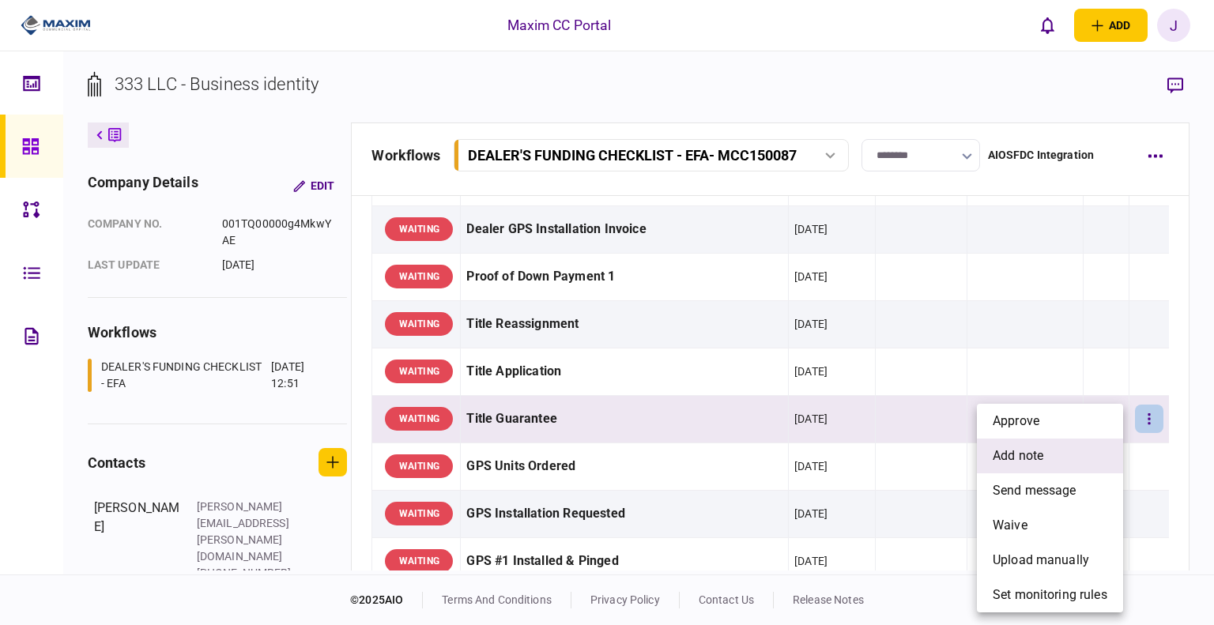
click at [1031, 466] on li "add note" at bounding box center [1050, 456] width 146 height 35
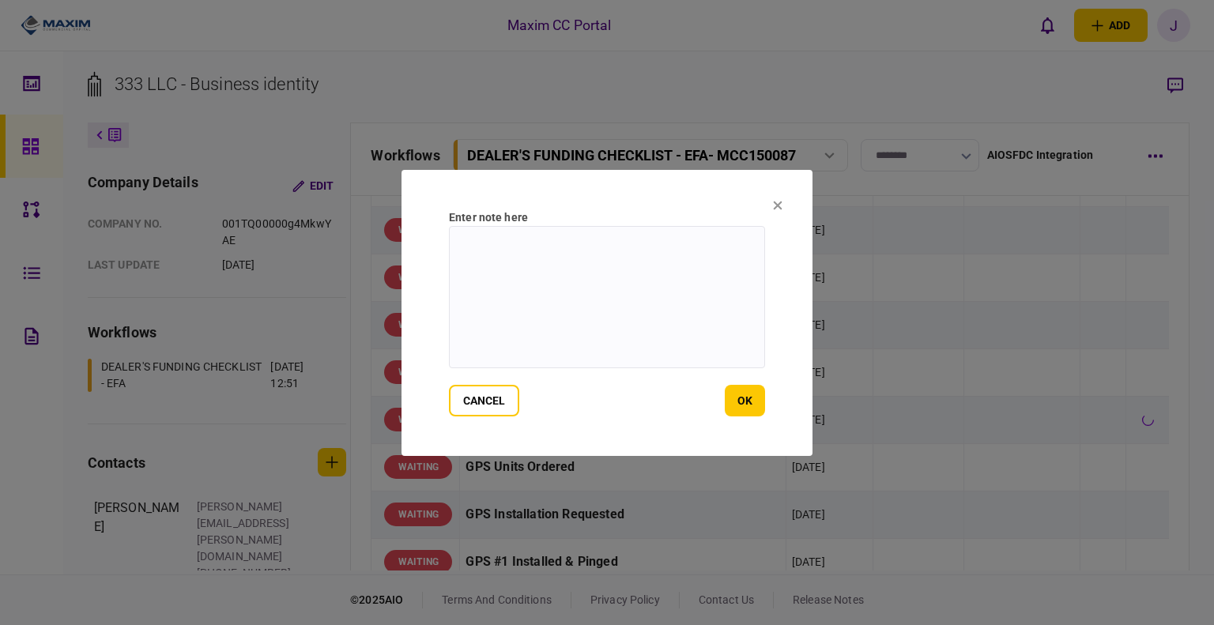
click at [573, 325] on textarea at bounding box center [607, 297] width 316 height 142
type textarea "*"
type textarea "**********"
click at [724, 406] on div "cancel ok" at bounding box center [607, 401] width 316 height 32
click at [757, 413] on button "ok" at bounding box center [745, 401] width 40 height 32
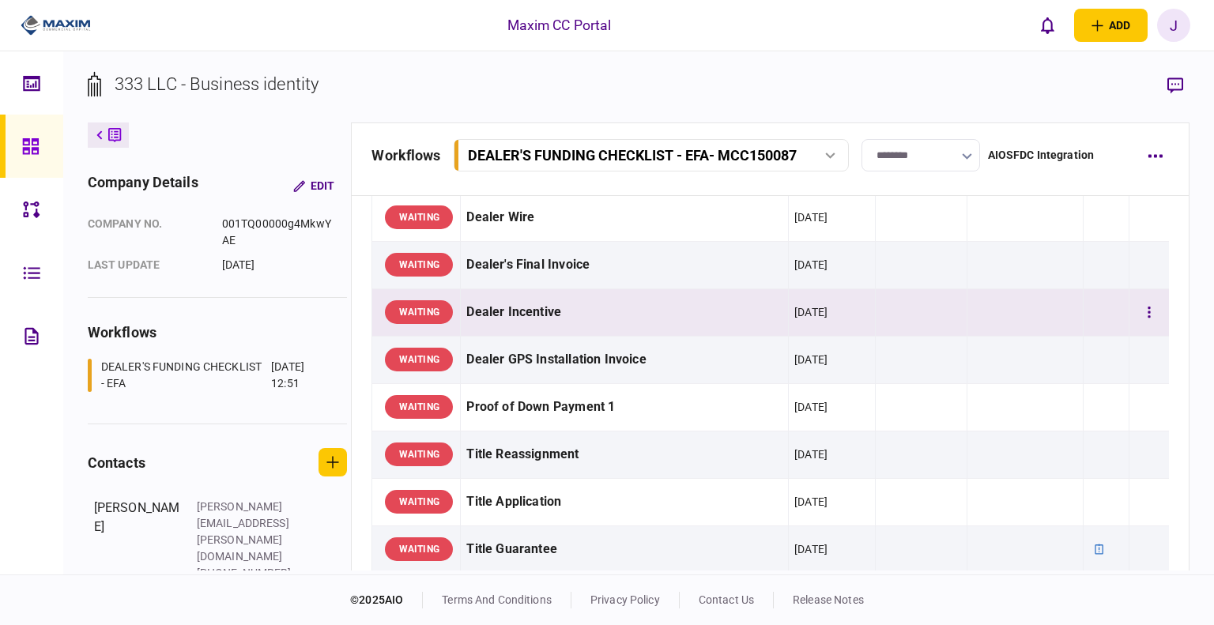
scroll to position [791, 0]
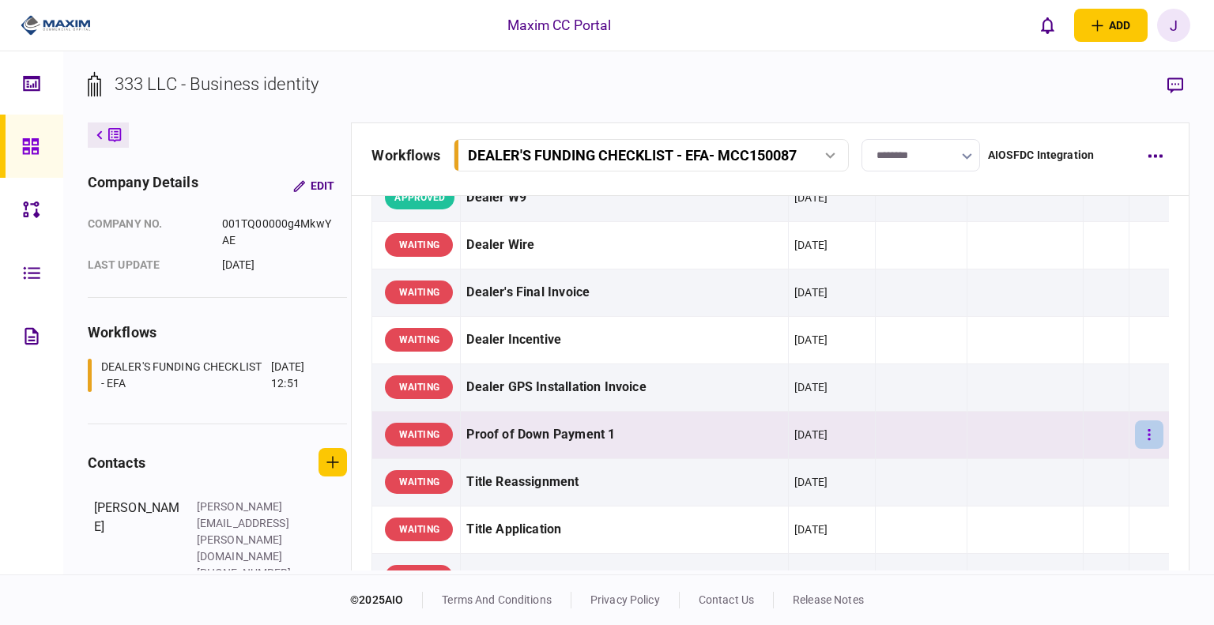
click at [1148, 432] on icon "button" at bounding box center [1149, 435] width 3 height 15
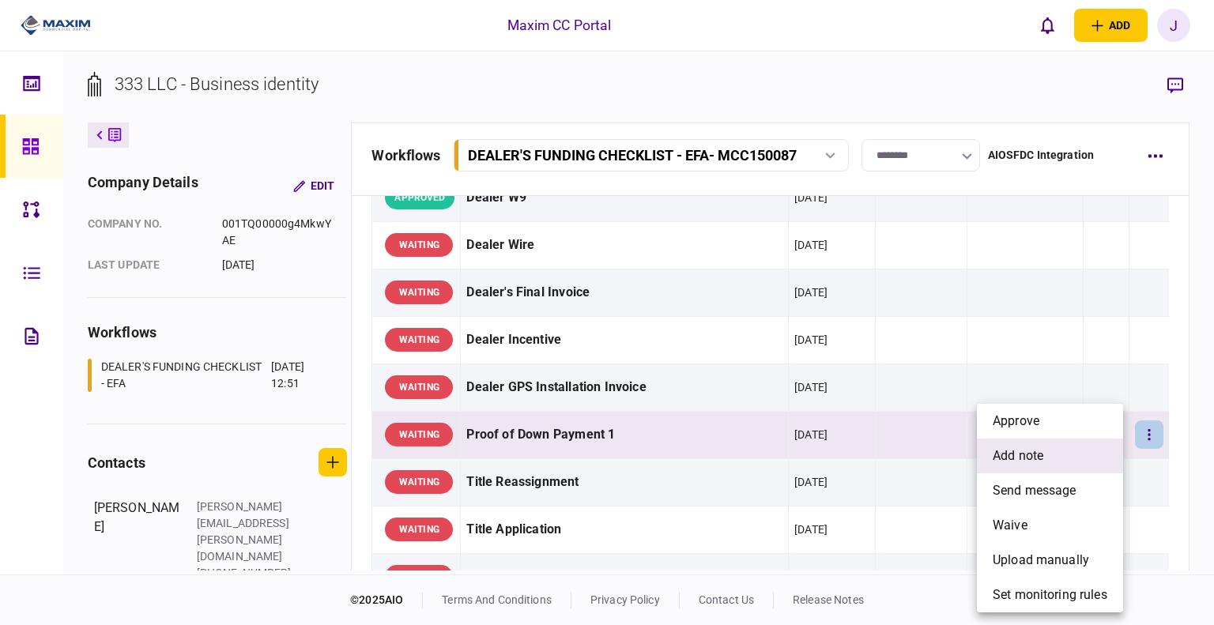
click at [1041, 462] on span "add note" at bounding box center [1018, 456] width 51 height 19
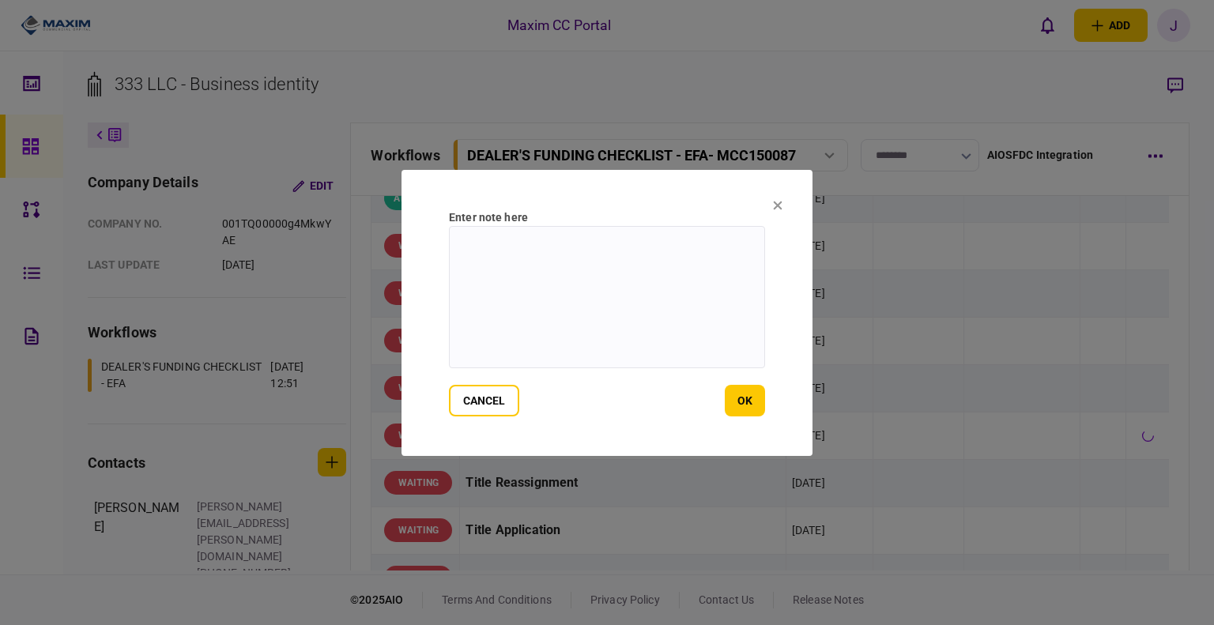
click at [495, 321] on textarea at bounding box center [607, 297] width 316 height 142
type textarea "**********"
click at [748, 396] on button "ok" at bounding box center [745, 401] width 40 height 32
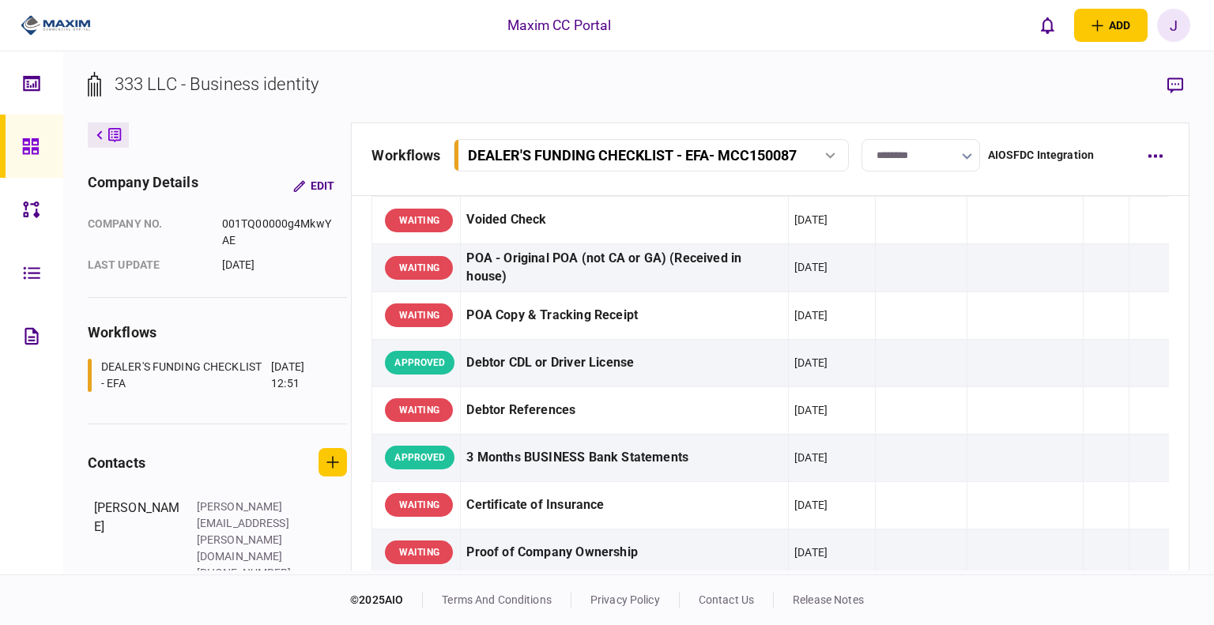
scroll to position [0, 0]
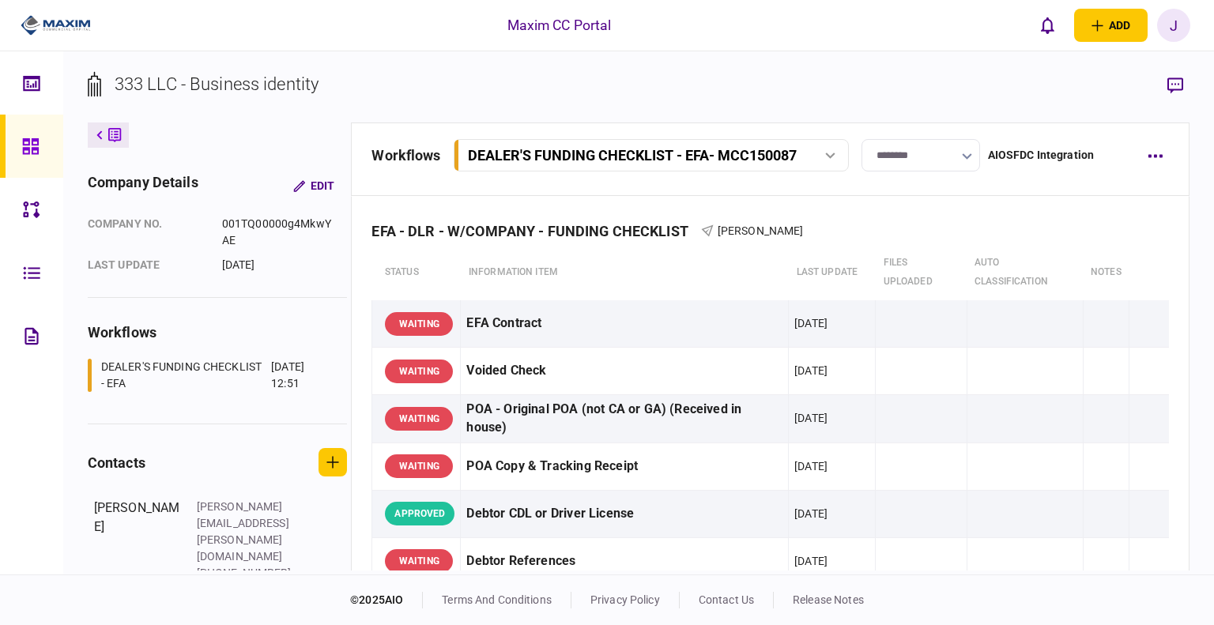
click at [13, 145] on link at bounding box center [31, 146] width 63 height 63
